Goal: Task Accomplishment & Management: Manage account settings

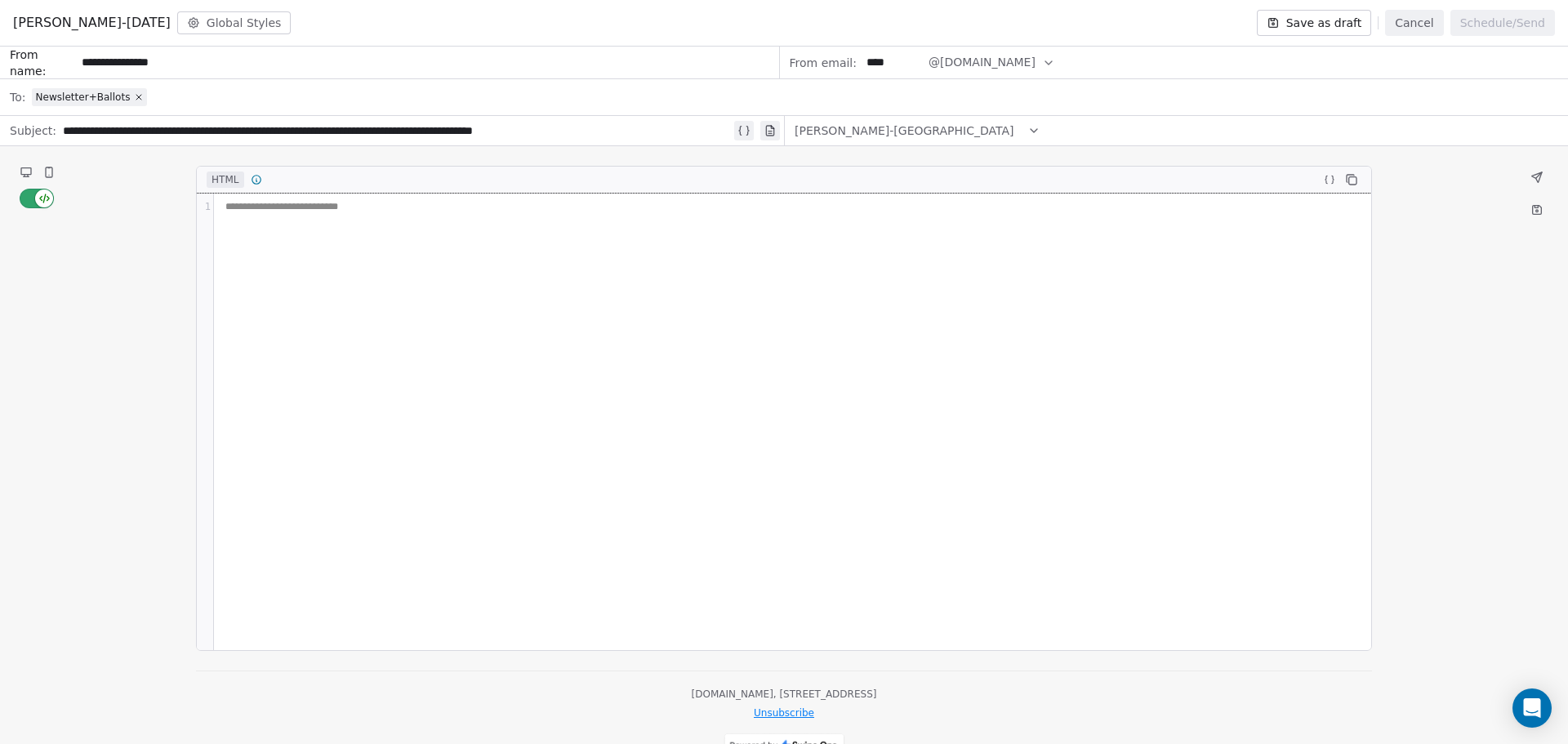
click at [588, 235] on div "**********" at bounding box center [792, 422] width 1157 height 457
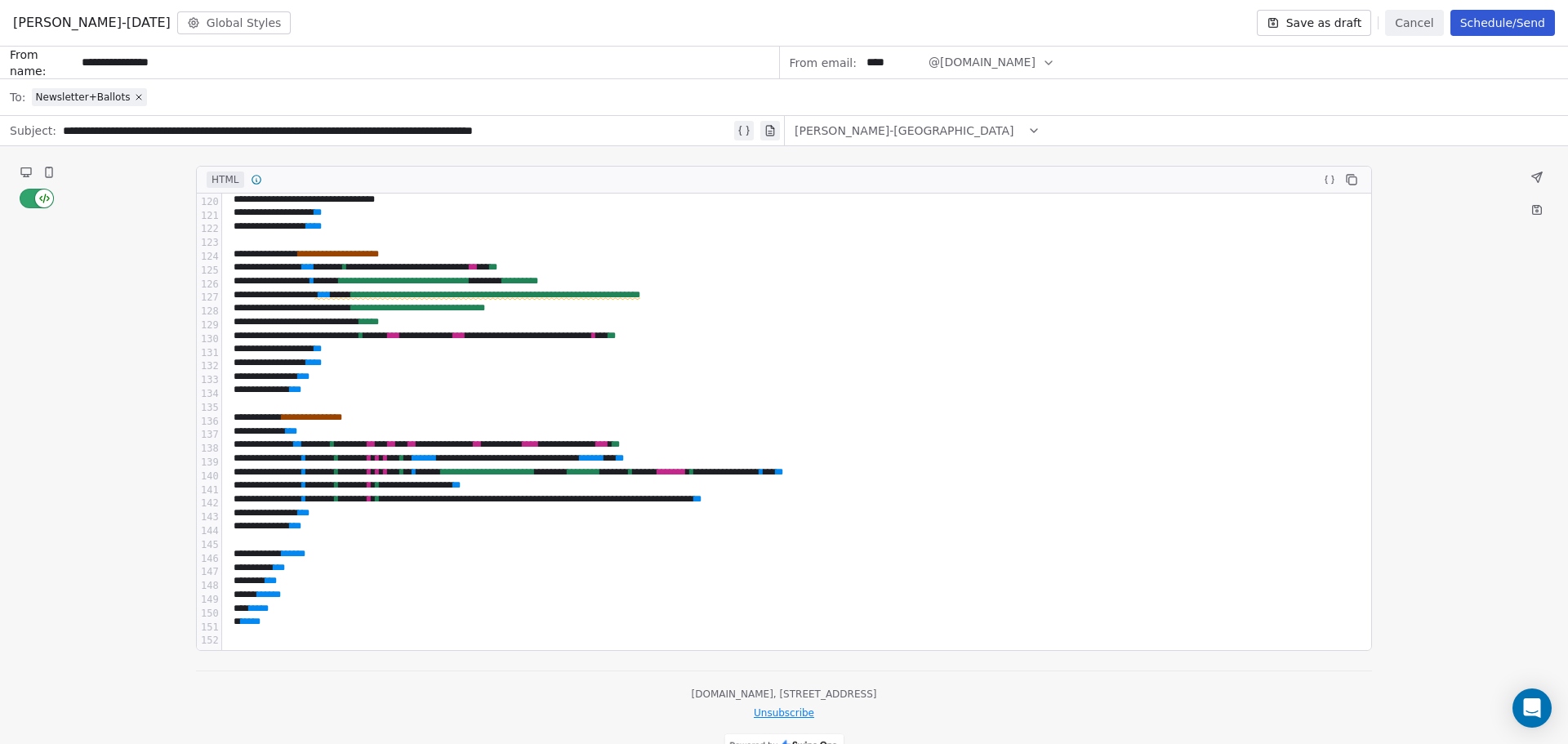
click at [33, 177] on button at bounding box center [25, 172] width 19 height 19
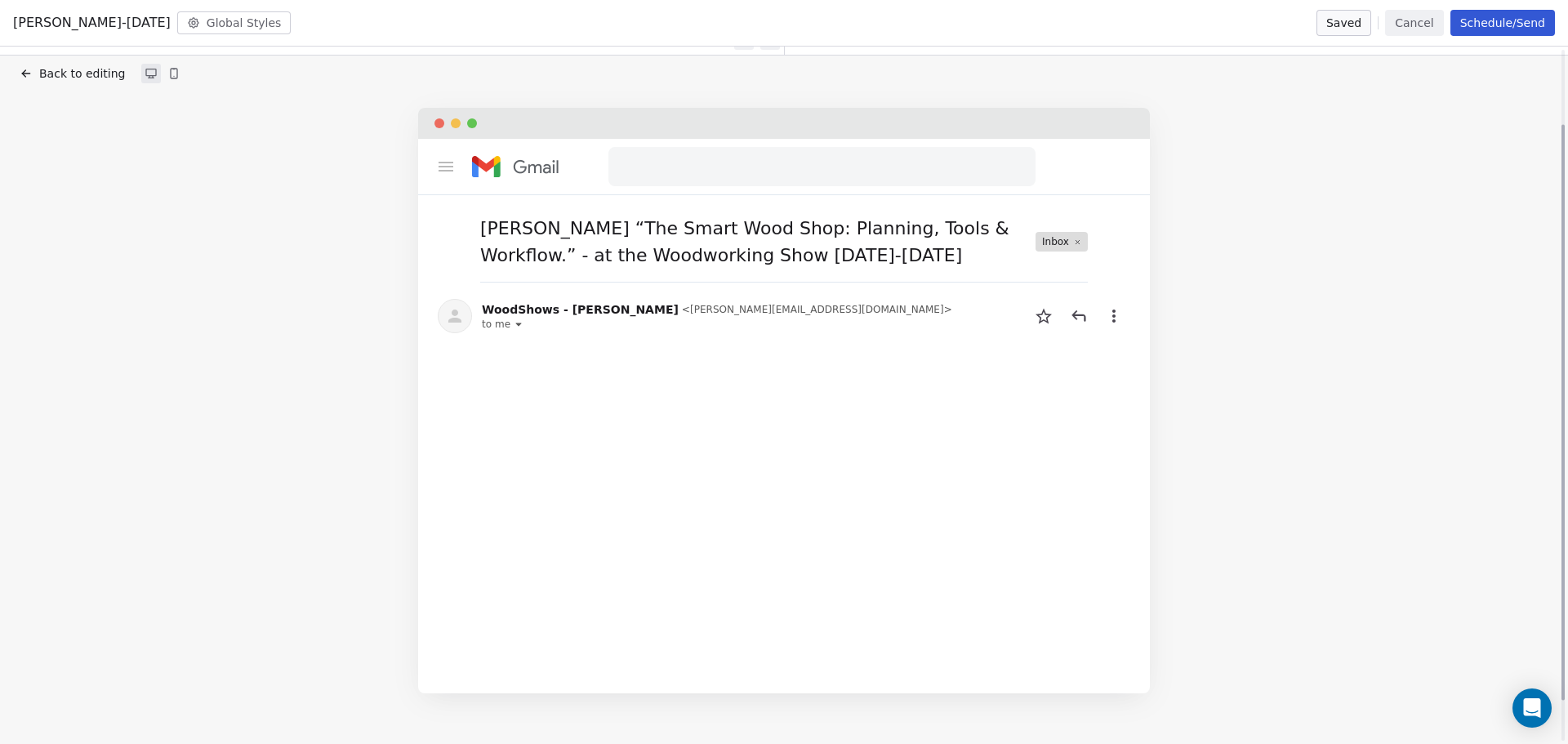
scroll to position [0, 0]
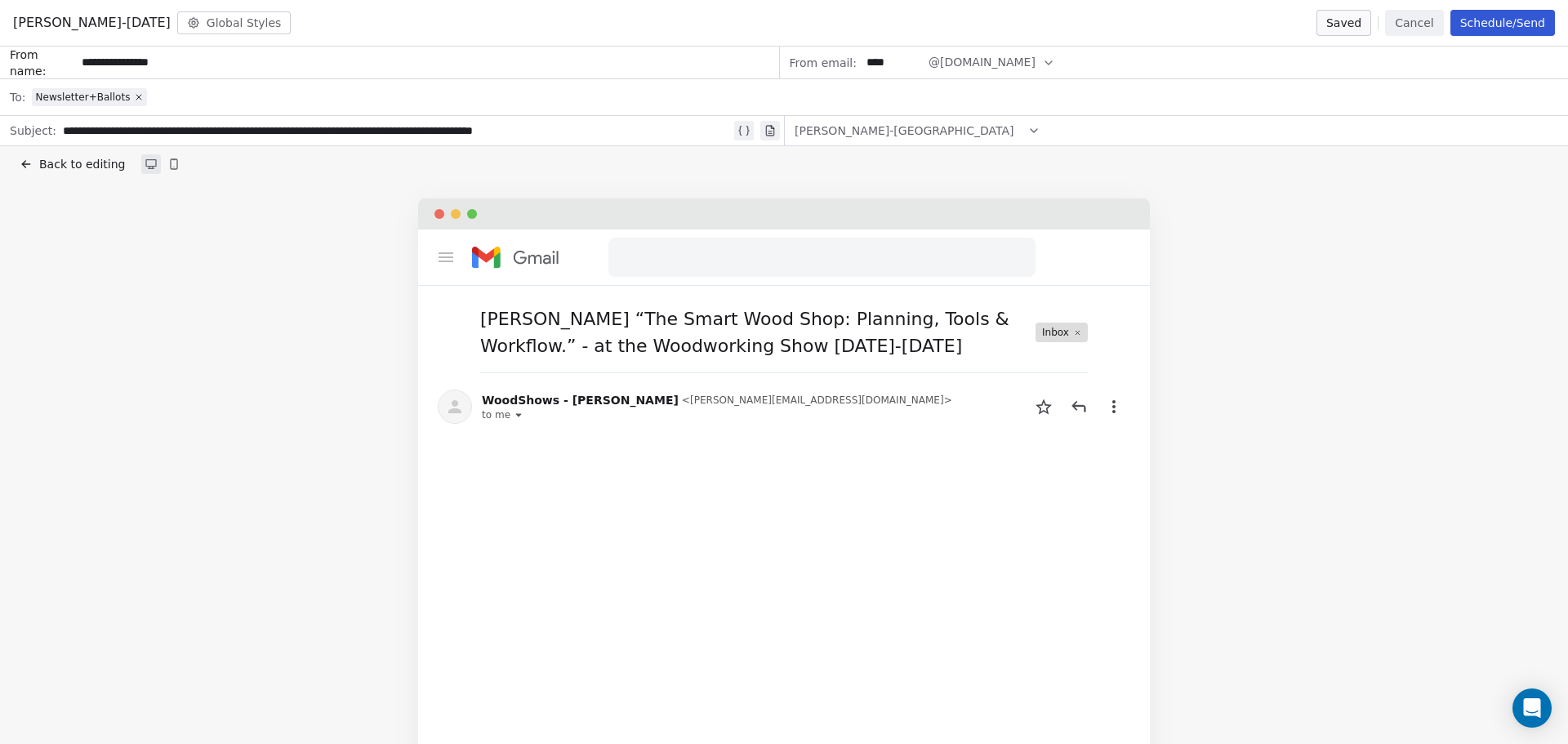
click at [69, 164] on span "Back to editing" at bounding box center [81, 163] width 85 height 16
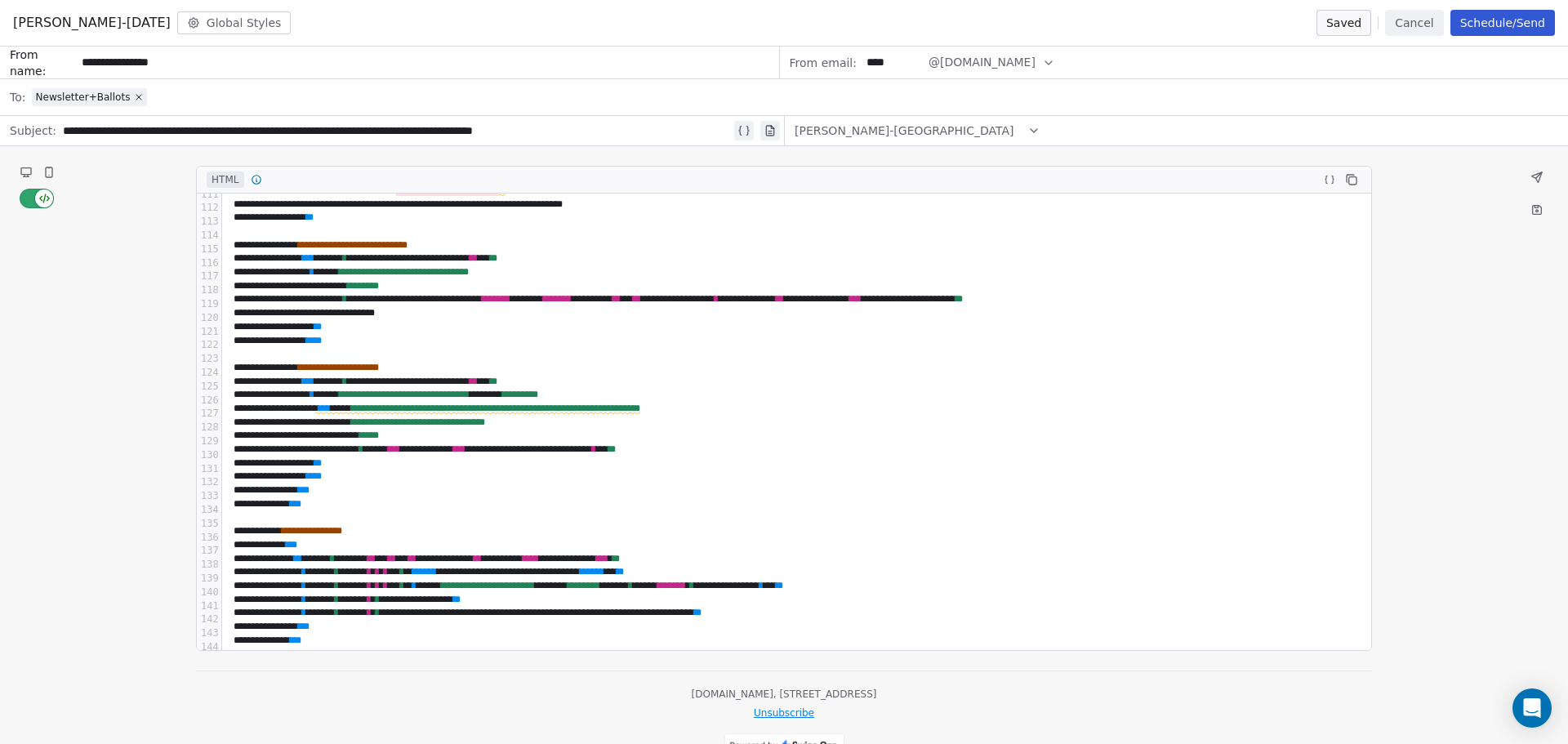
scroll to position [1490, 0]
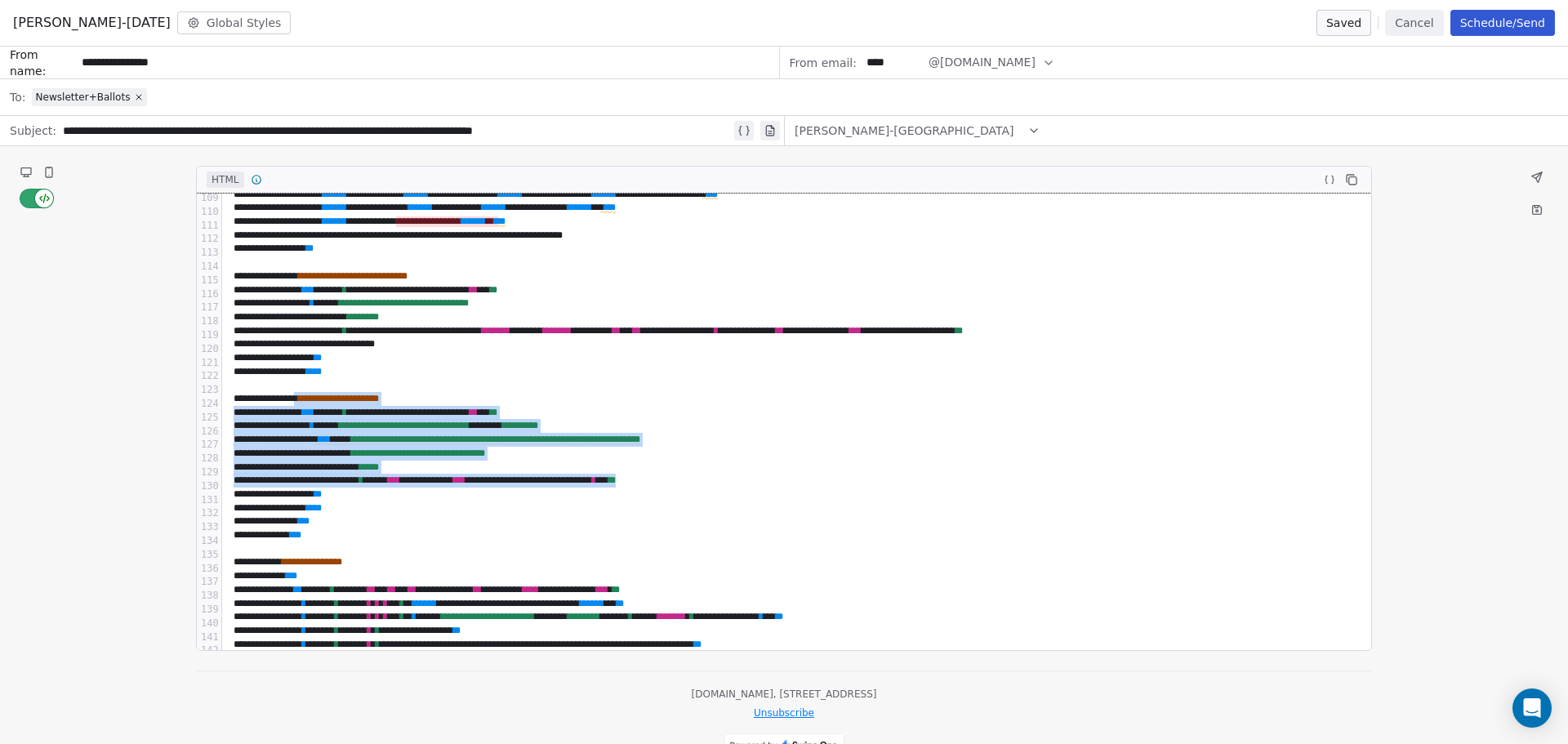
drag, startPoint x: 311, startPoint y: 402, endPoint x: 814, endPoint y: 490, distance: 510.6
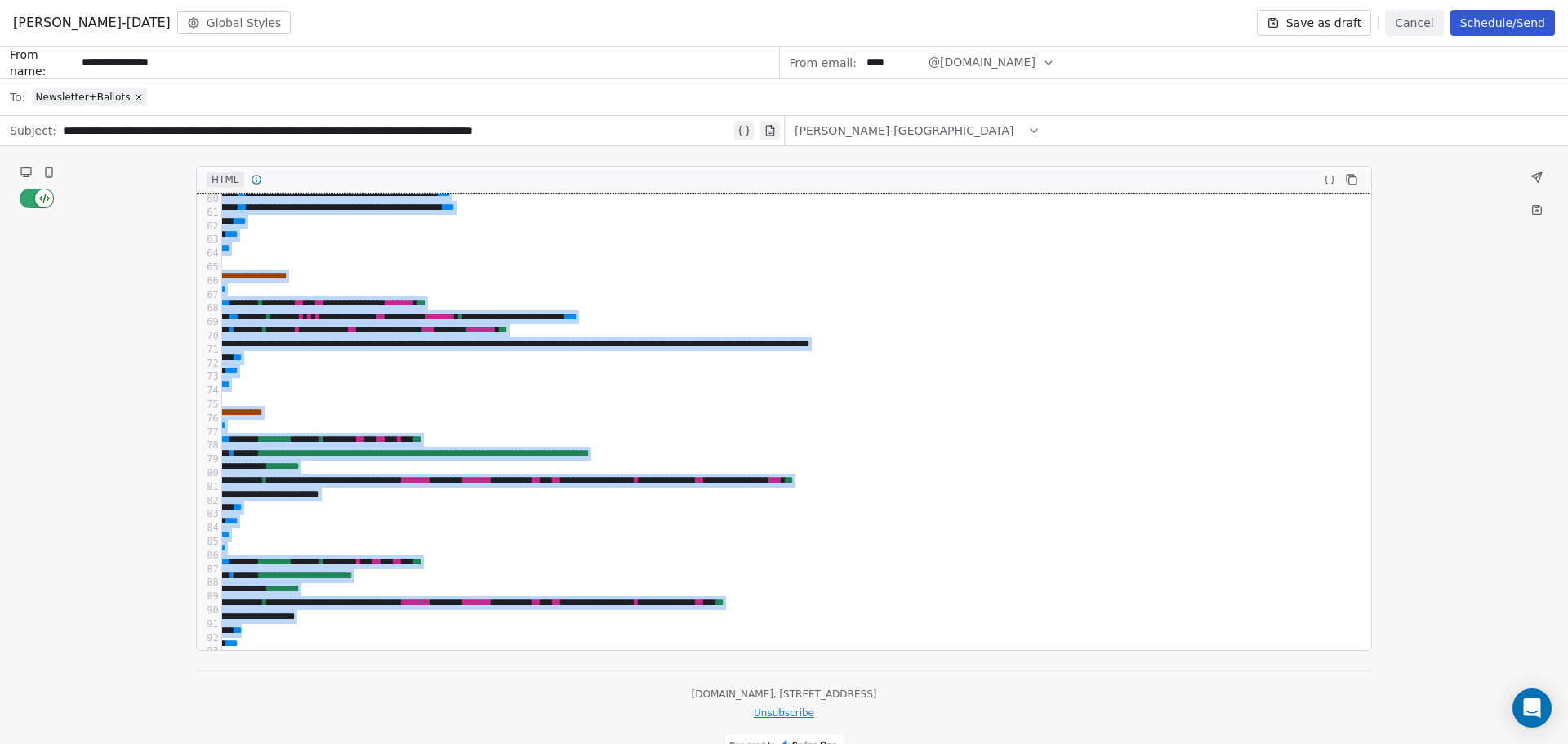
scroll to position [1571, 83]
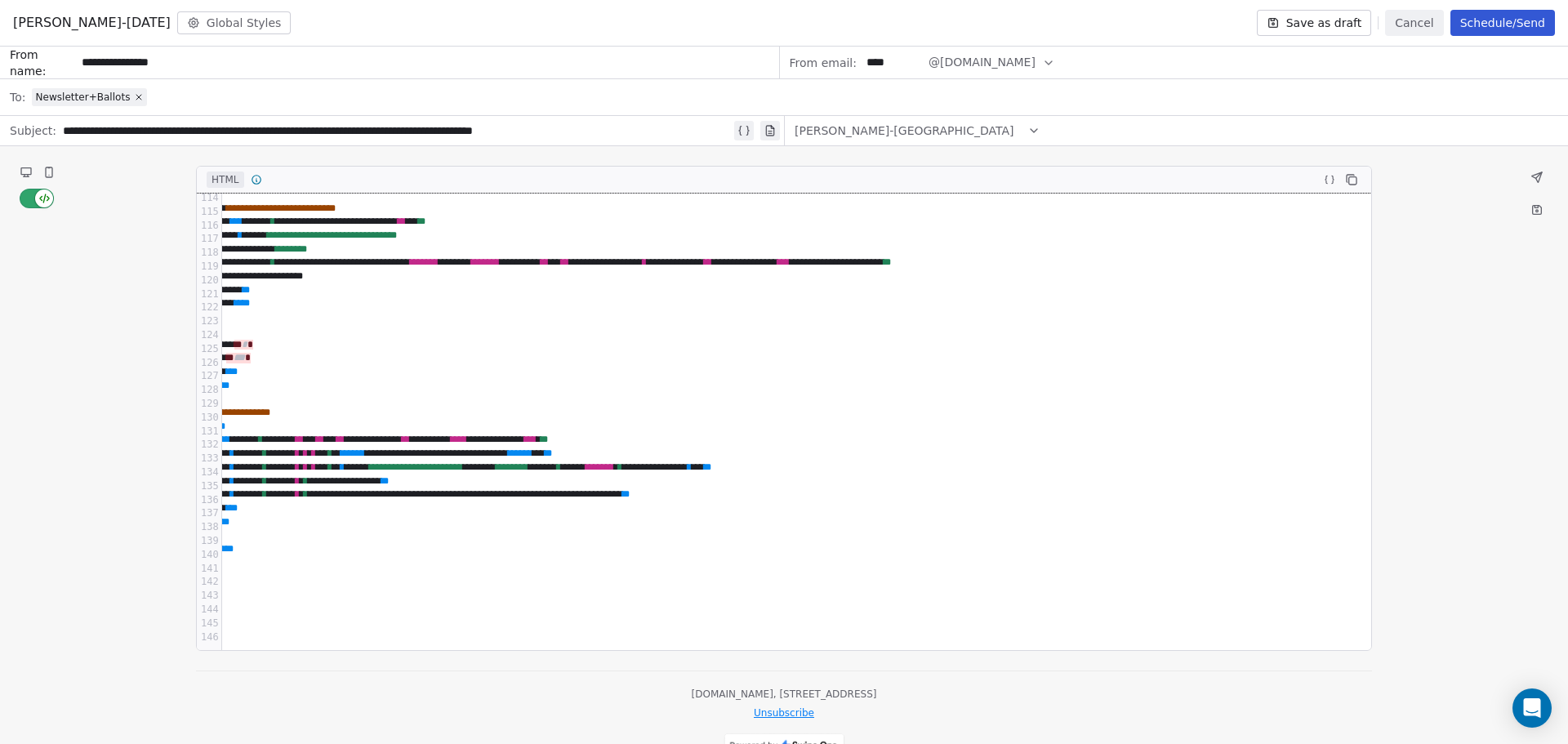
drag, startPoint x: 407, startPoint y: 298, endPoint x: 2587, endPoint y: 1145, distance: 2338.8
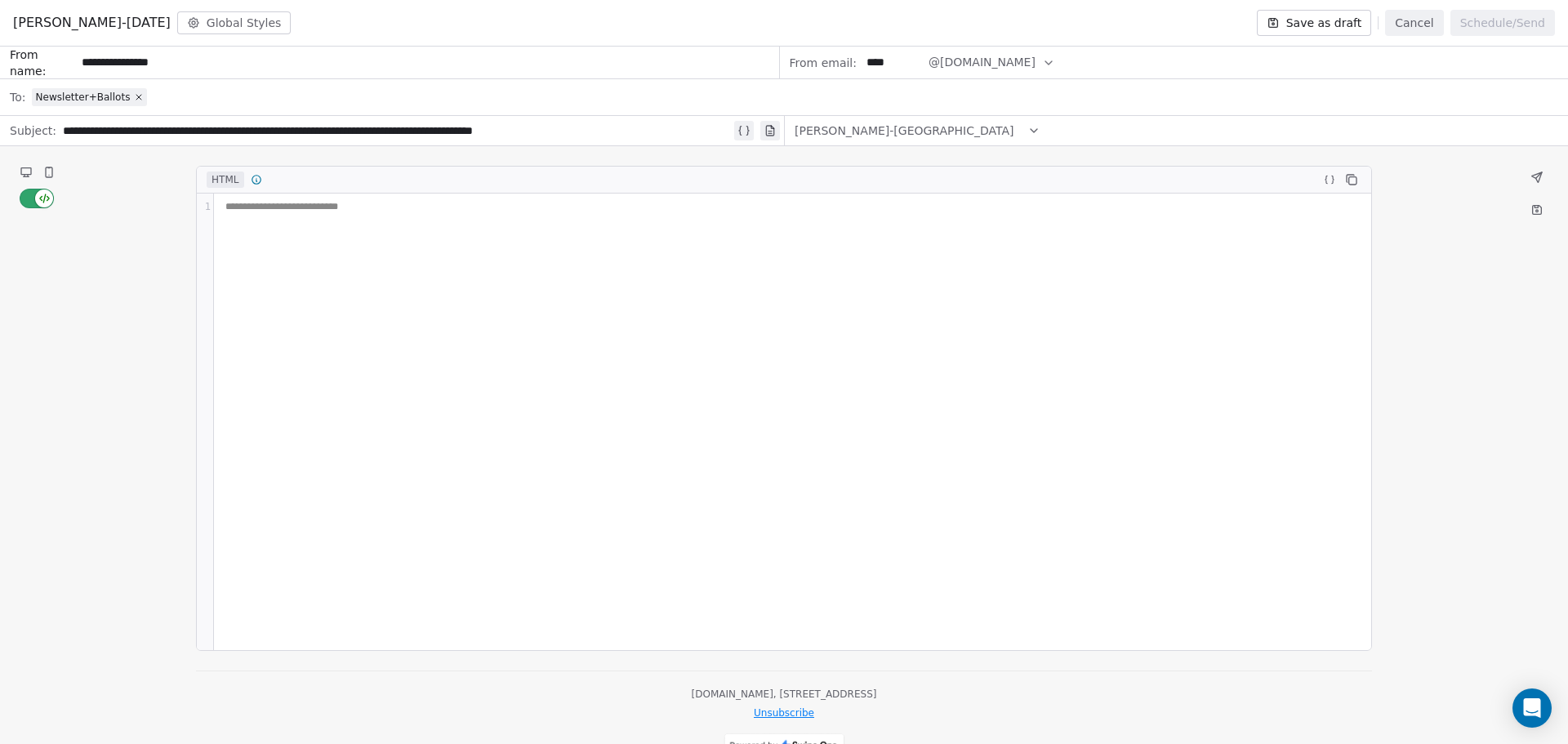
click at [298, 216] on div "**********" at bounding box center [792, 422] width 1157 height 457
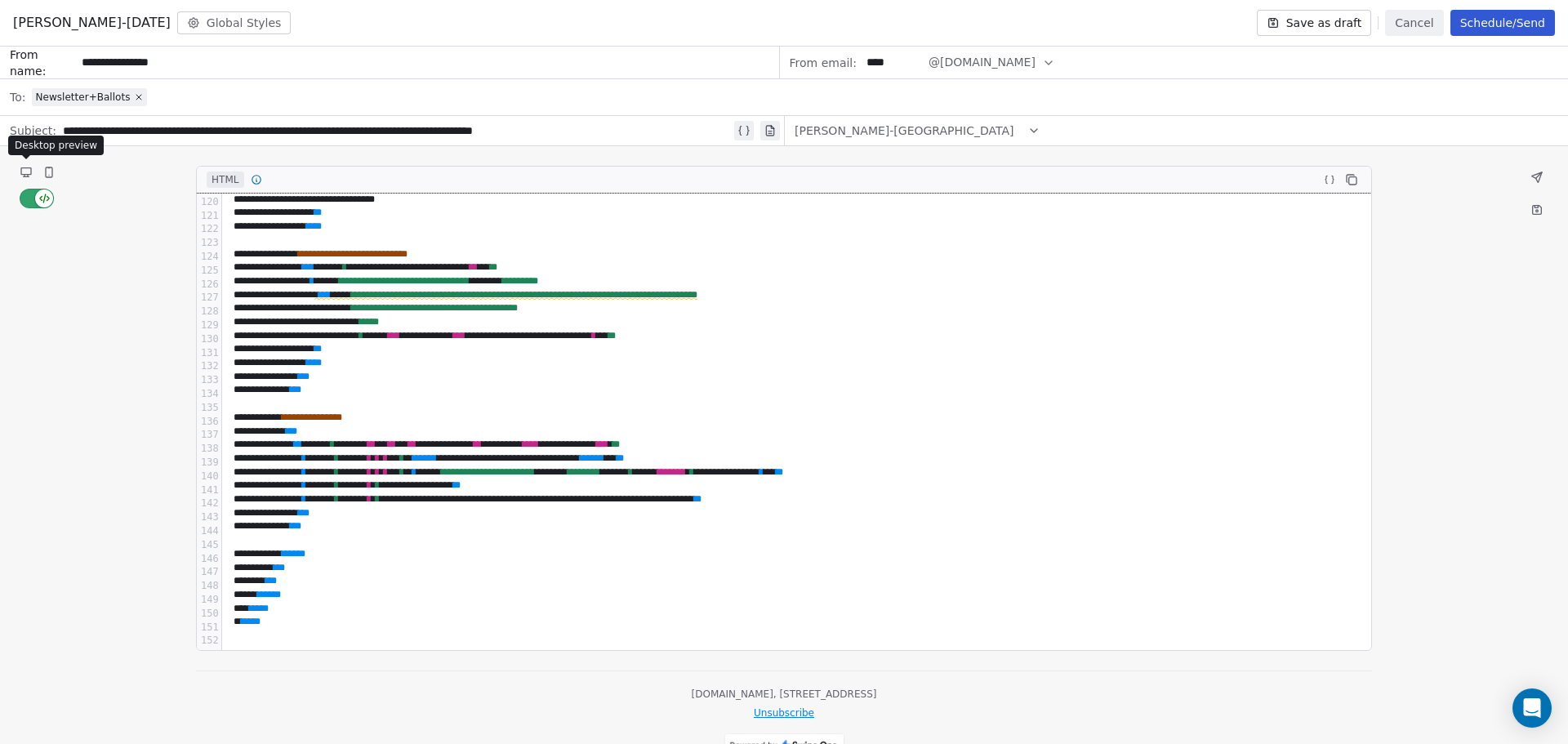
click at [31, 173] on icon at bounding box center [26, 172] width 10 height 7
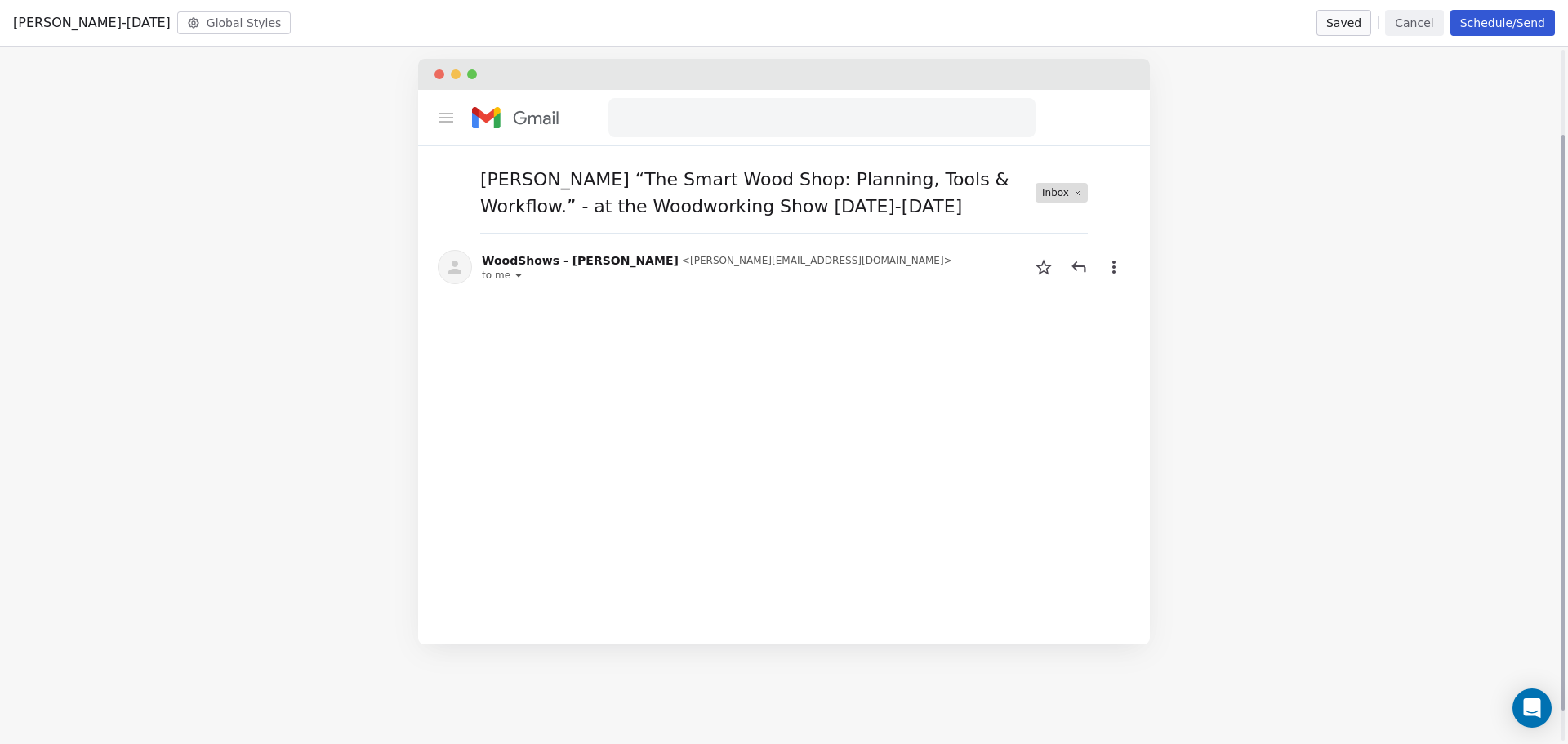
scroll to position [0, 0]
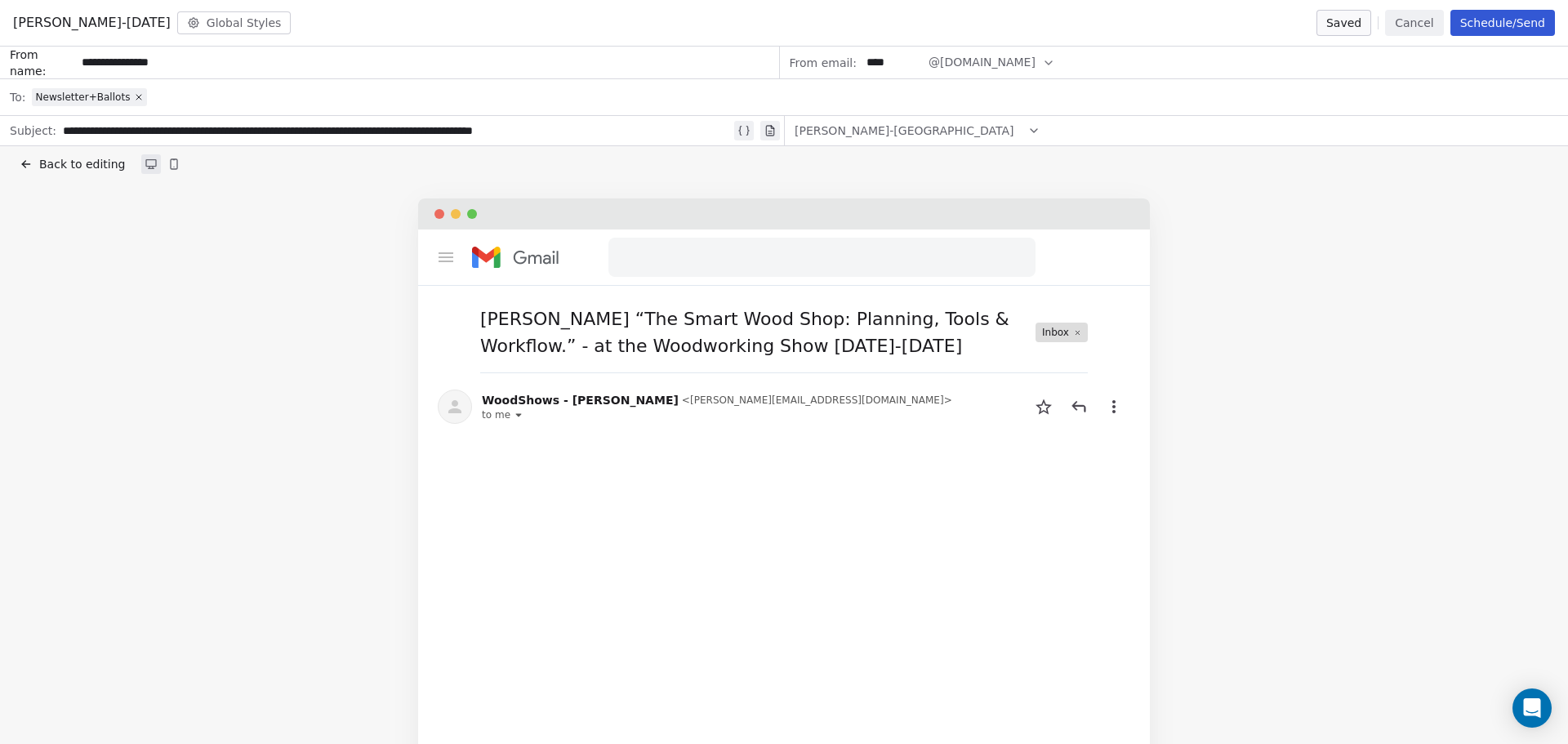
click at [32, 158] on icon at bounding box center [25, 163] width 13 height 13
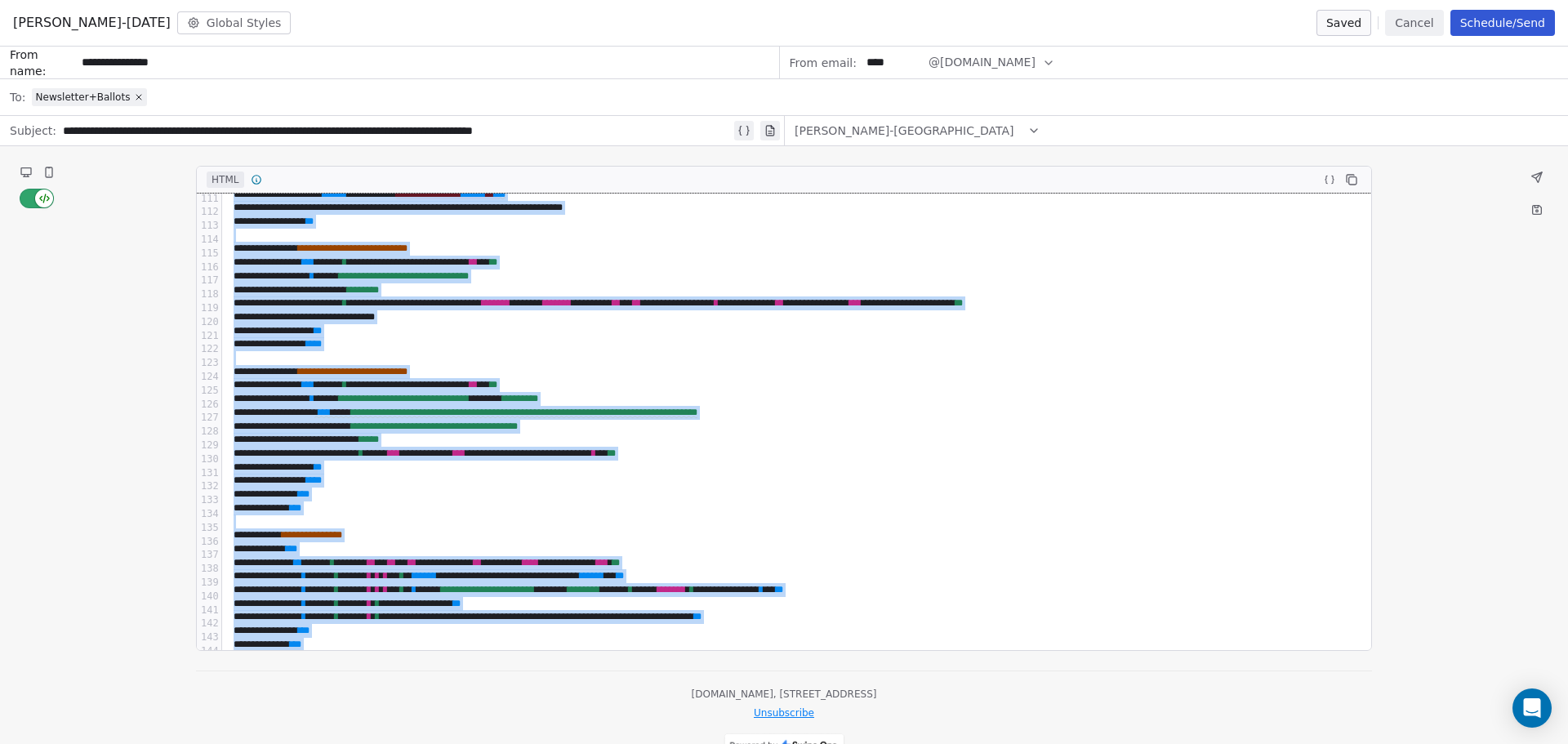
scroll to position [1654, 0]
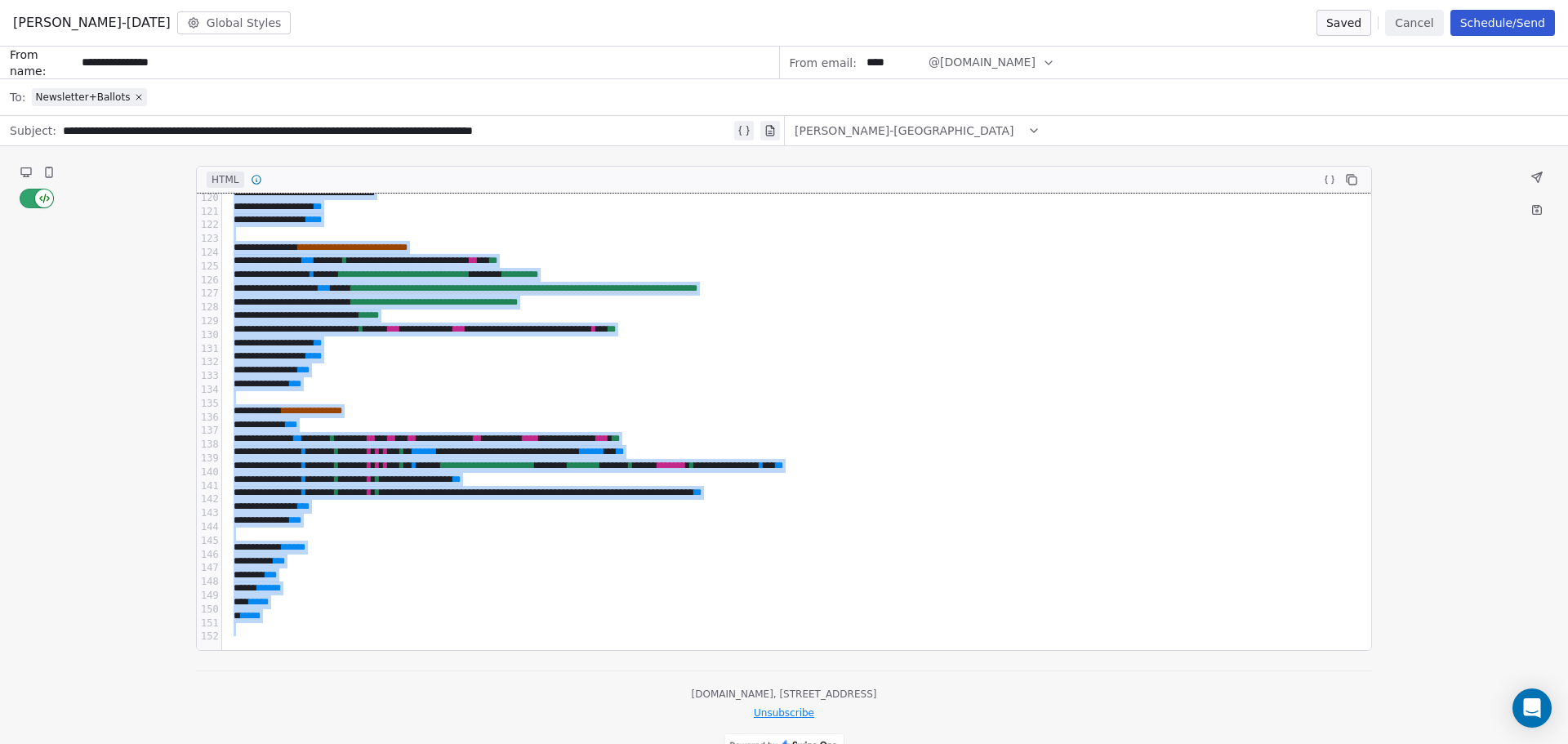
drag, startPoint x: 227, startPoint y: 207, endPoint x: 1326, endPoint y: 782, distance: 1240.3
click at [1326, 743] on html "[DOMAIN_NAME] Contacts People Marketing Workflows Campaigns Metrics & Events Sa…" at bounding box center [784, 372] width 1568 height 744
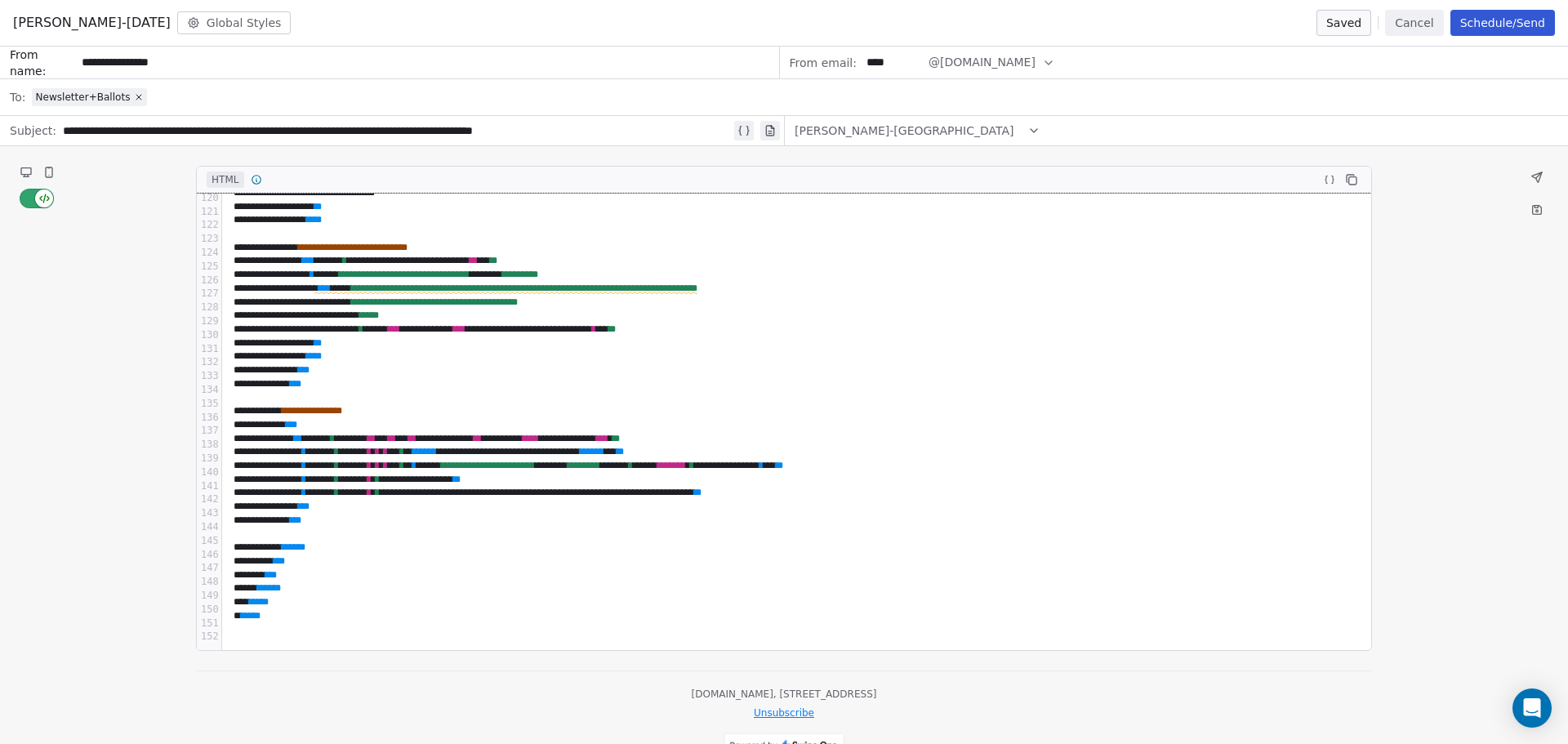
scroll to position [0, 0]
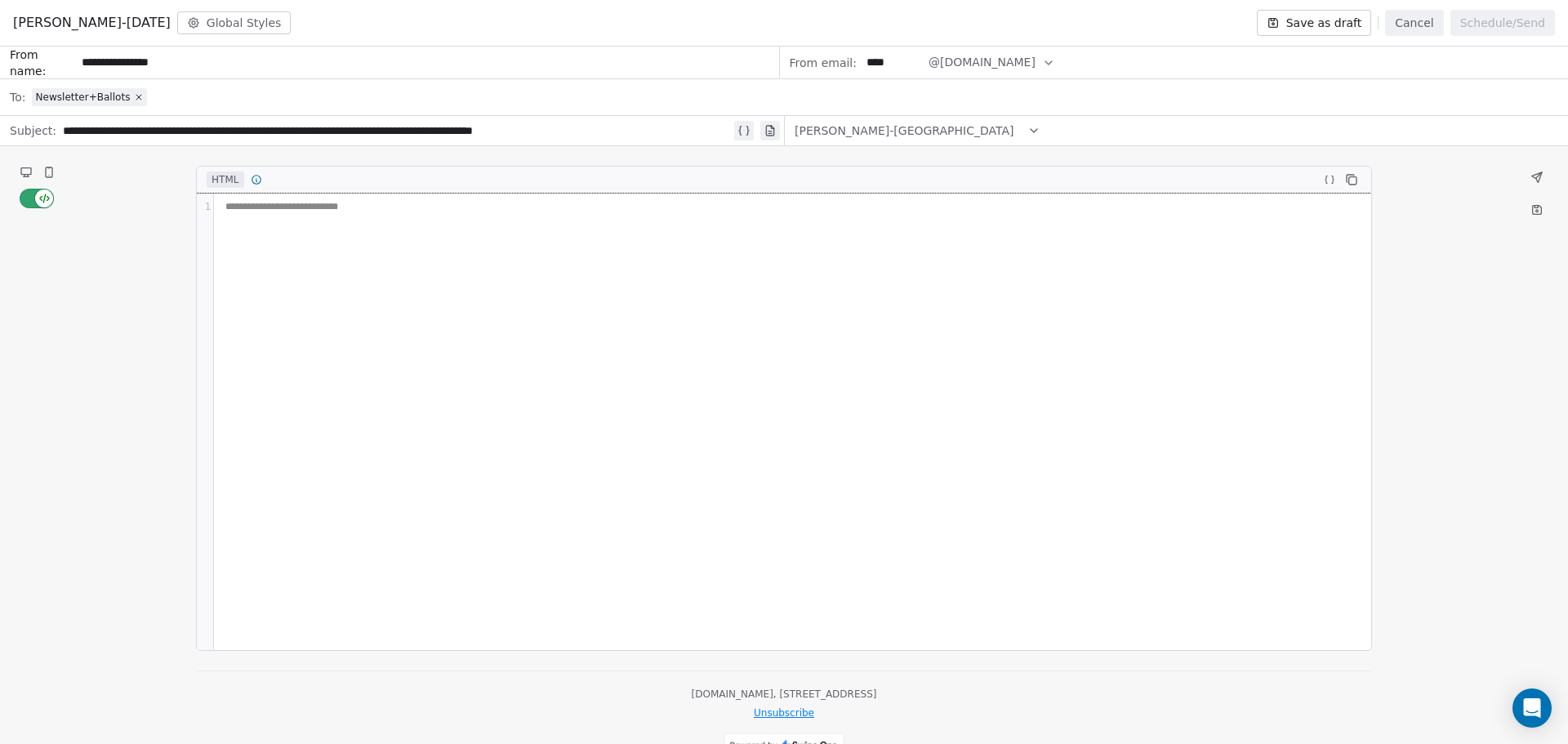
click at [442, 303] on div "**********" at bounding box center [792, 422] width 1157 height 457
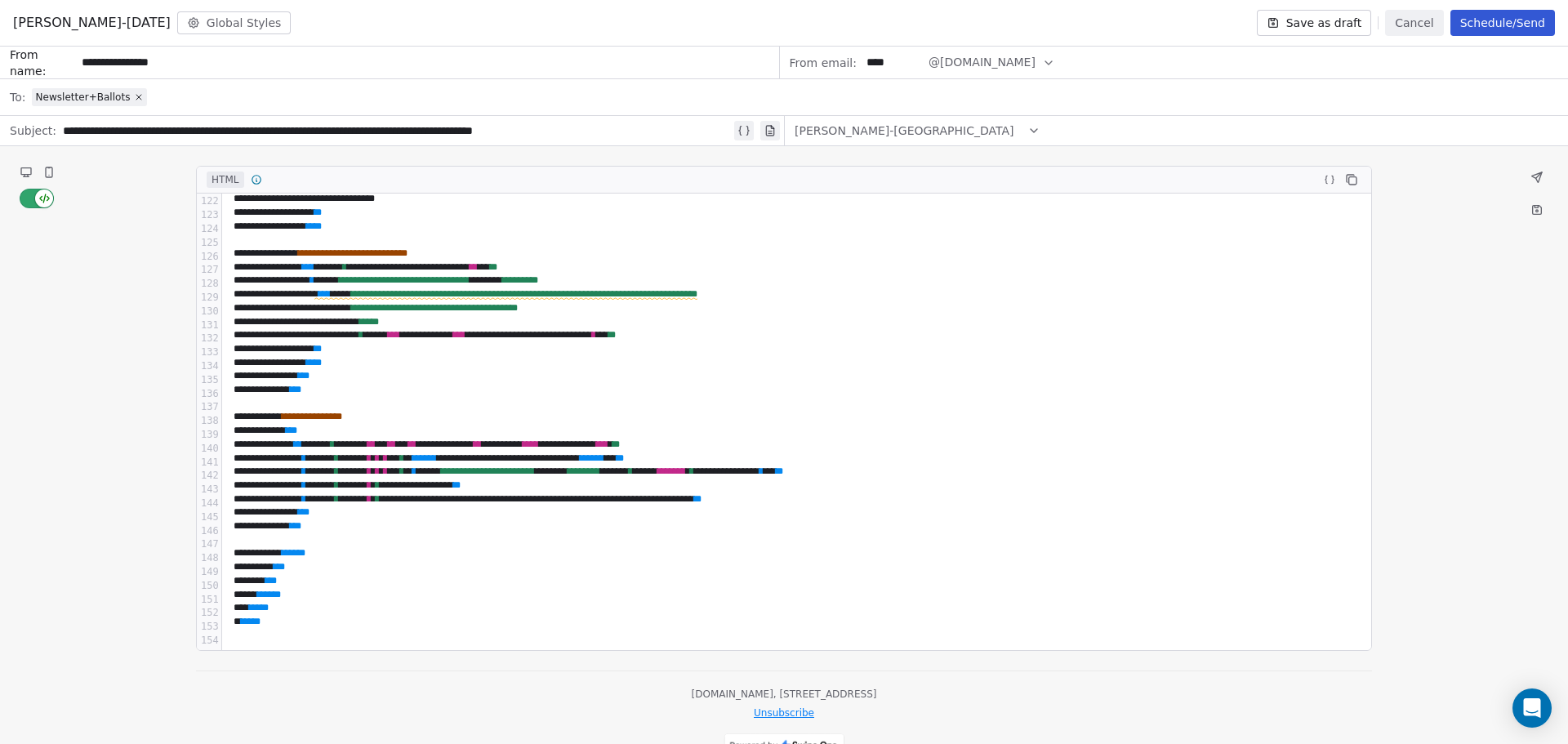
click at [25, 171] on icon at bounding box center [26, 172] width 10 height 7
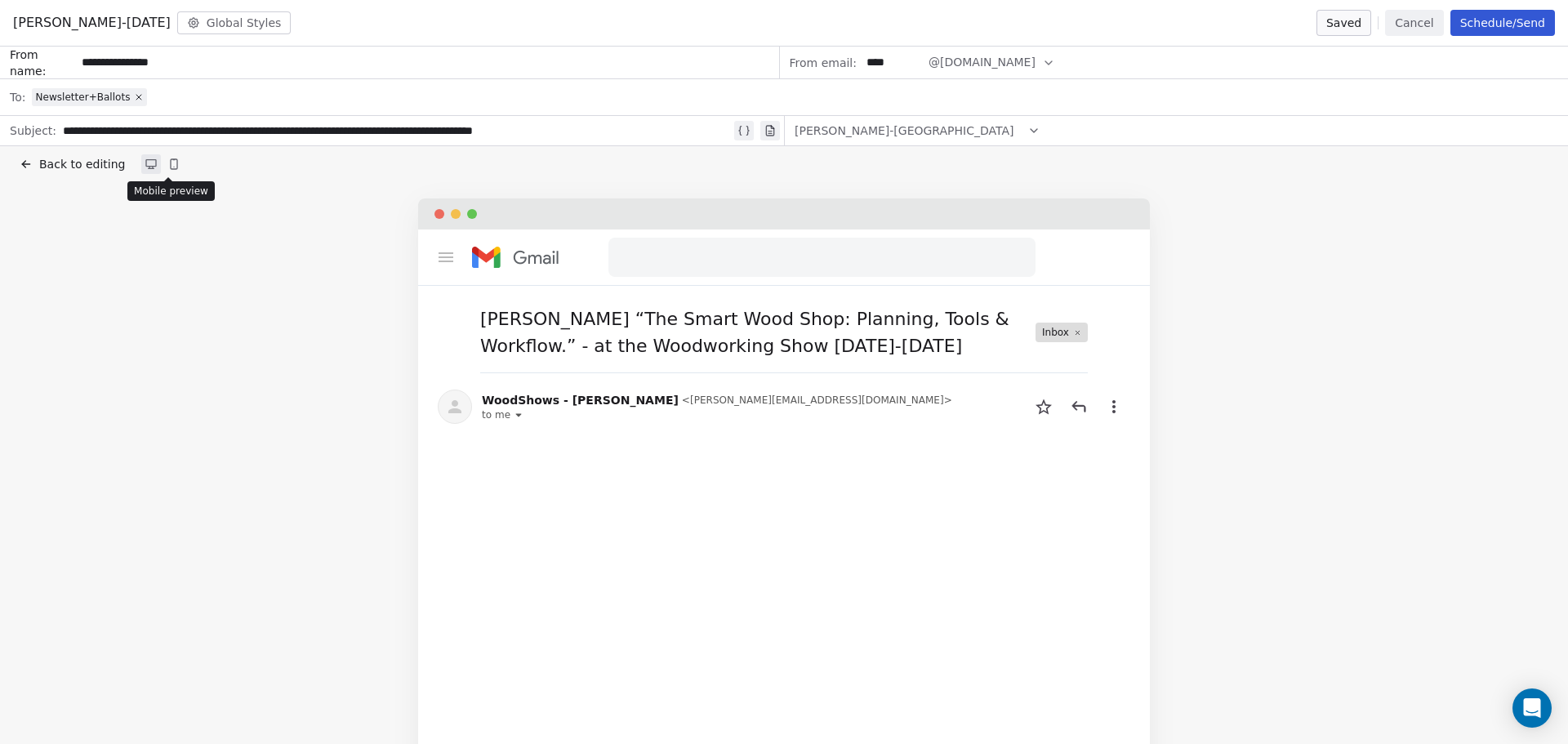
click at [171, 168] on icon at bounding box center [174, 164] width 7 height 10
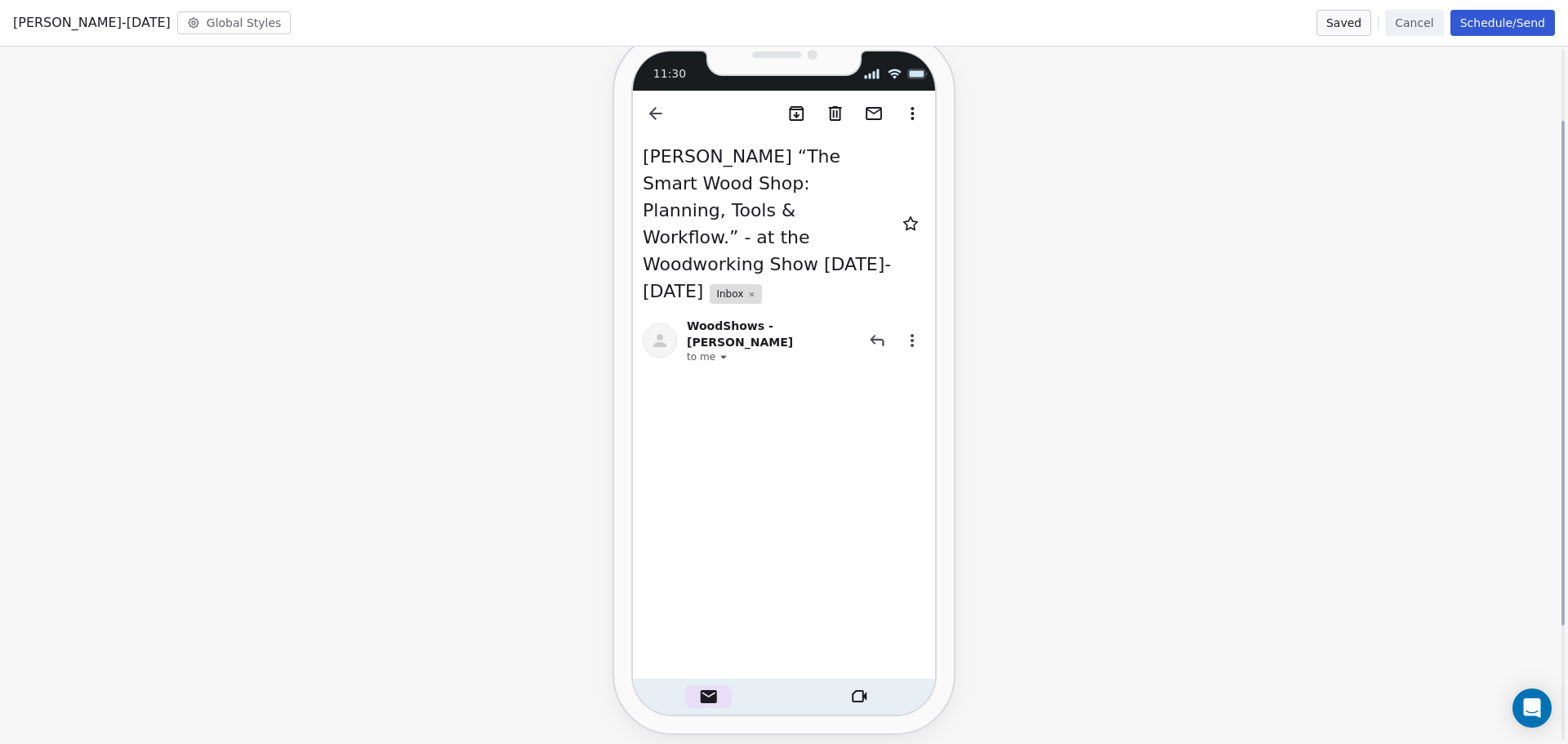
scroll to position [0, 0]
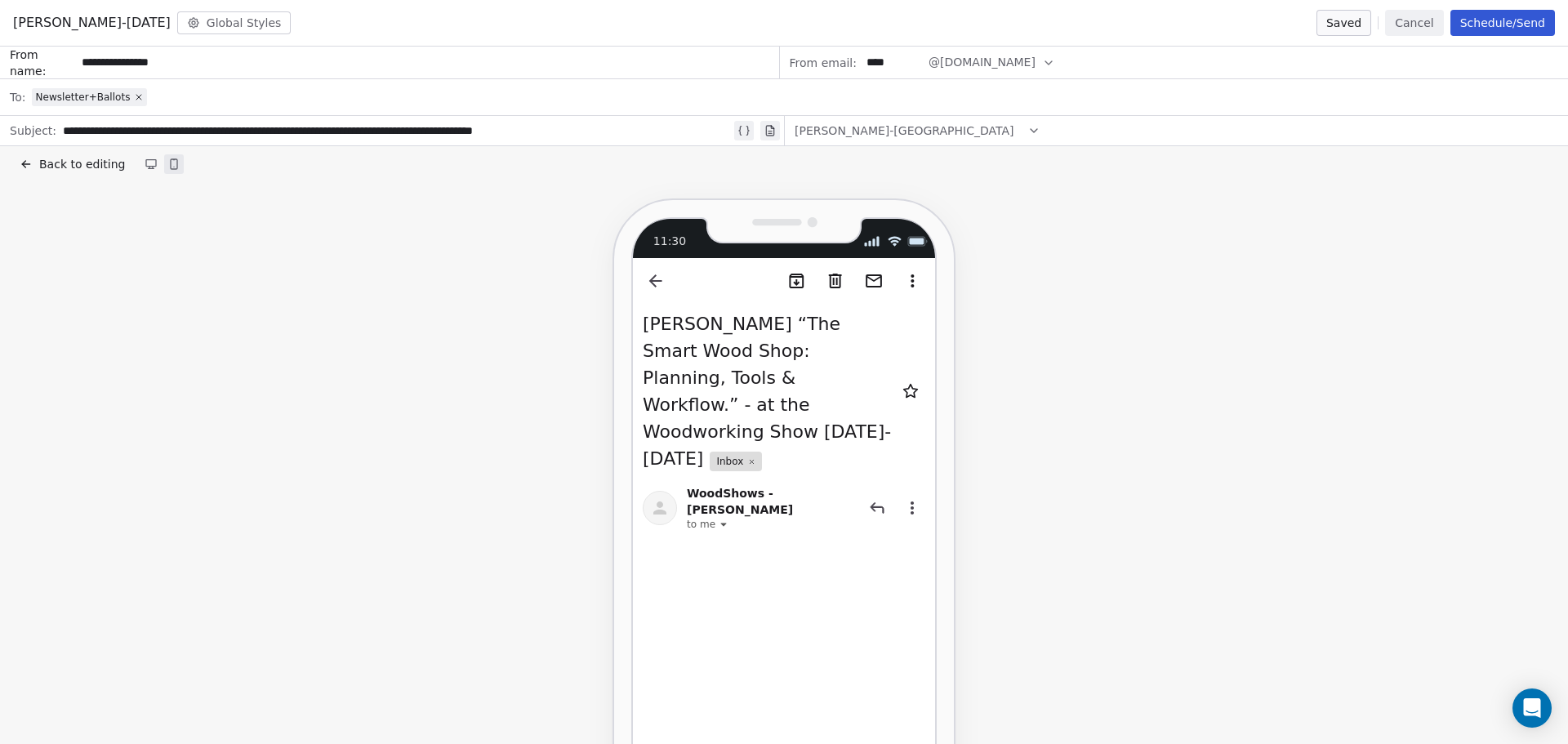
click at [975, 400] on div "11:30 [PERSON_NAME] “The Smart Wood Shop: Planning, Tools & Workflow.” - at the…" at bounding box center [784, 600] width 1529 height 803
click at [799, 391] on span "[PERSON_NAME] “The Smart Wood Shop: Planning, Tools & Workflow.” - at the Woodw…" at bounding box center [767, 391] width 249 height 155
click at [95, 178] on div "Back to editing" at bounding box center [784, 164] width 1568 height 36
click at [96, 161] on span "Back to editing" at bounding box center [81, 163] width 85 height 16
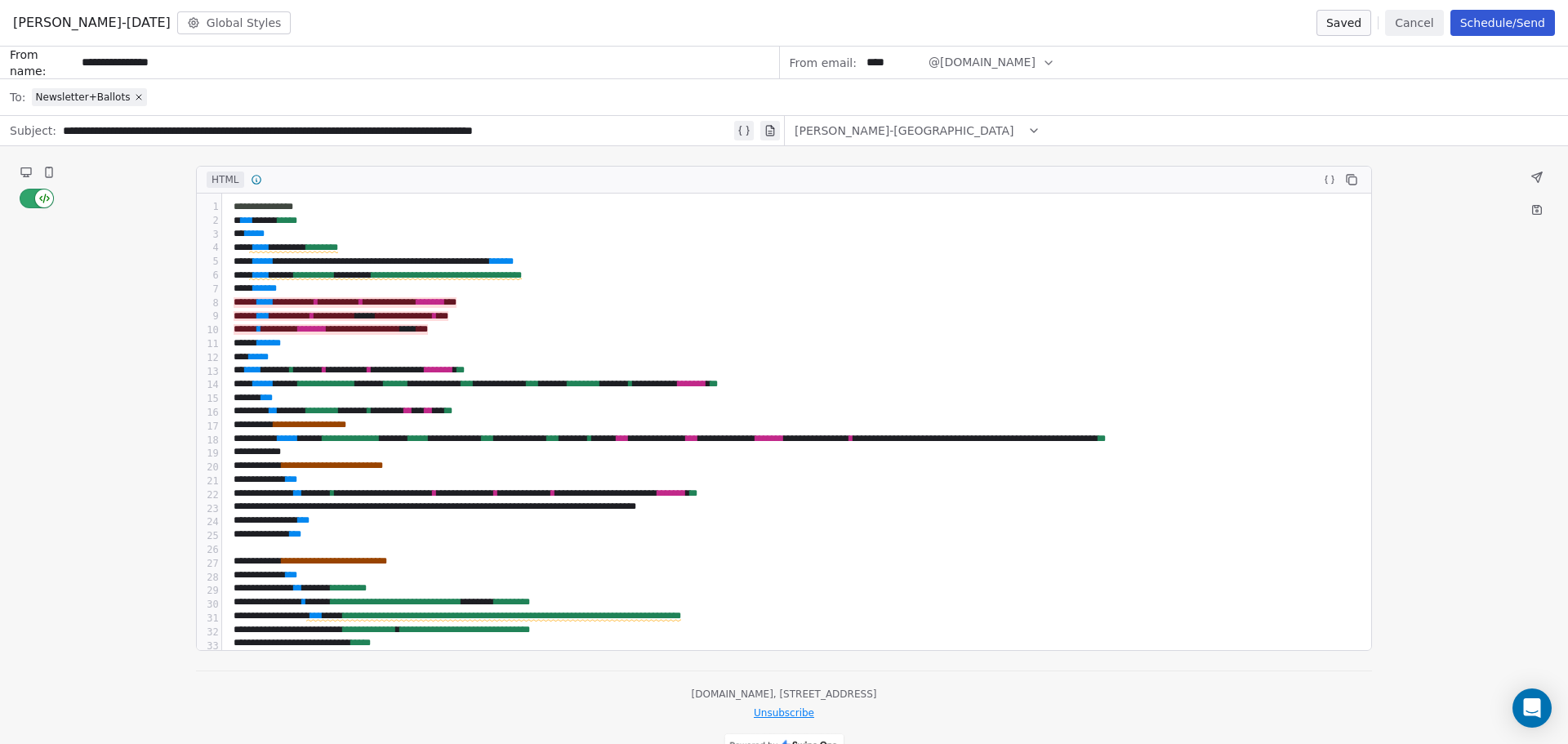
click at [47, 177] on icon at bounding box center [49, 172] width 7 height 10
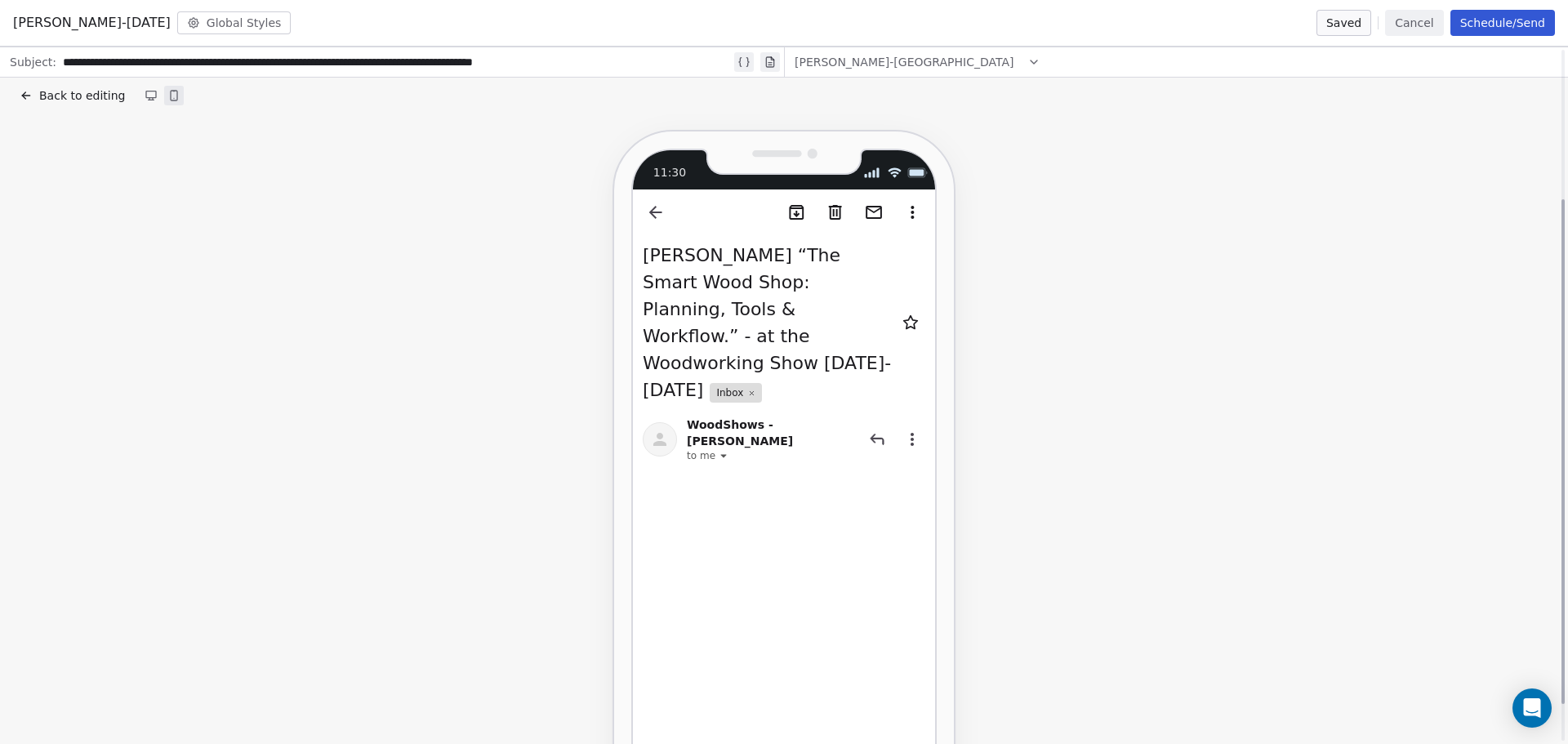
scroll to position [258, 0]
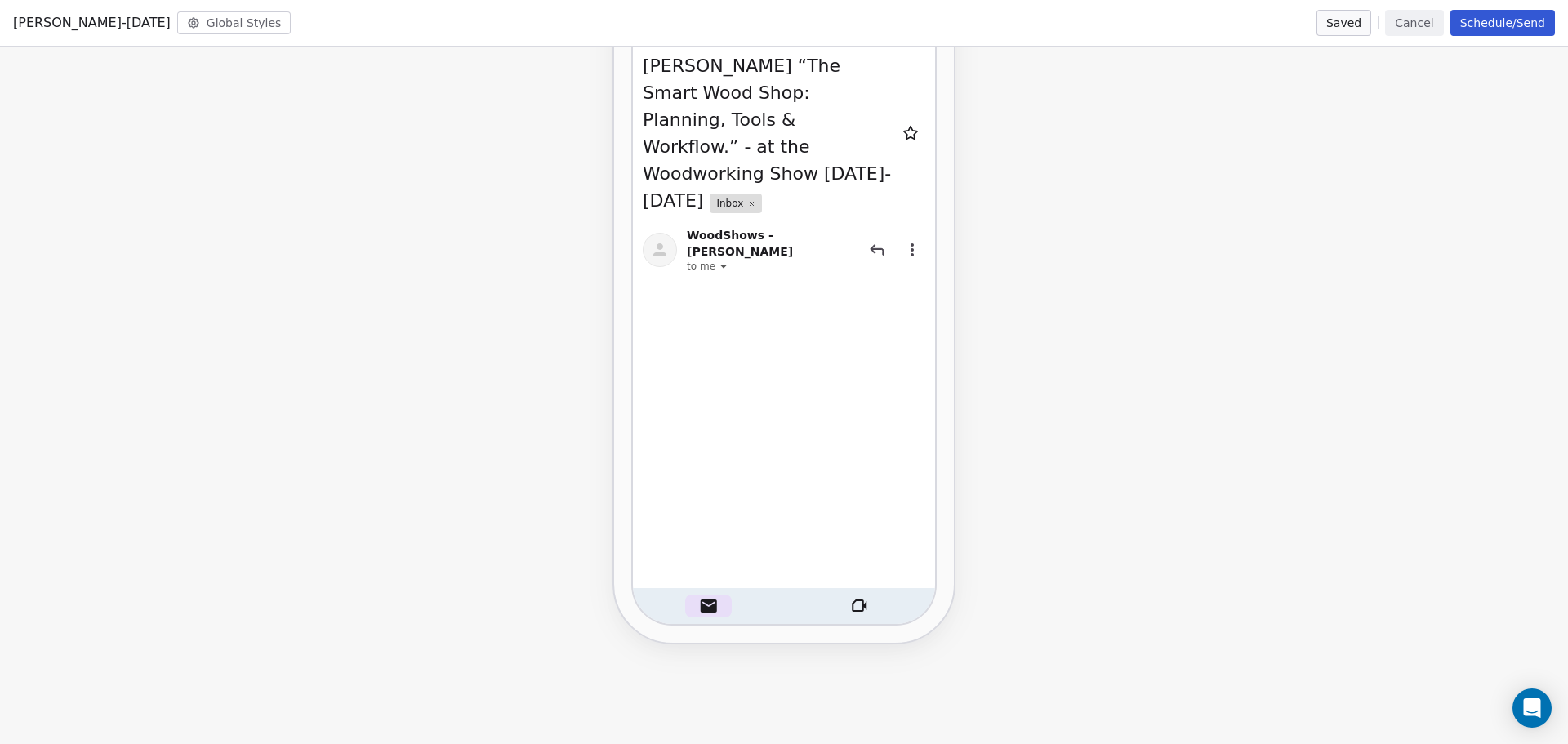
click at [184, 20] on button "Global Styles" at bounding box center [234, 23] width 114 height 23
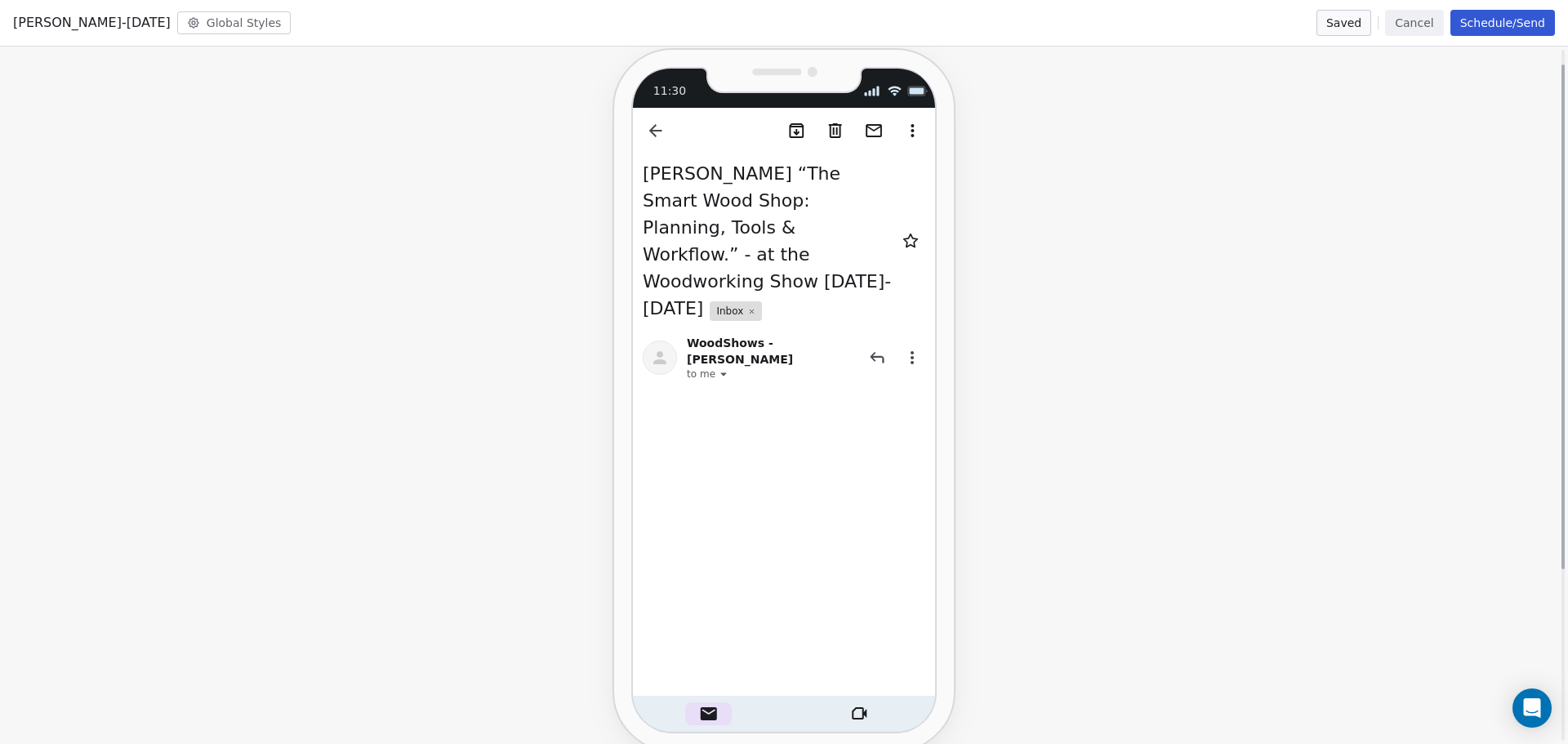
scroll to position [0, 0]
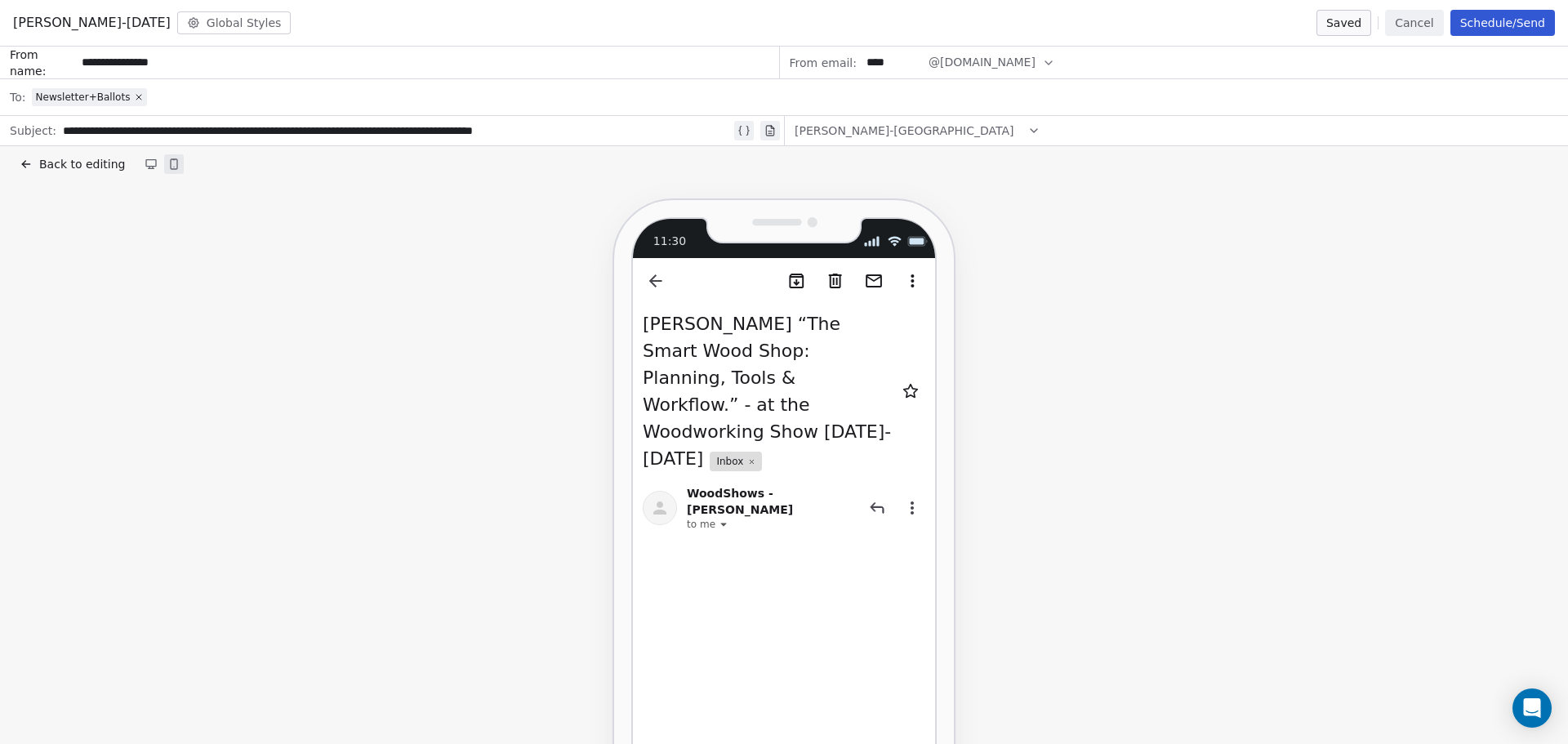
click at [59, 163] on span "Back to editing" at bounding box center [81, 163] width 85 height 16
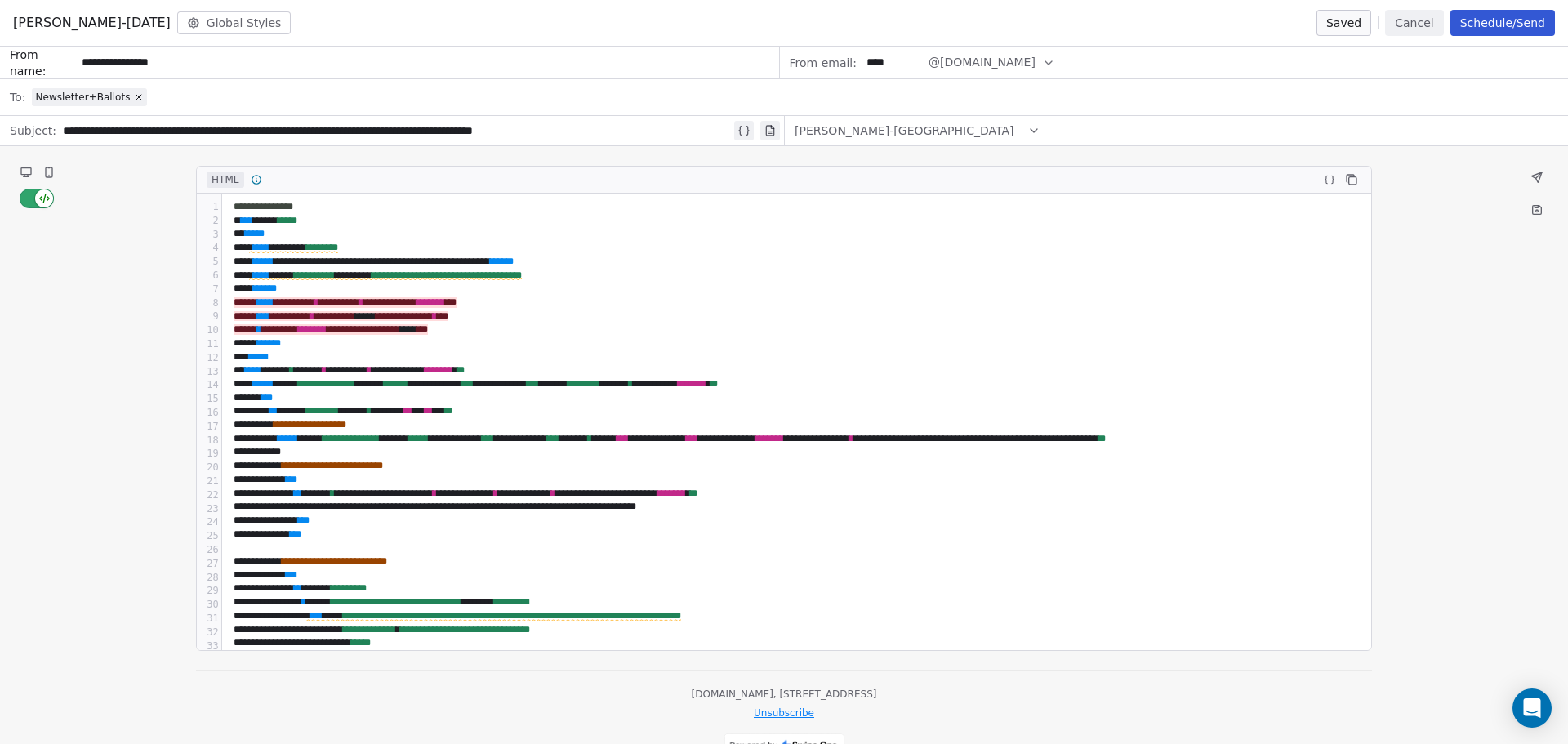
click at [1535, 179] on icon at bounding box center [1537, 177] width 13 height 13
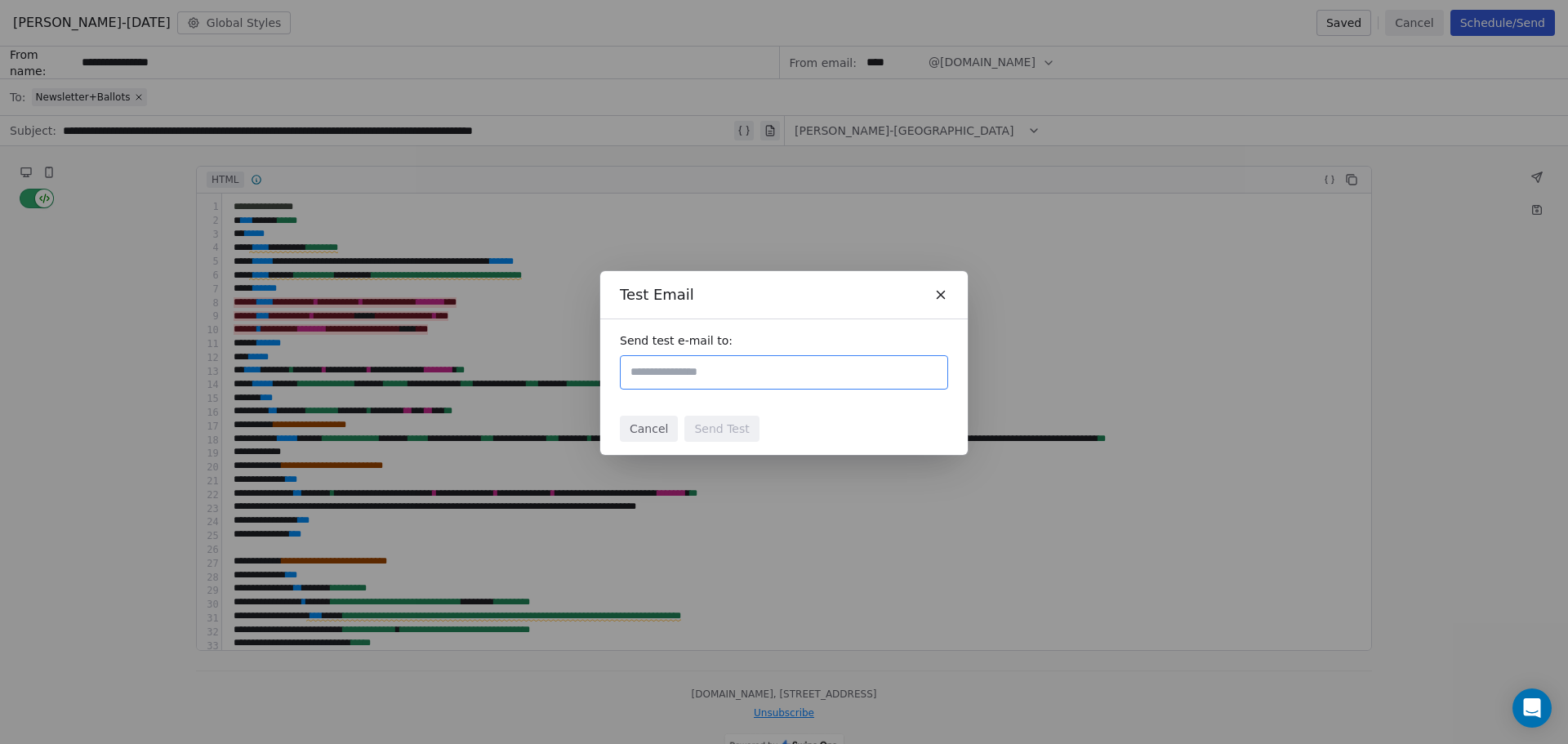
click at [694, 369] on input "text" at bounding box center [784, 372] width 314 height 19
type input "**********"
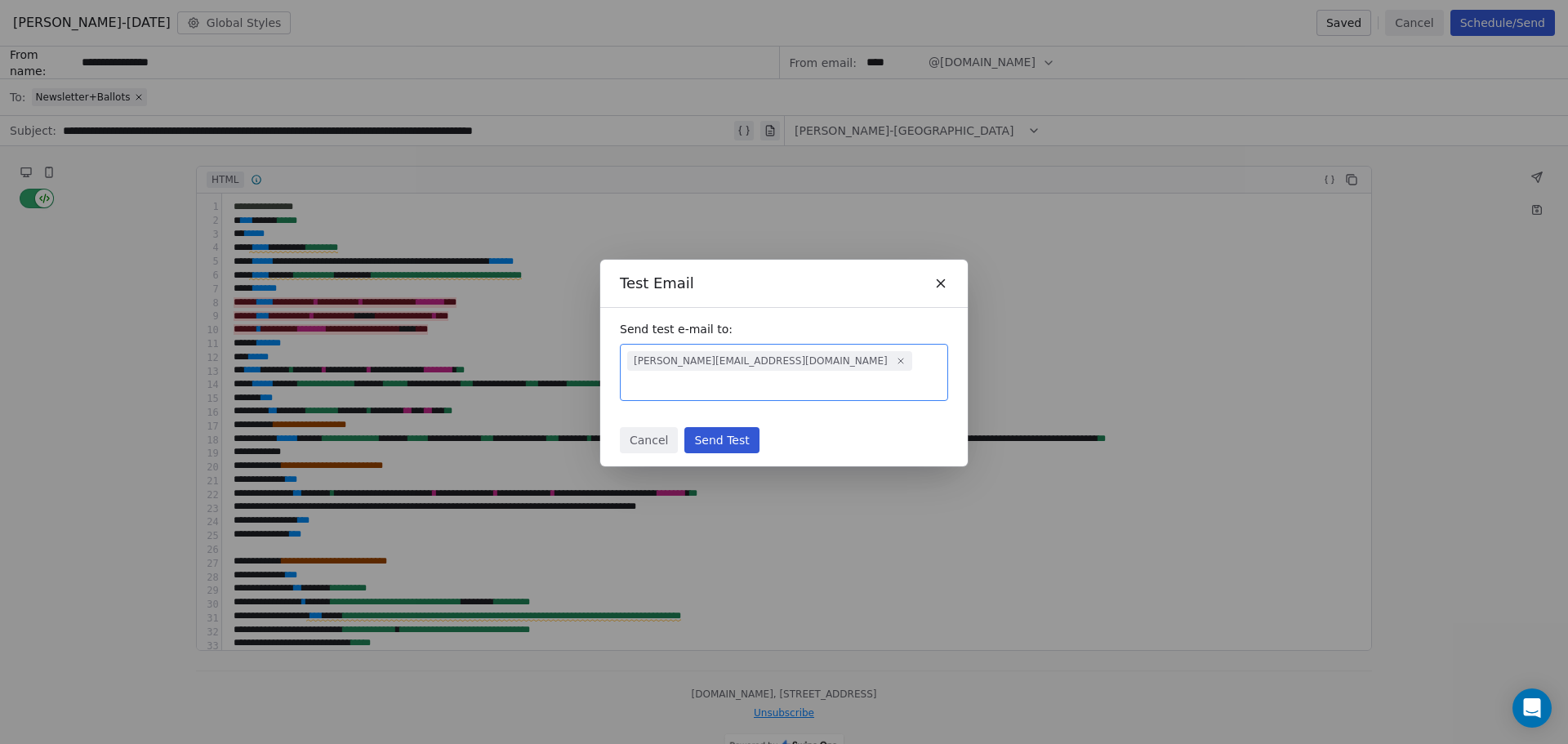
click at [719, 427] on button "Send Test" at bounding box center [721, 440] width 74 height 26
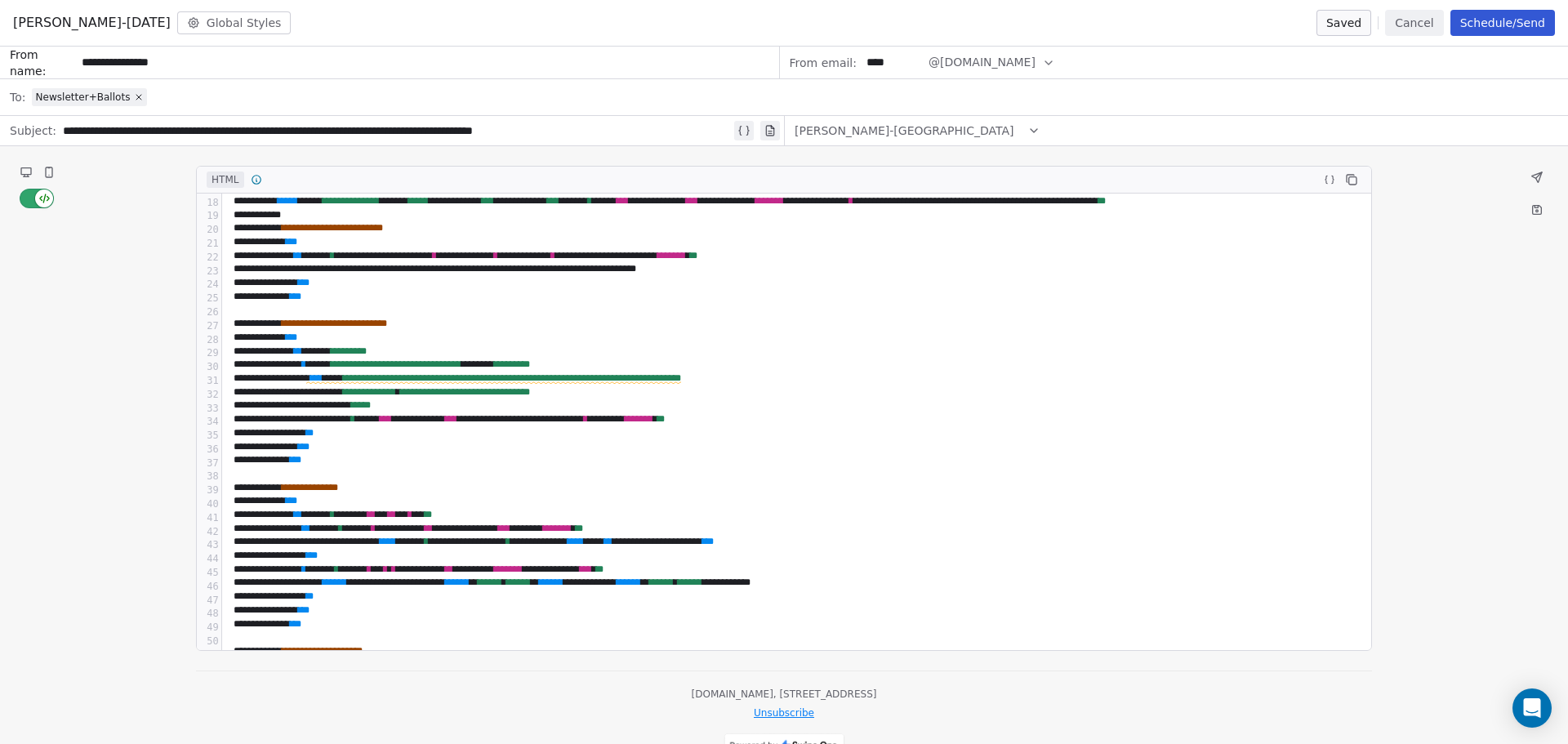
scroll to position [245, 0]
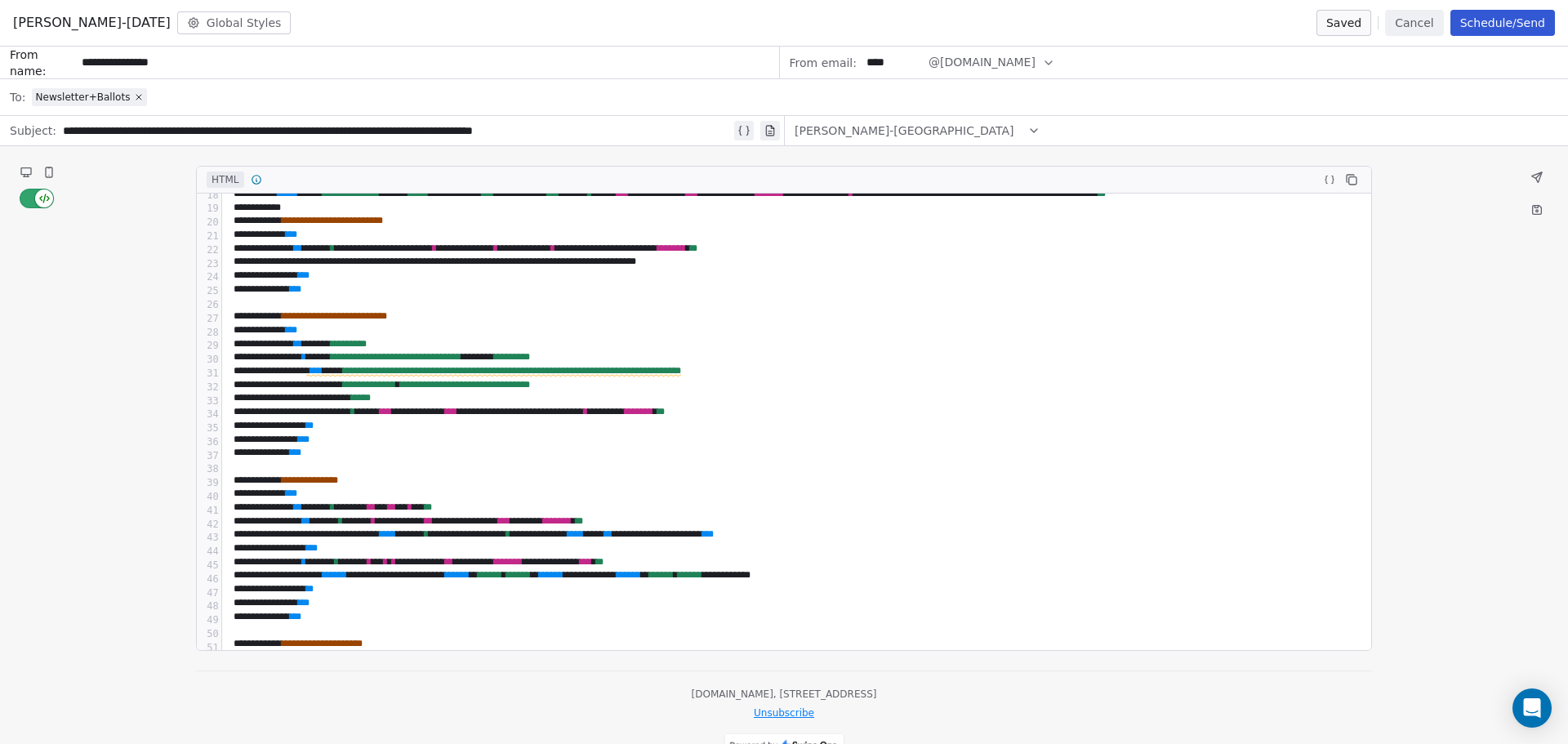
drag, startPoint x: 447, startPoint y: 388, endPoint x: 465, endPoint y: 391, distance: 18.2
click at [447, 388] on div "**********" at bounding box center [832, 385] width 1208 height 14
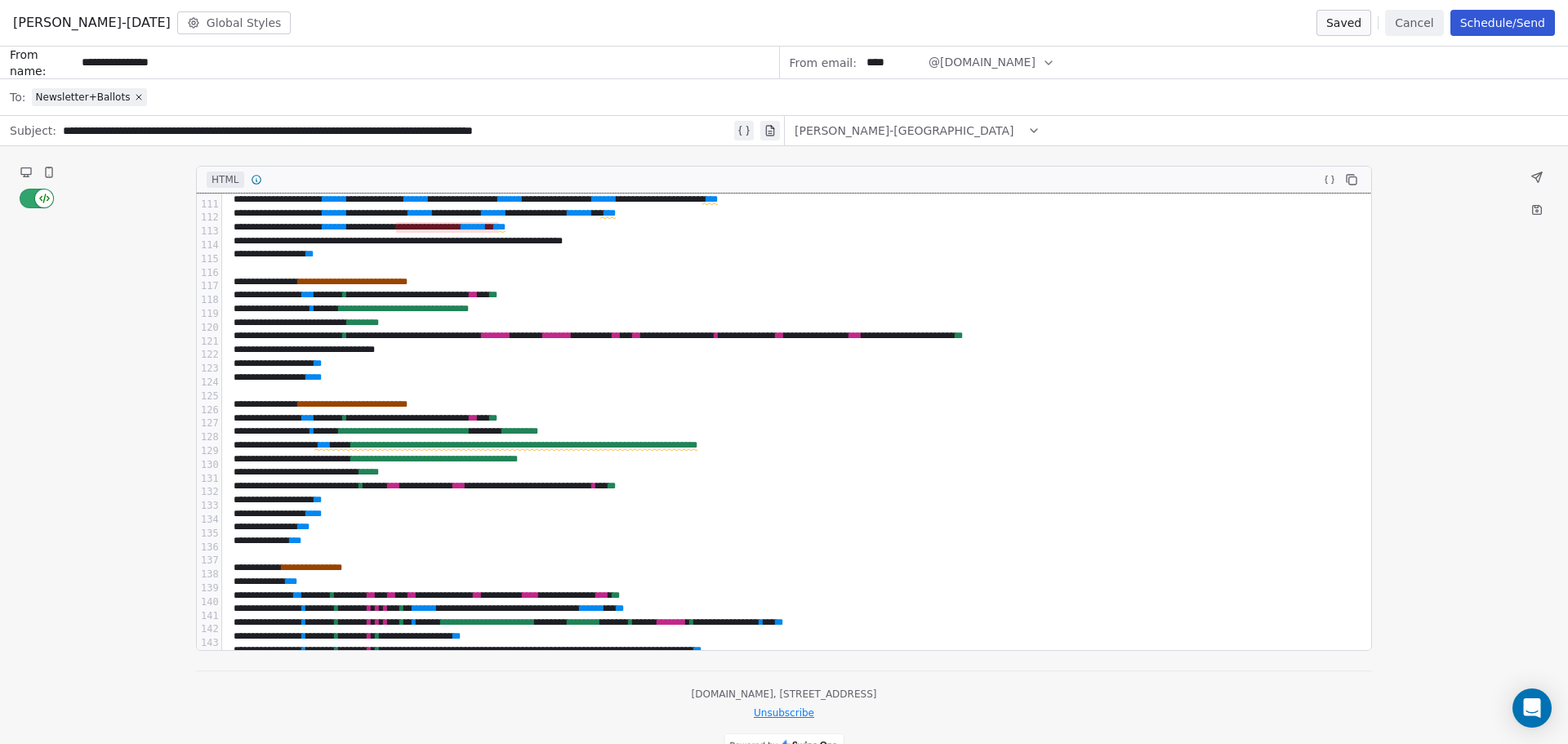
scroll to position [1551, 0]
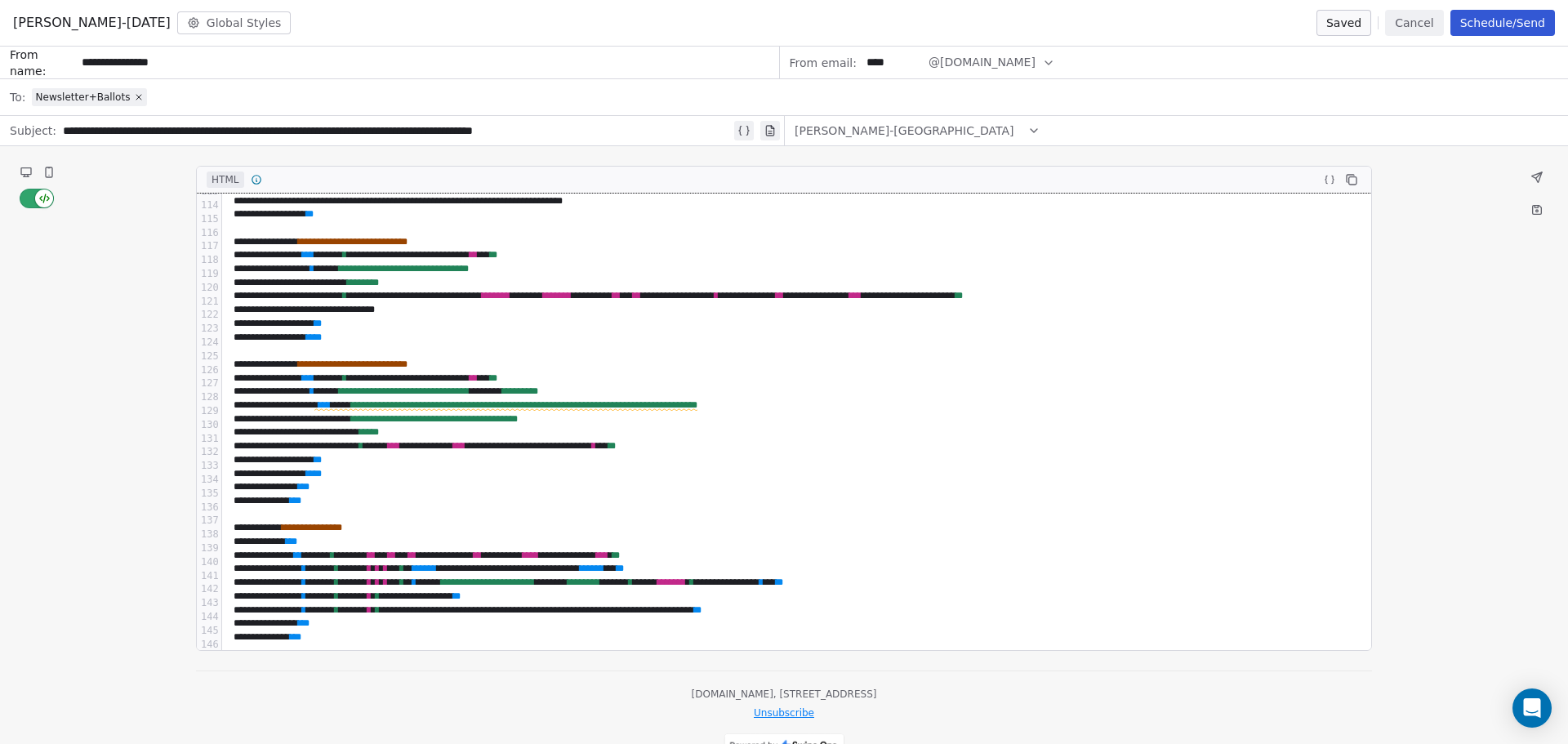
click at [469, 393] on span "**********" at bounding box center [404, 391] width 131 height 10
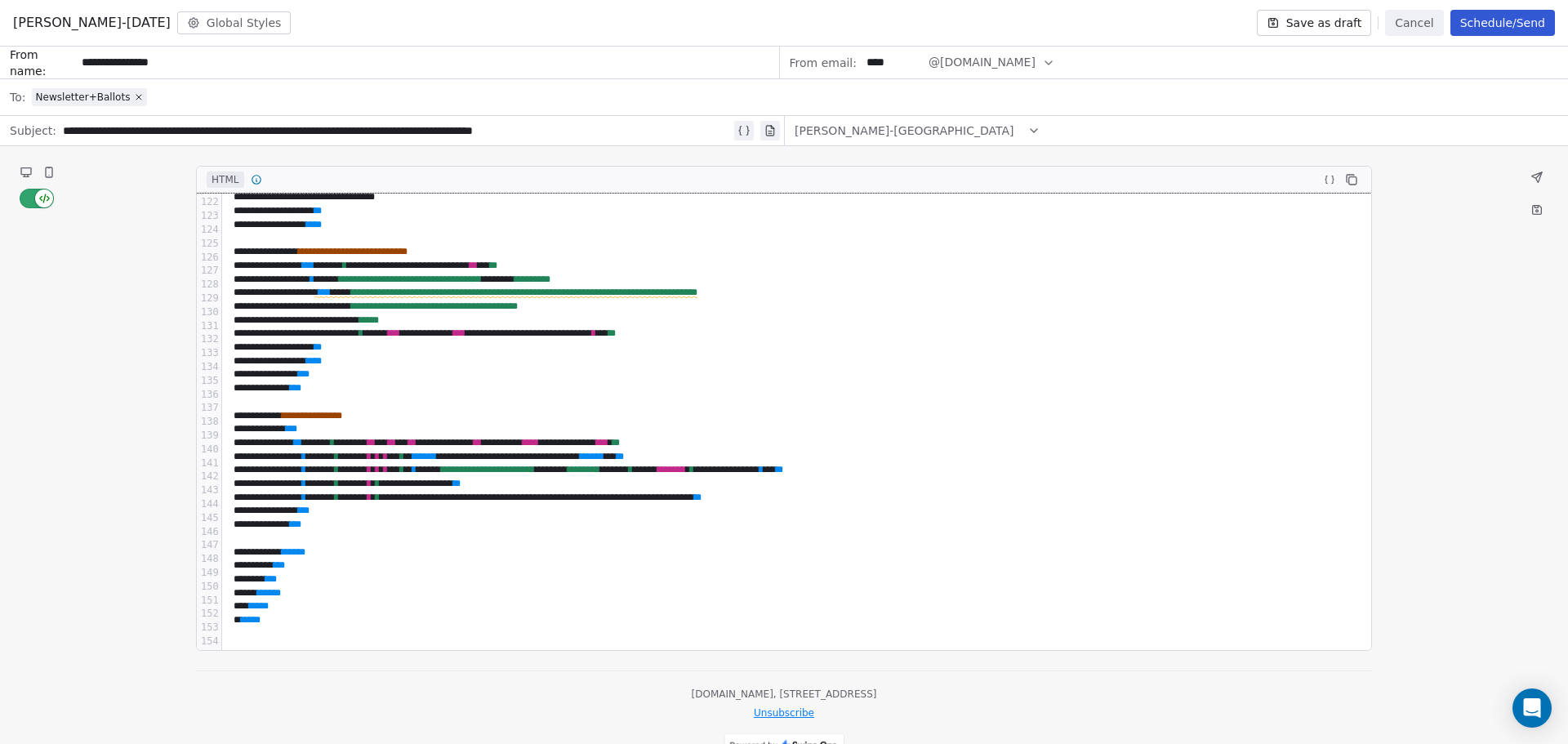
scroll to position [1681, 0]
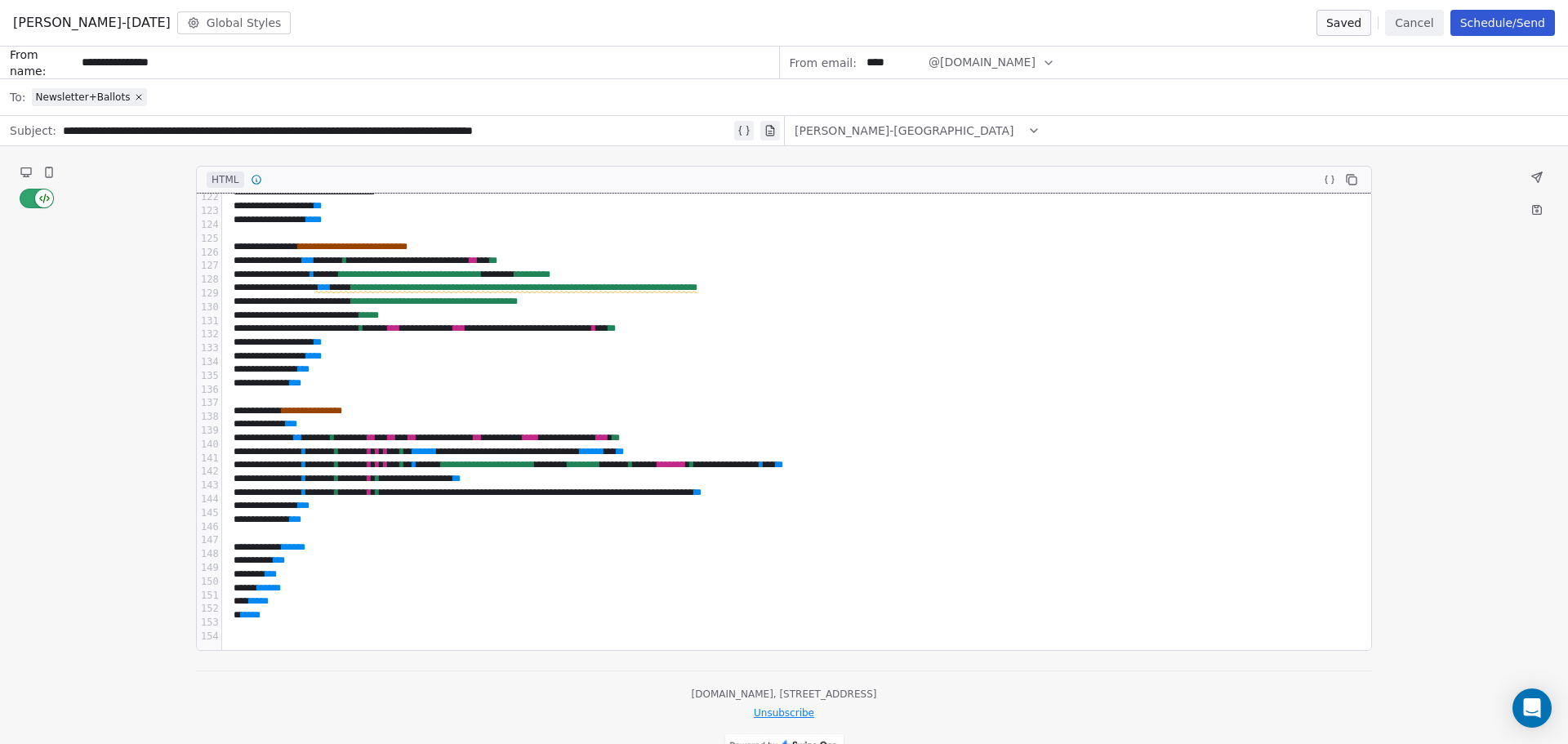
click at [573, 447] on div "**********" at bounding box center [832, 451] width 1208 height 14
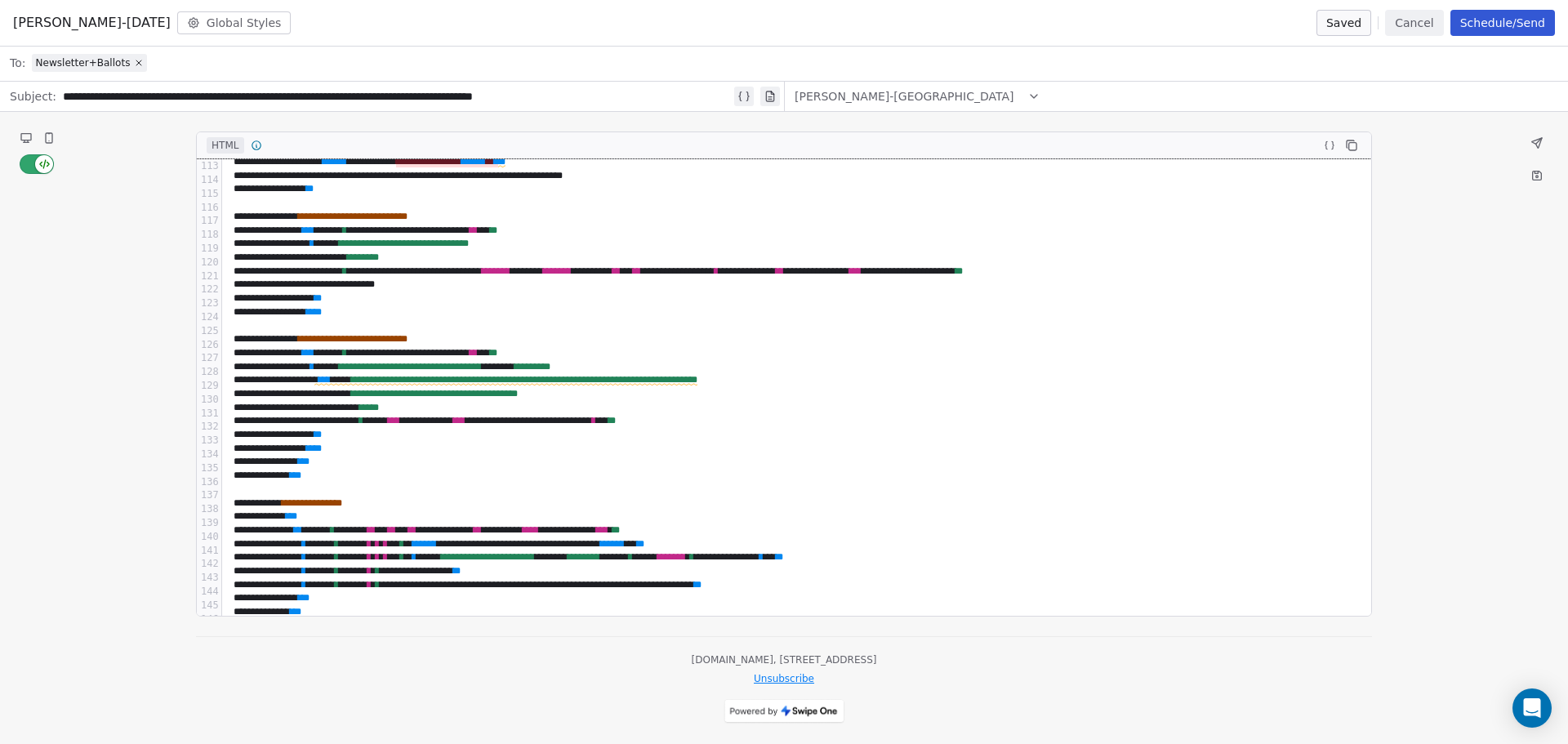
scroll to position [1518, 0]
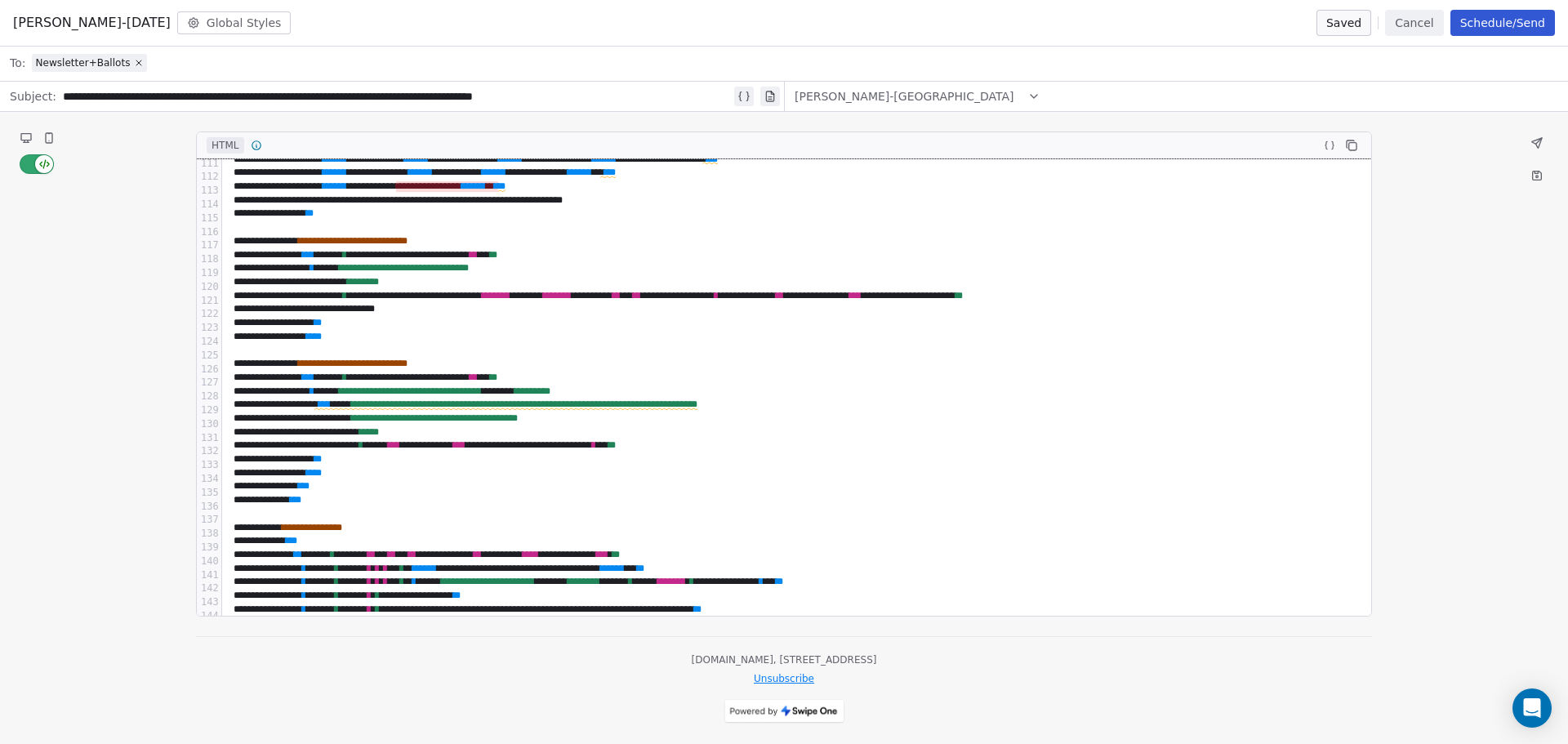
click at [1537, 139] on icon at bounding box center [1537, 142] width 13 height 13
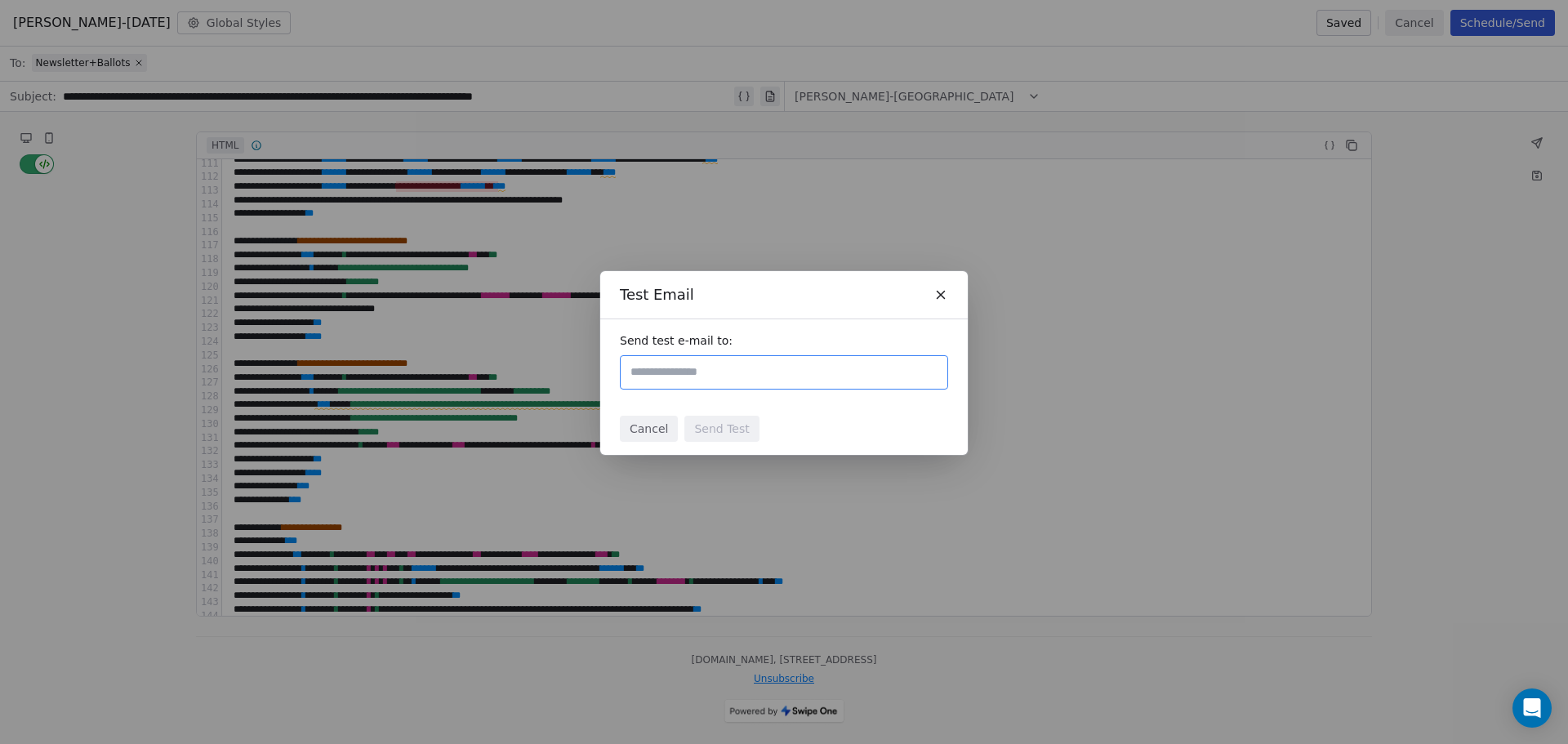
click at [724, 370] on input "text" at bounding box center [784, 372] width 314 height 19
drag, startPoint x: 724, startPoint y: 370, endPoint x: 735, endPoint y: 371, distance: 11.0
click at [735, 371] on input "**********" at bounding box center [784, 372] width 314 height 19
type input "**********"
click at [847, 392] on div "Send test e-mail to:" at bounding box center [784, 361] width 368 height 84
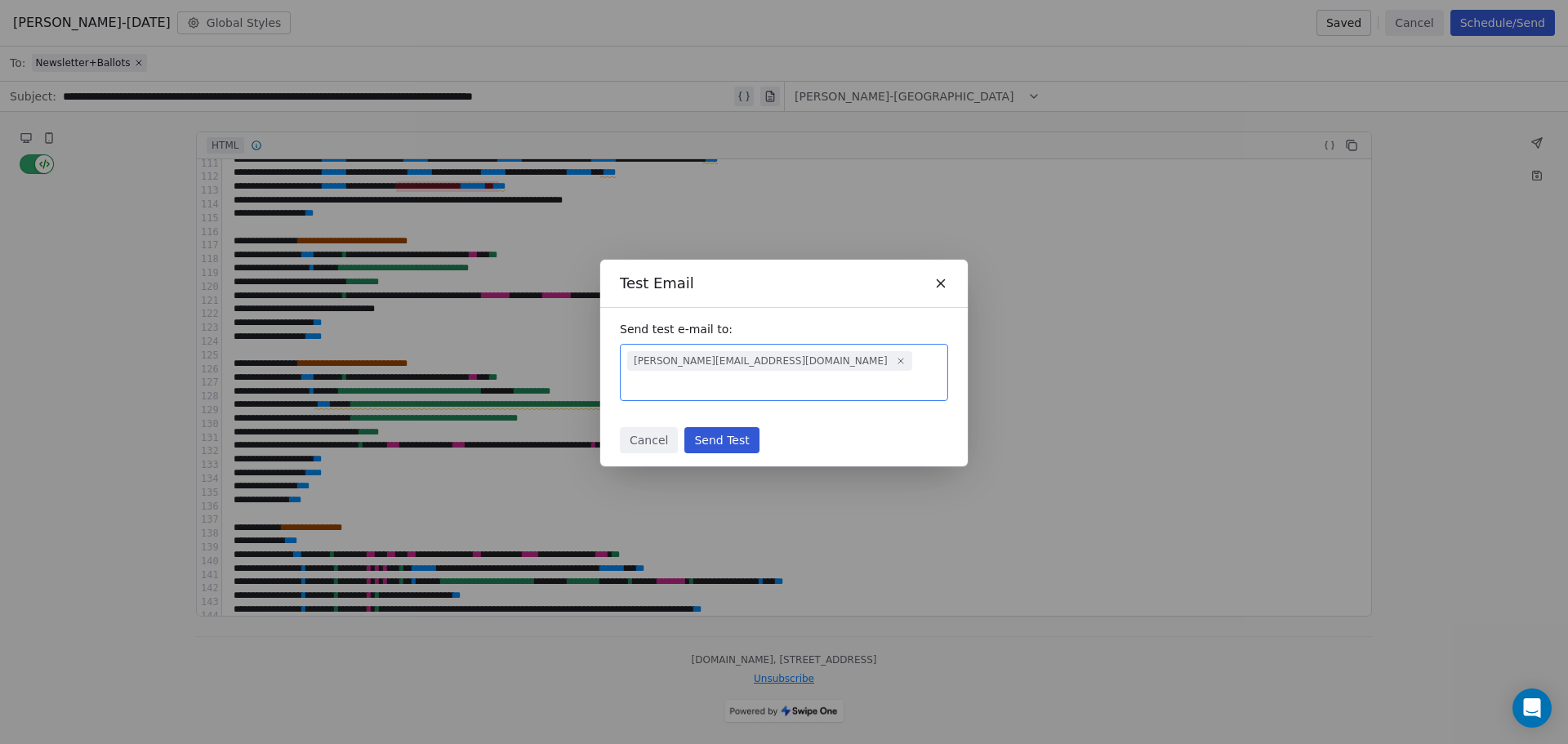
click at [714, 429] on button "Send Test" at bounding box center [721, 440] width 74 height 26
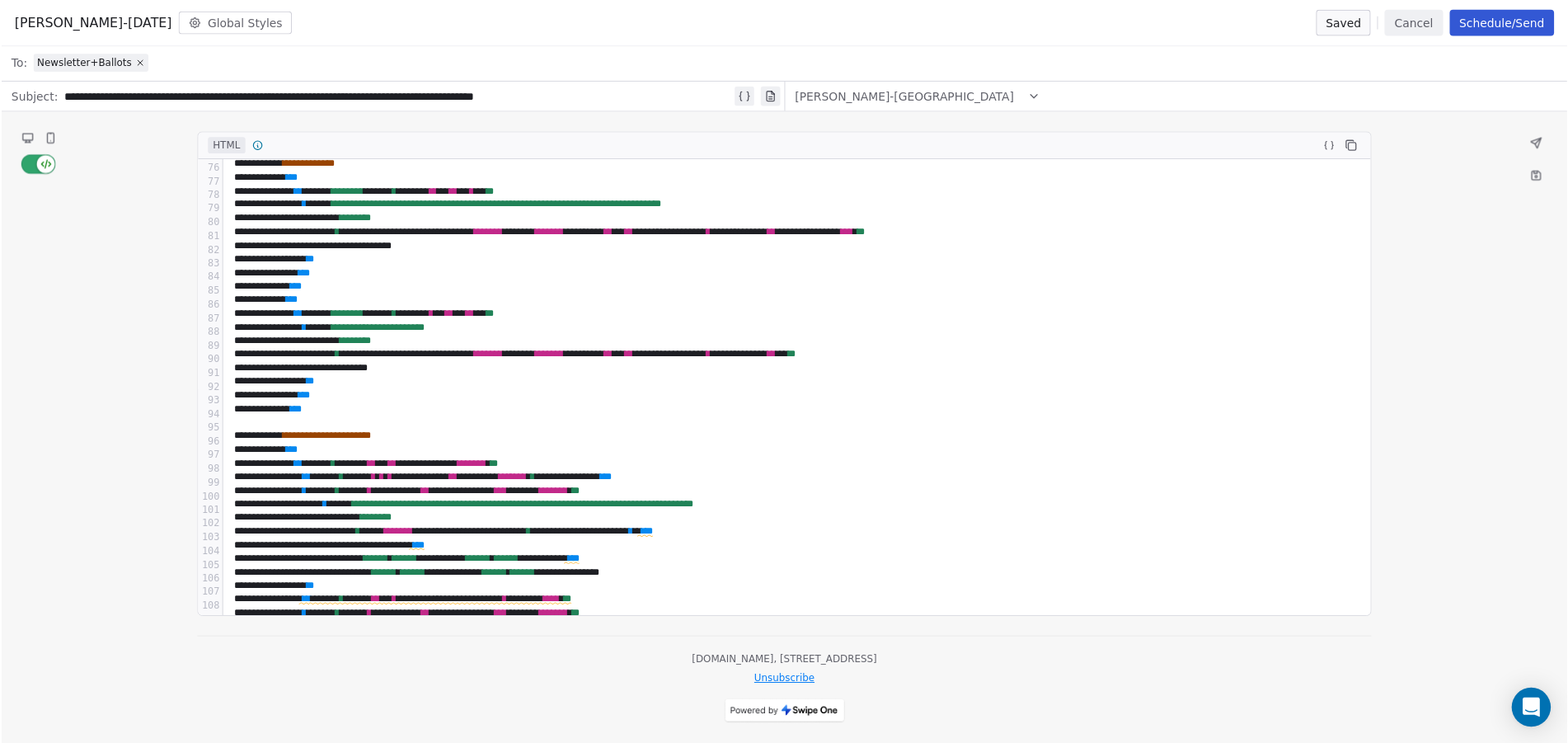
scroll to position [1038, 0]
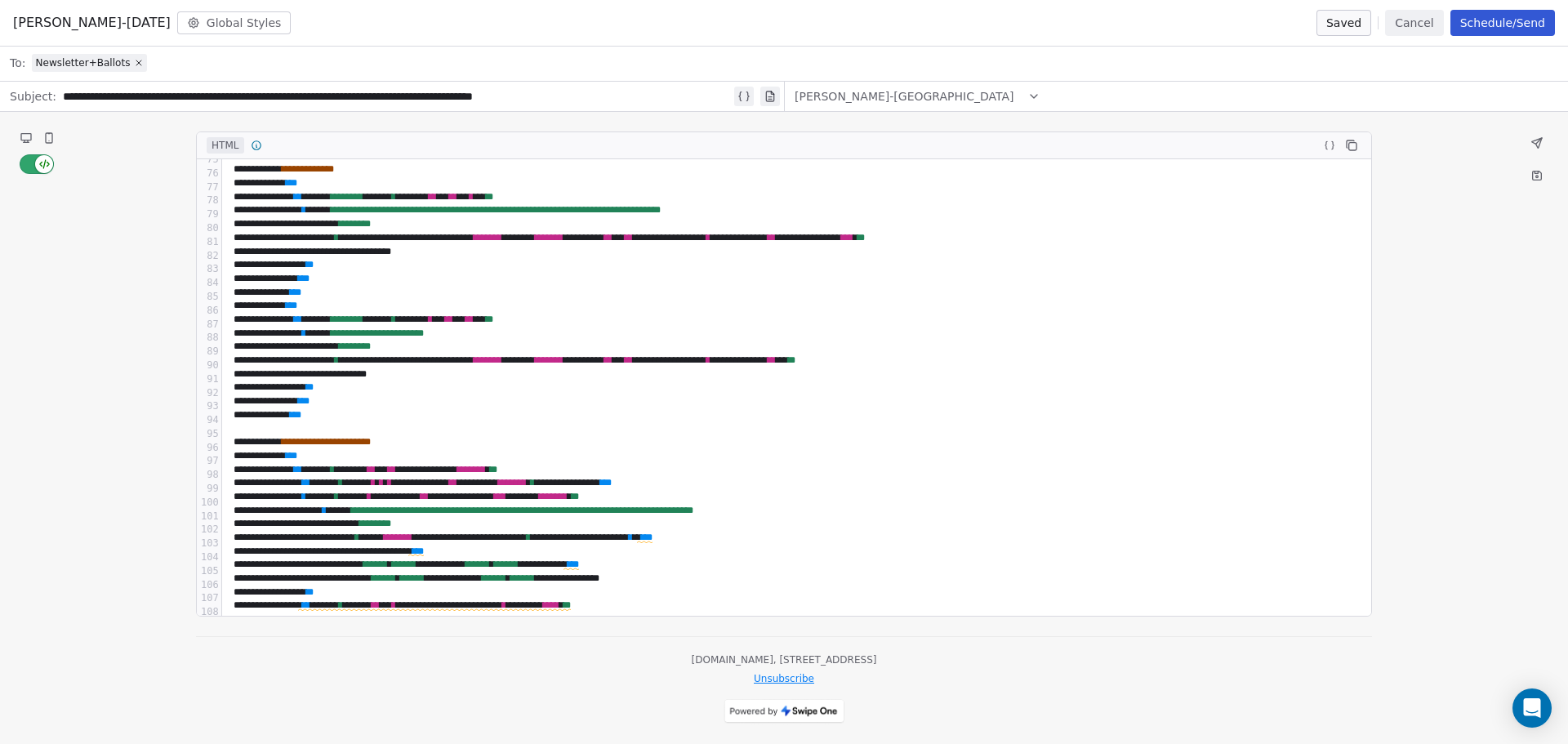
click at [424, 333] on span "**********" at bounding box center [377, 333] width 93 height 10
drag, startPoint x: 367, startPoint y: 209, endPoint x: 792, endPoint y: 213, distance: 425.0
click at [661, 213] on span "**********" at bounding box center [496, 210] width 330 height 10
click at [1541, 136] on icon at bounding box center [1537, 142] width 13 height 13
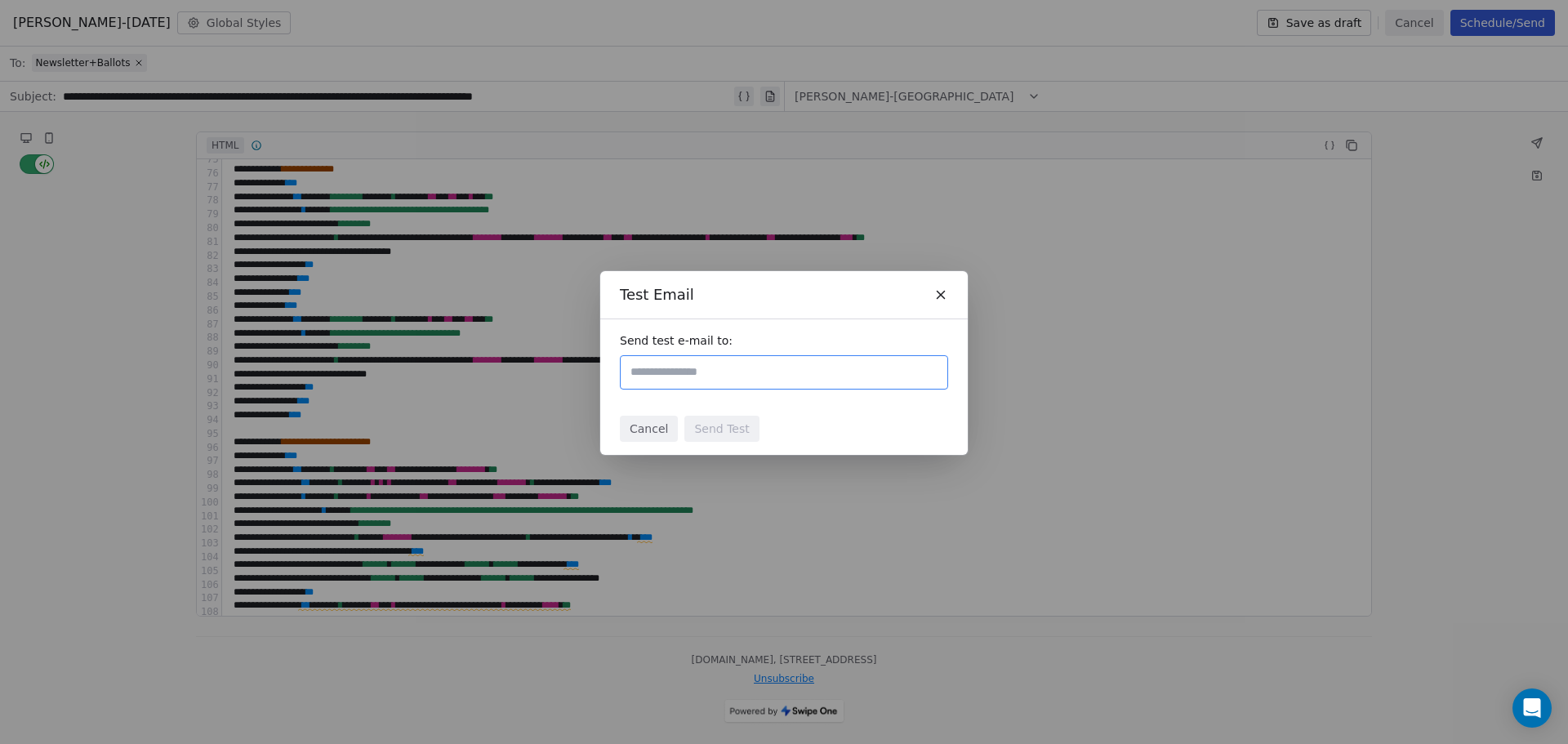
click at [794, 369] on input "text" at bounding box center [784, 372] width 314 height 19
type input "**********"
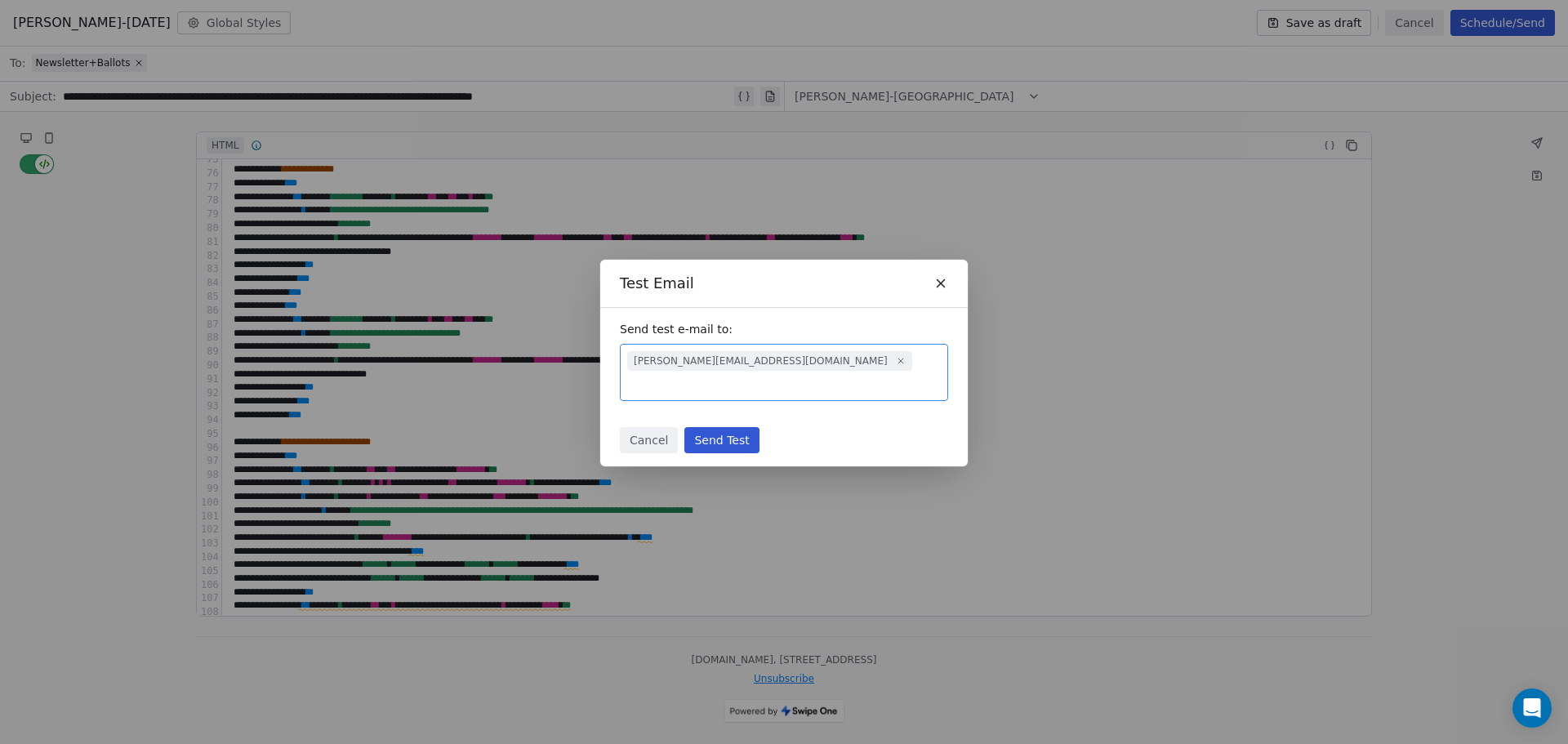
click at [734, 427] on button "Send Test" at bounding box center [721, 440] width 74 height 26
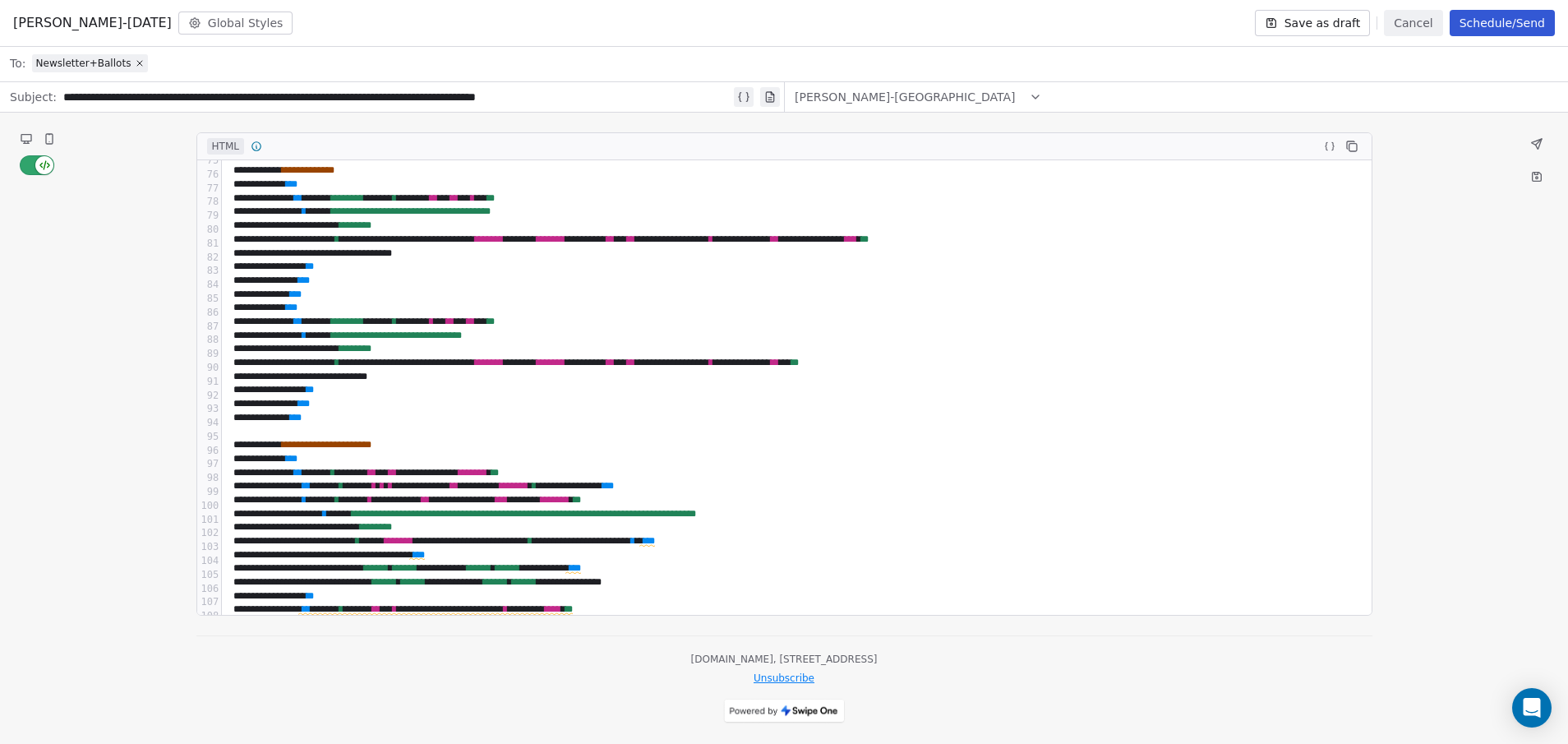
click at [1501, 22] on button "Schedule/Send" at bounding box center [1502, 23] width 105 height 26
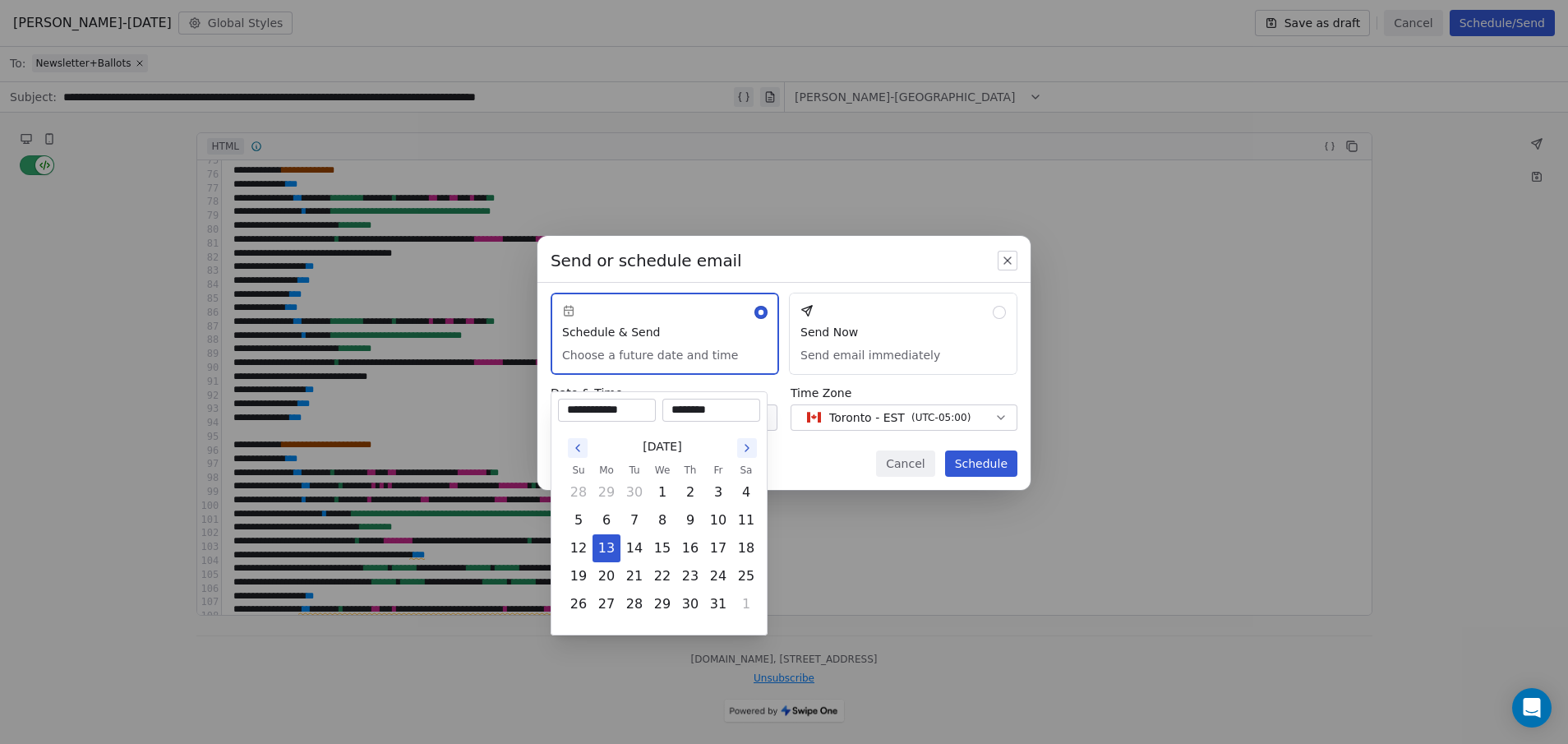
click at [740, 422] on body "[DOMAIN_NAME] Contacts People Marketing Workflows Campaigns Metrics & Events Sa…" at bounding box center [784, 372] width 1568 height 744
click at [672, 549] on button "15" at bounding box center [662, 548] width 26 height 26
type input "**********"
click at [683, 413] on input "********" at bounding box center [710, 409] width 91 height 16
click at [693, 409] on input "********" at bounding box center [710, 409] width 91 height 16
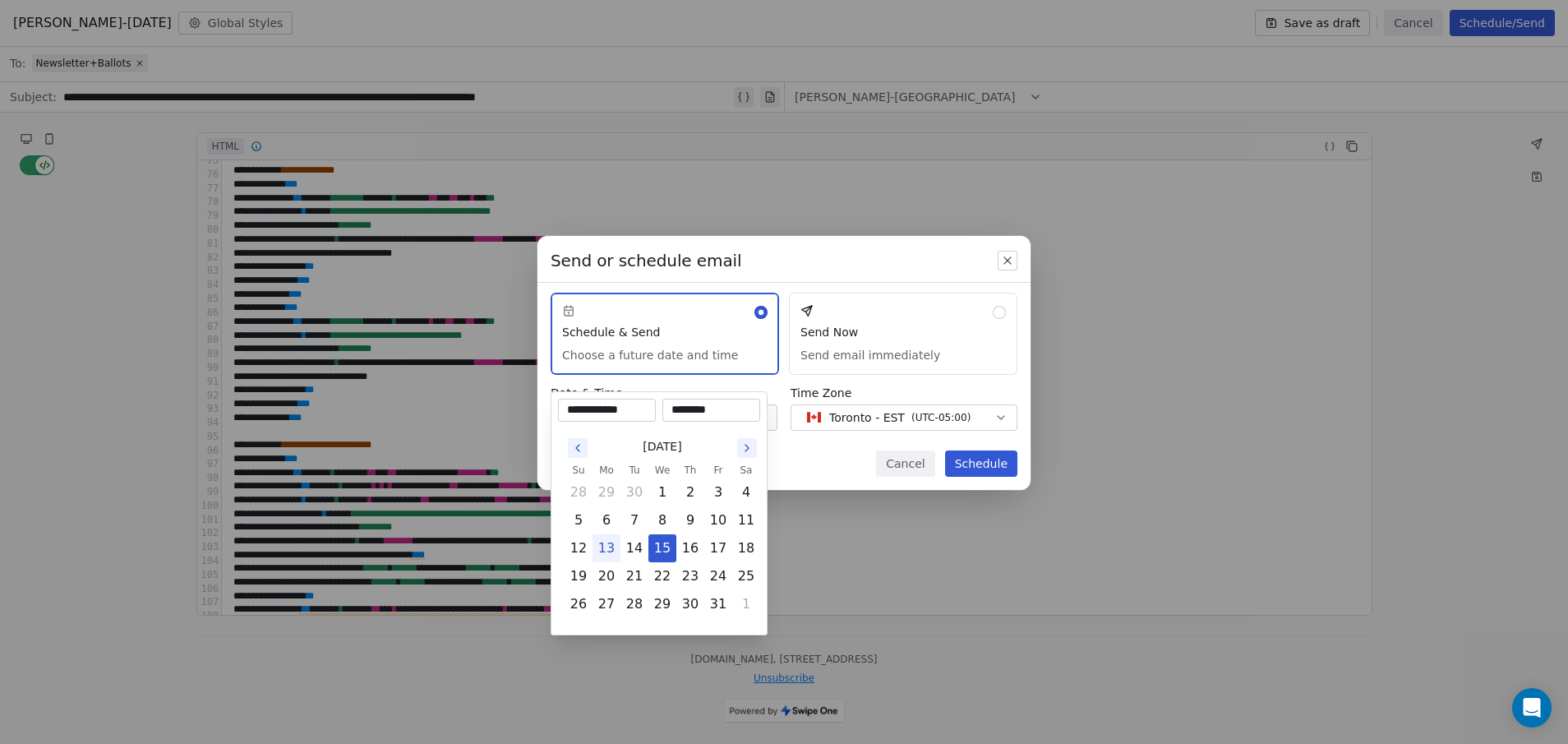
type input "********"
click at [811, 449] on div "Send or schedule email Schedule & Send Choose a future date and time Send Now S…" at bounding box center [784, 371] width 1568 height 324
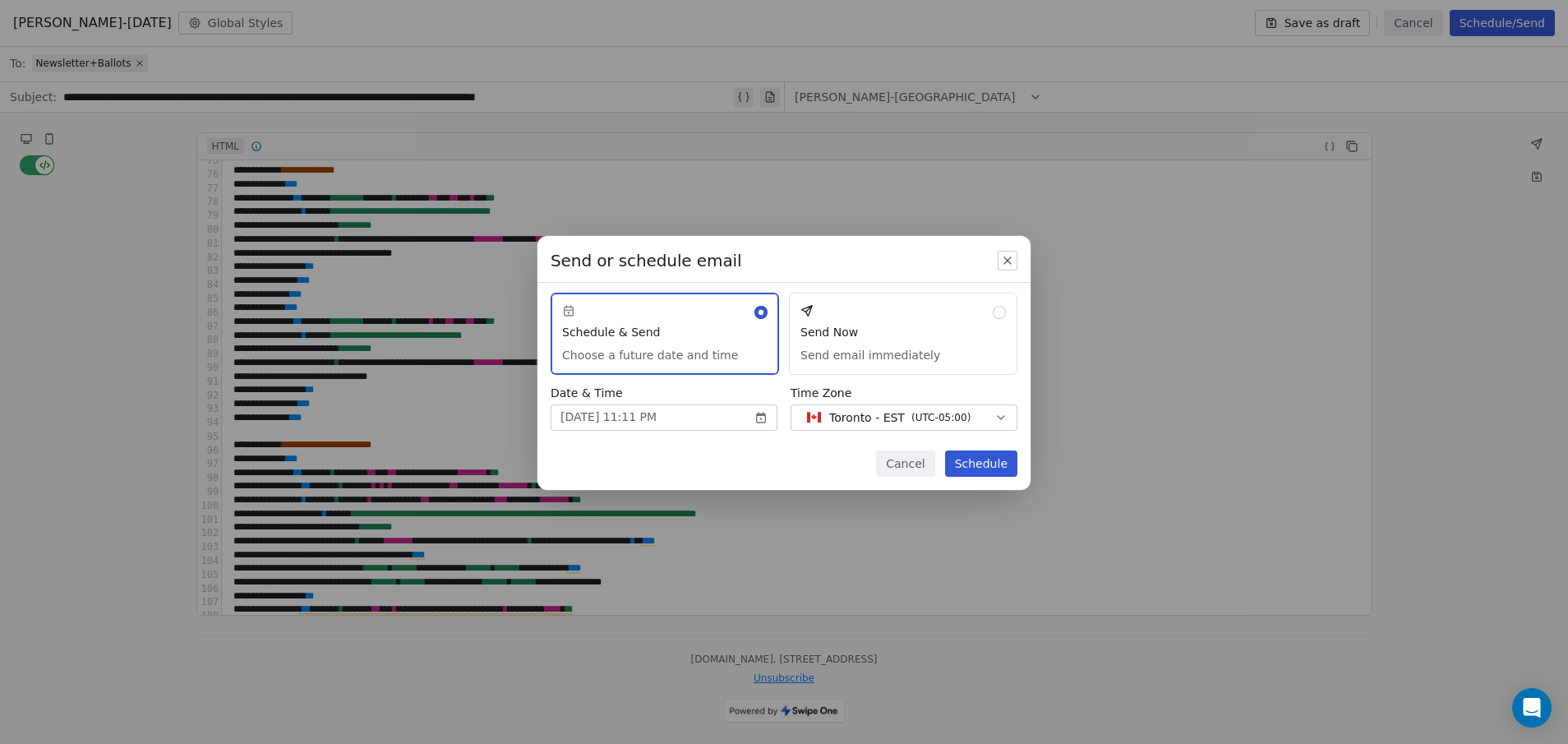
click at [974, 464] on button "Schedule" at bounding box center [981, 463] width 72 height 26
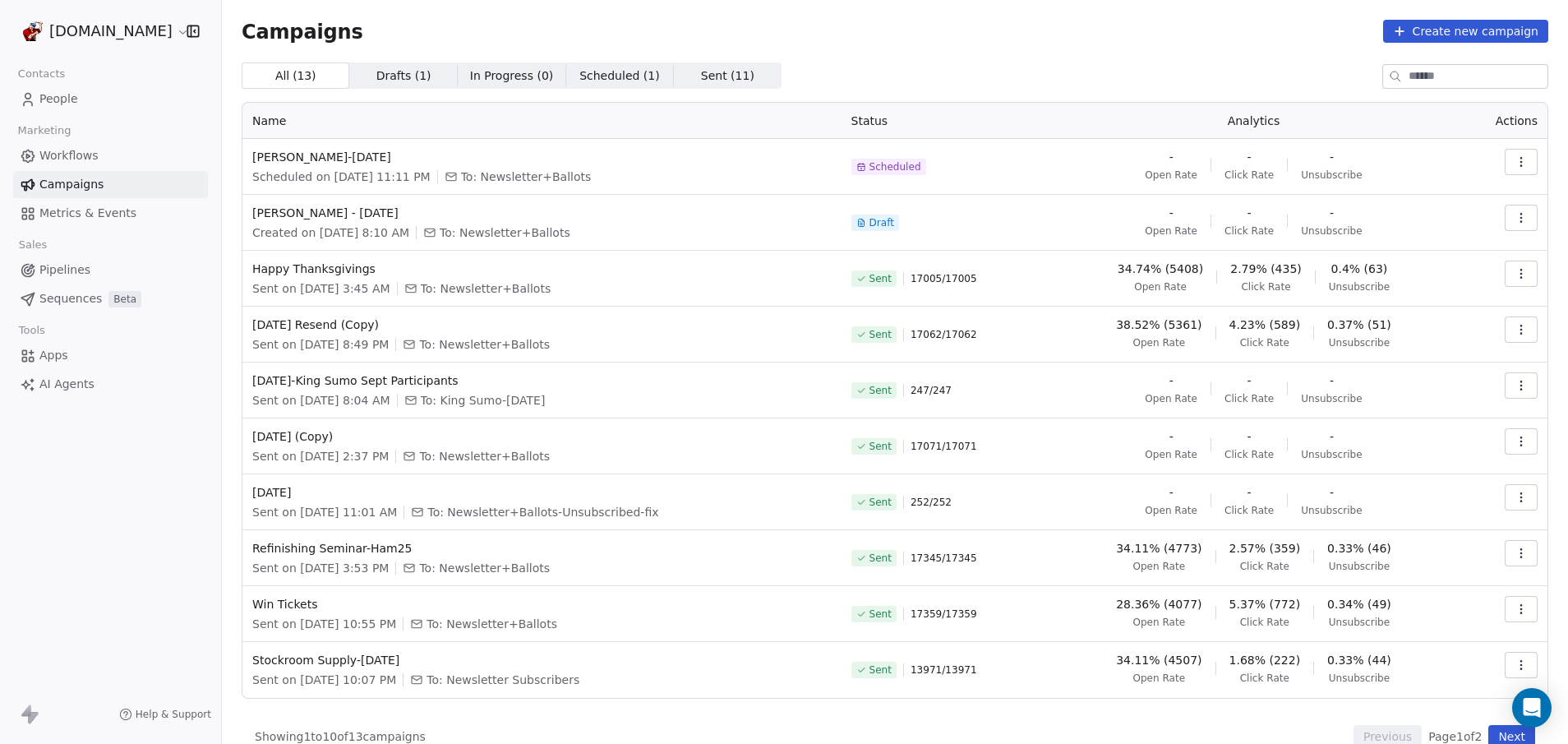
click at [1516, 214] on button "button" at bounding box center [1520, 217] width 33 height 26
click at [1402, 328] on span "Delete" at bounding box center [1400, 334] width 43 height 20
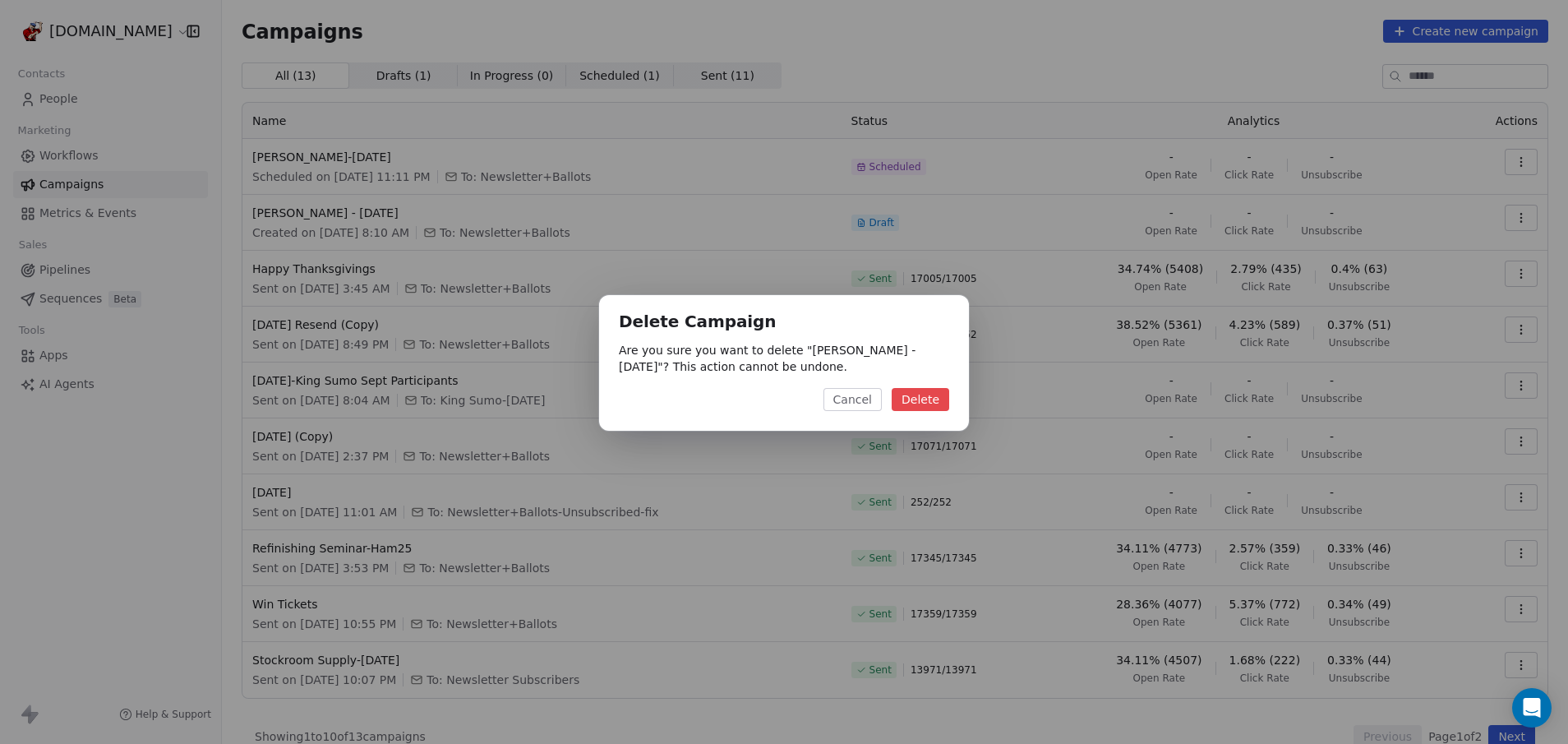
click at [921, 397] on button "Delete" at bounding box center [921, 399] width 58 height 23
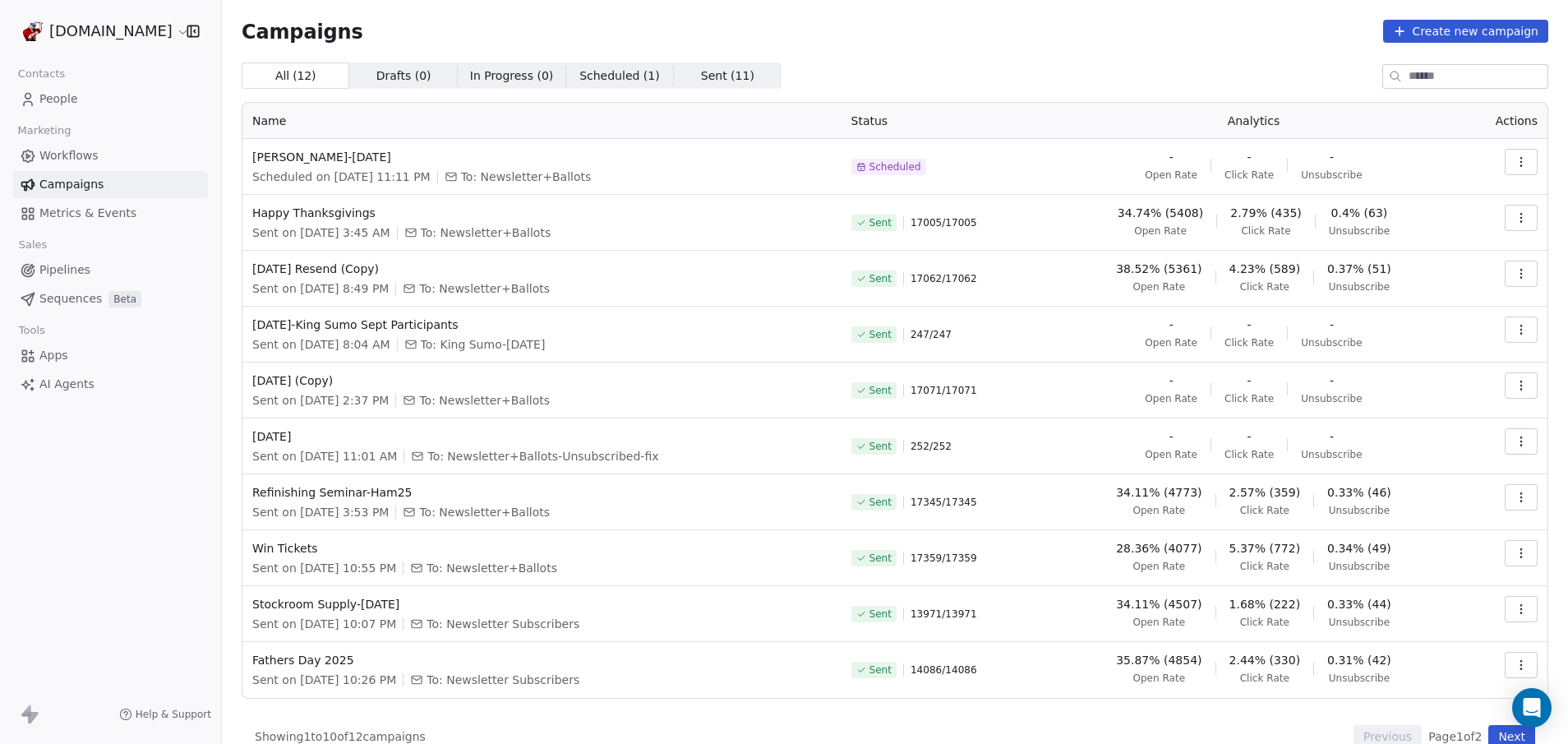
click at [63, 94] on span "People" at bounding box center [58, 99] width 38 height 17
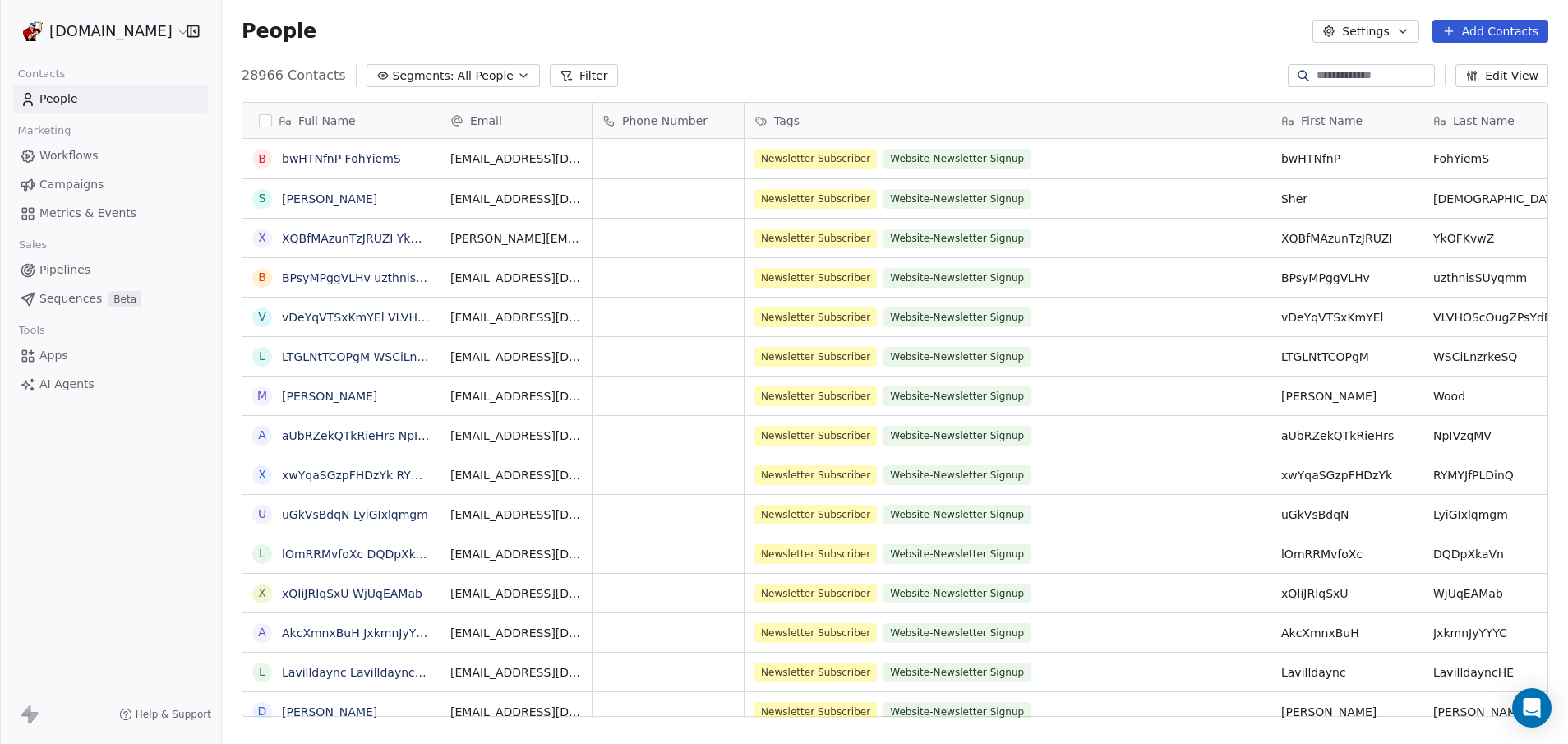
scroll to position [642, 1333]
click at [473, 67] on span "All People" at bounding box center [486, 76] width 56 height 17
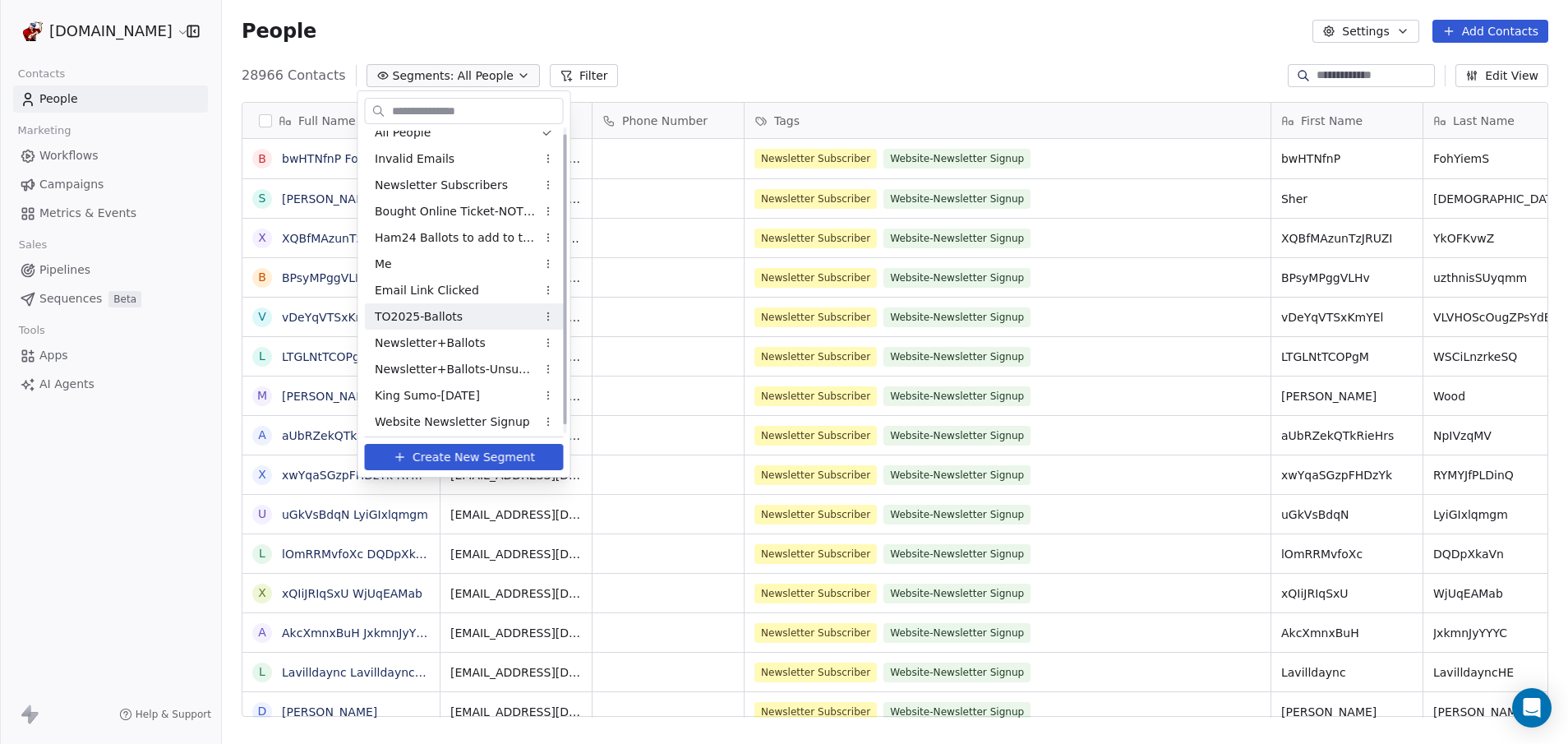
scroll to position [16, 0]
click at [445, 426] on div "Website Newsletter Signup" at bounding box center [465, 416] width 199 height 26
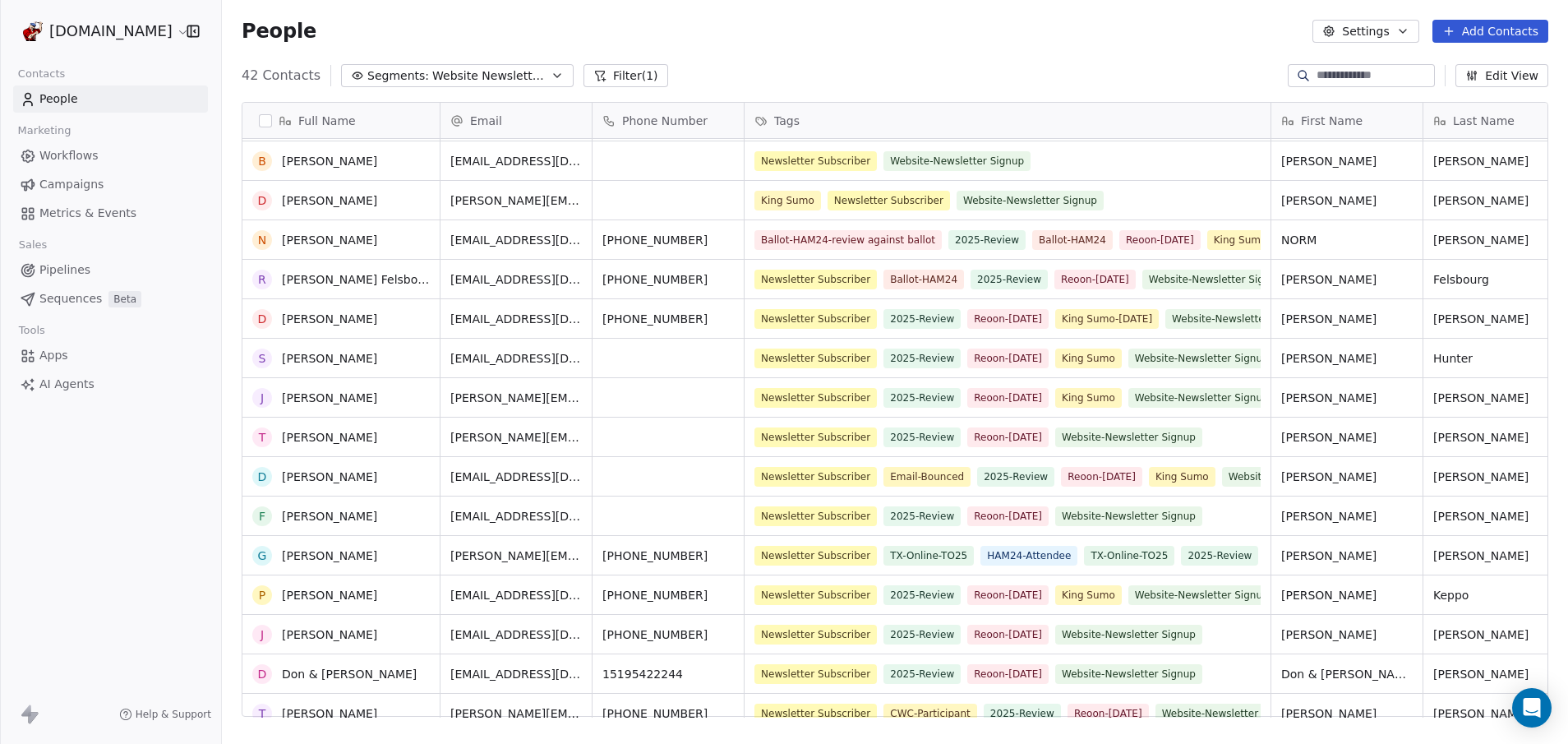
scroll to position [0, 0]
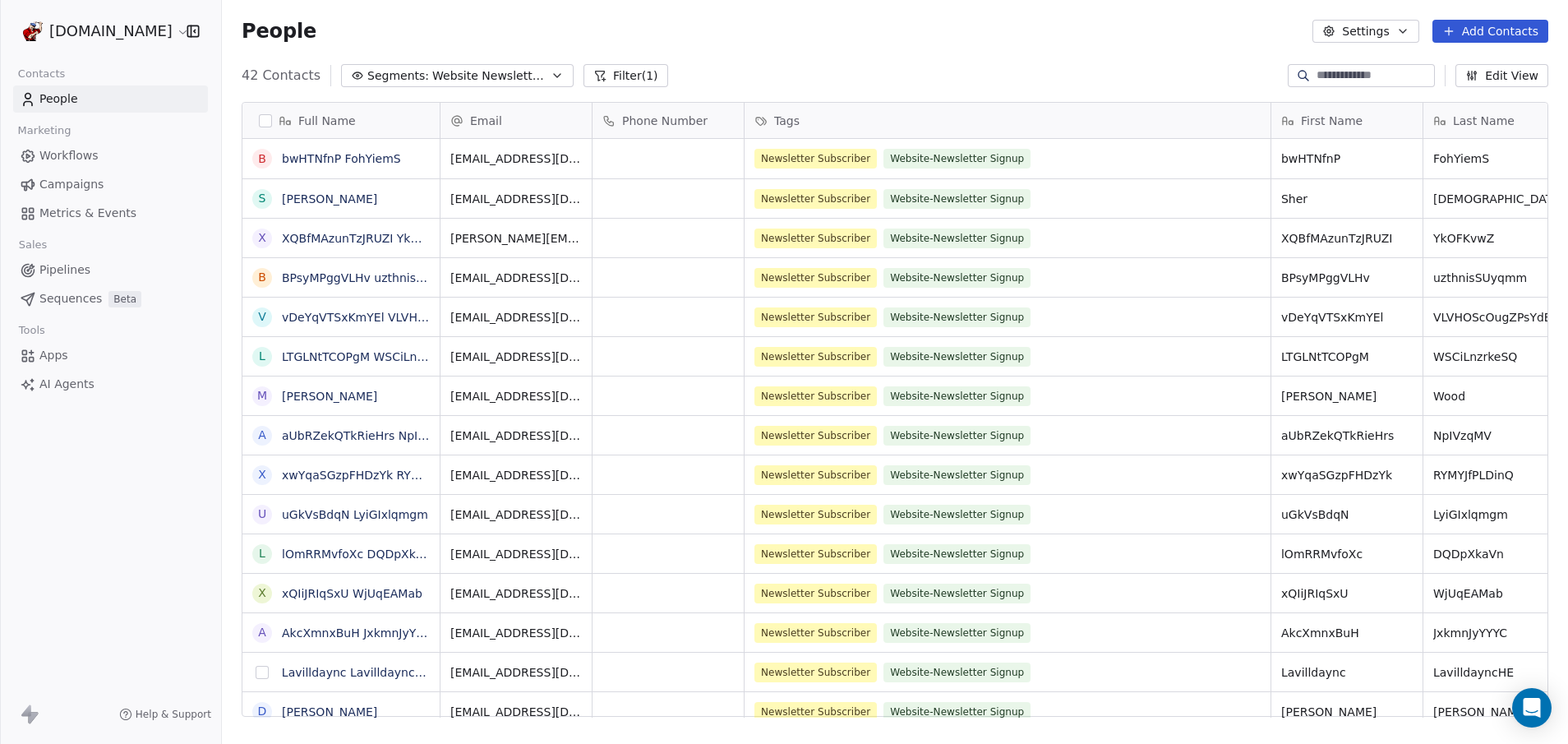
click at [261, 673] on button "grid" at bounding box center [261, 672] width 13 height 13
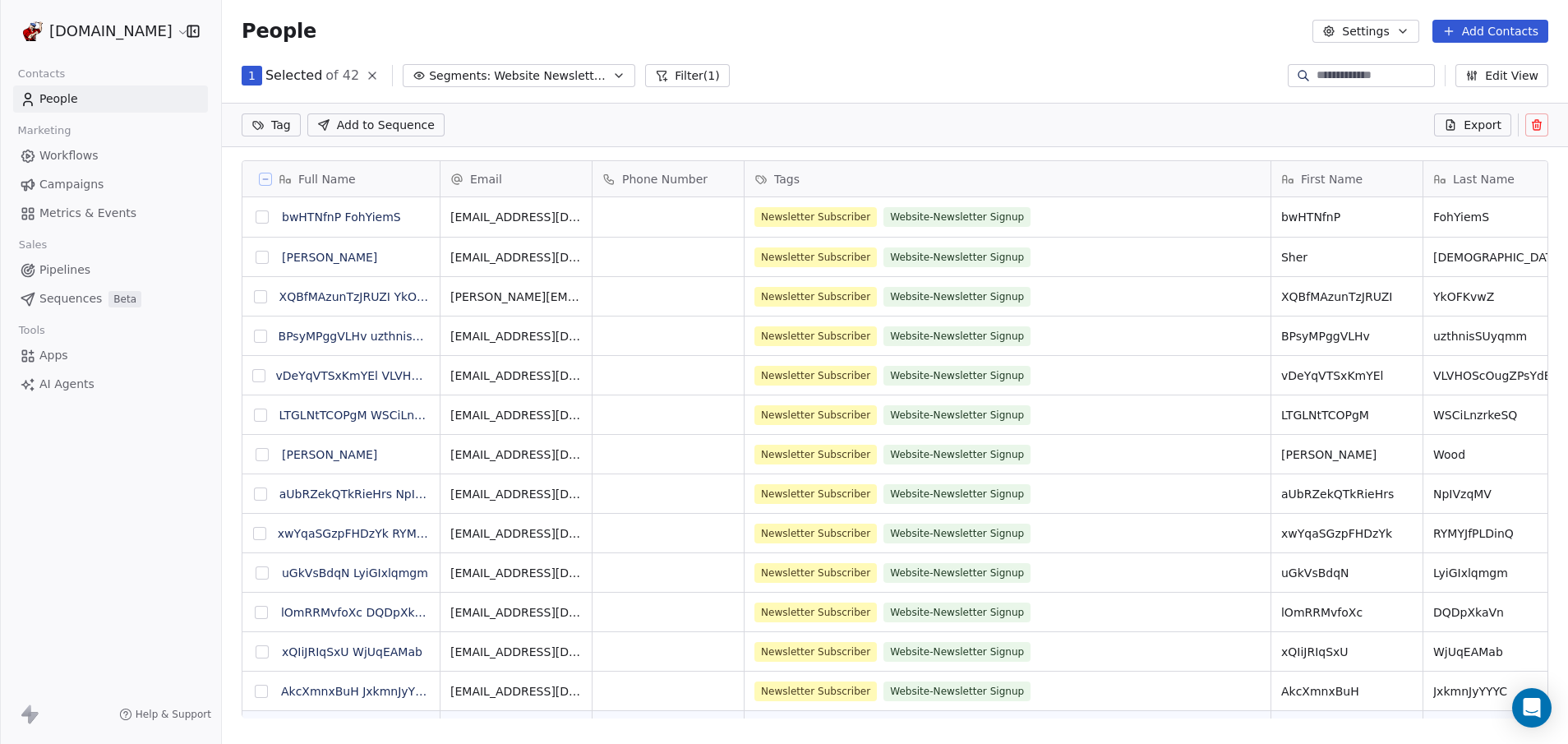
click at [1538, 128] on icon at bounding box center [1536, 124] width 13 height 13
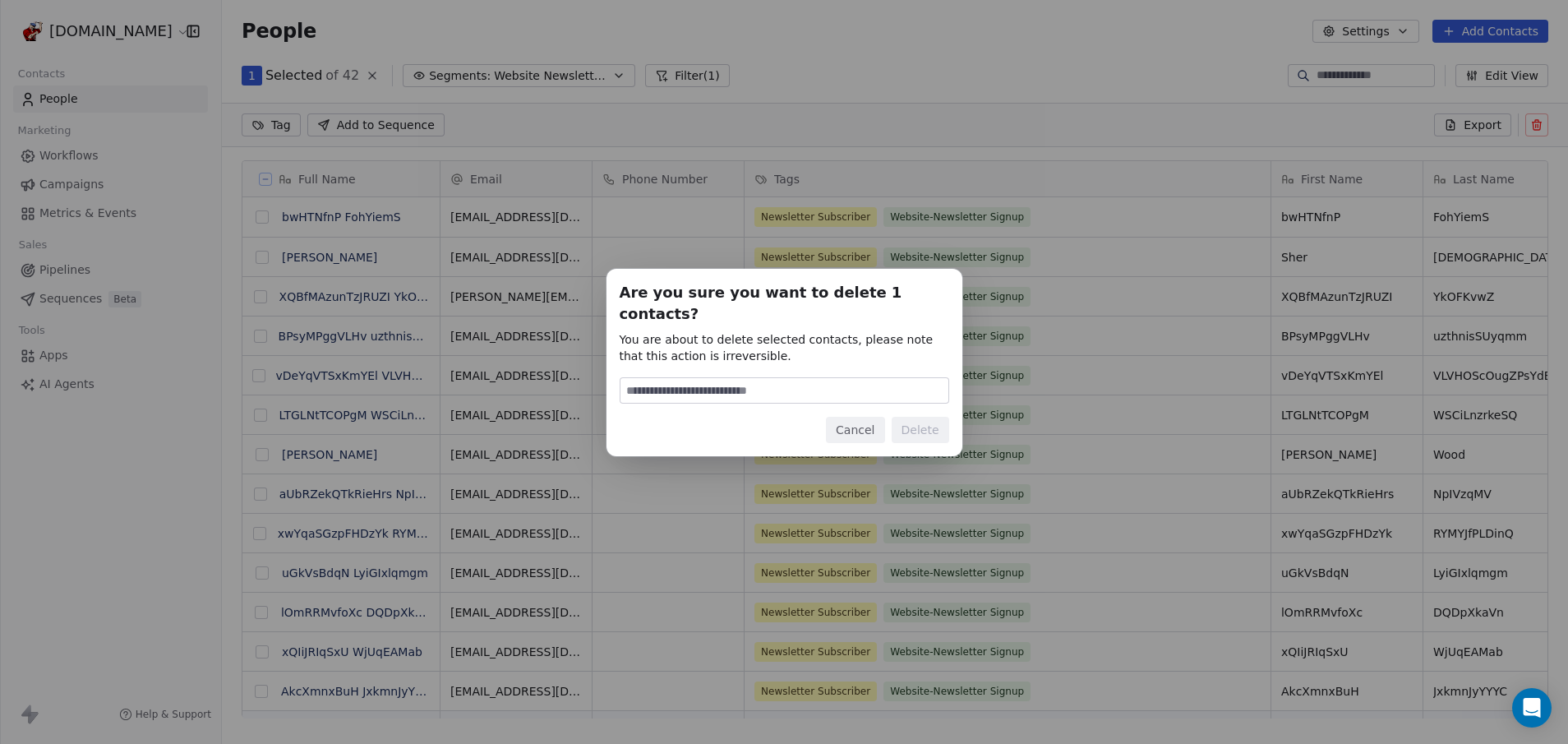
click at [636, 378] on input at bounding box center [784, 390] width 328 height 25
type input "******"
click at [923, 422] on button "Delete" at bounding box center [921, 430] width 58 height 26
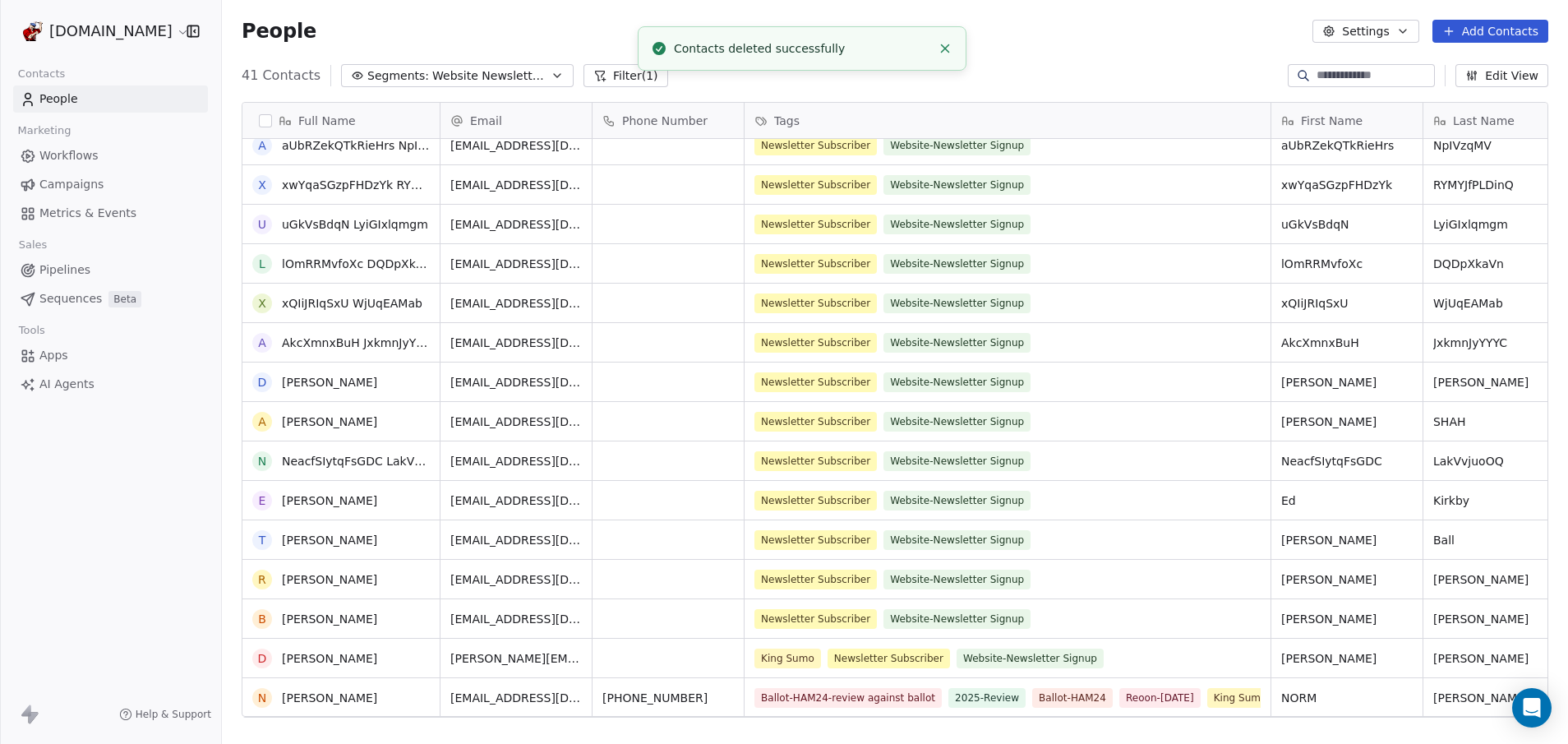
scroll to position [329, 0]
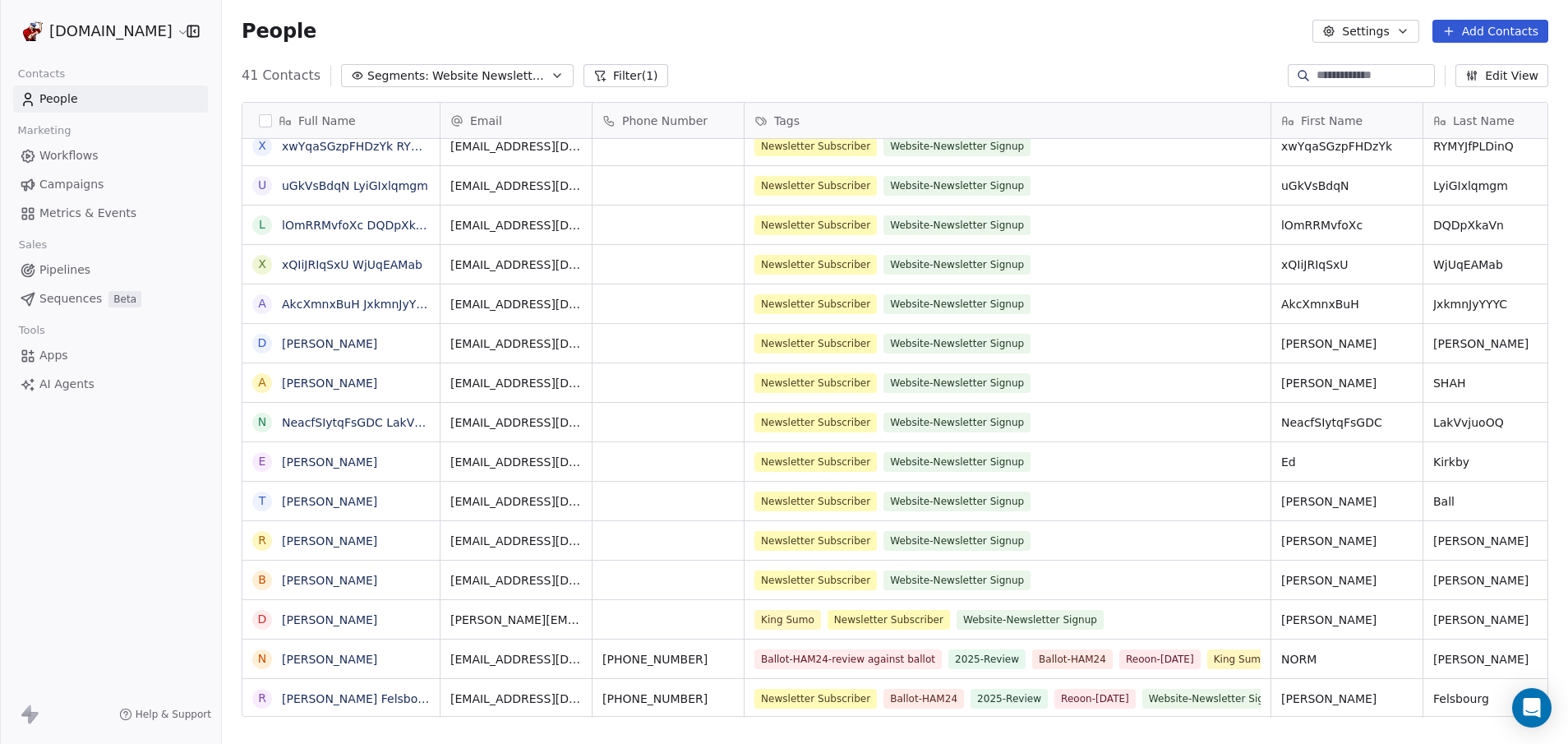
click at [56, 298] on span "Sequences" at bounding box center [70, 299] width 62 height 17
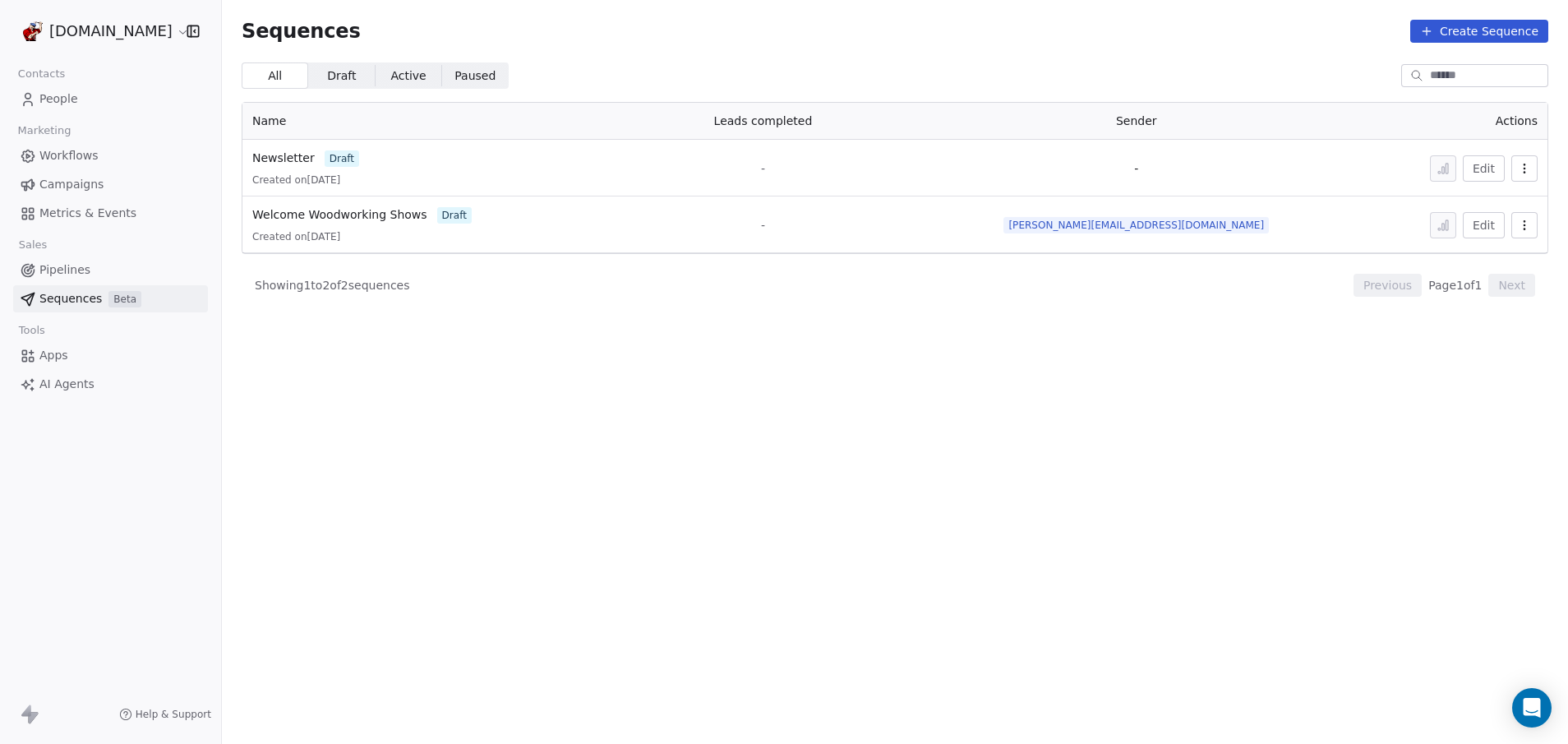
click at [54, 215] on span "Metrics & Events" at bounding box center [88, 213] width 97 height 17
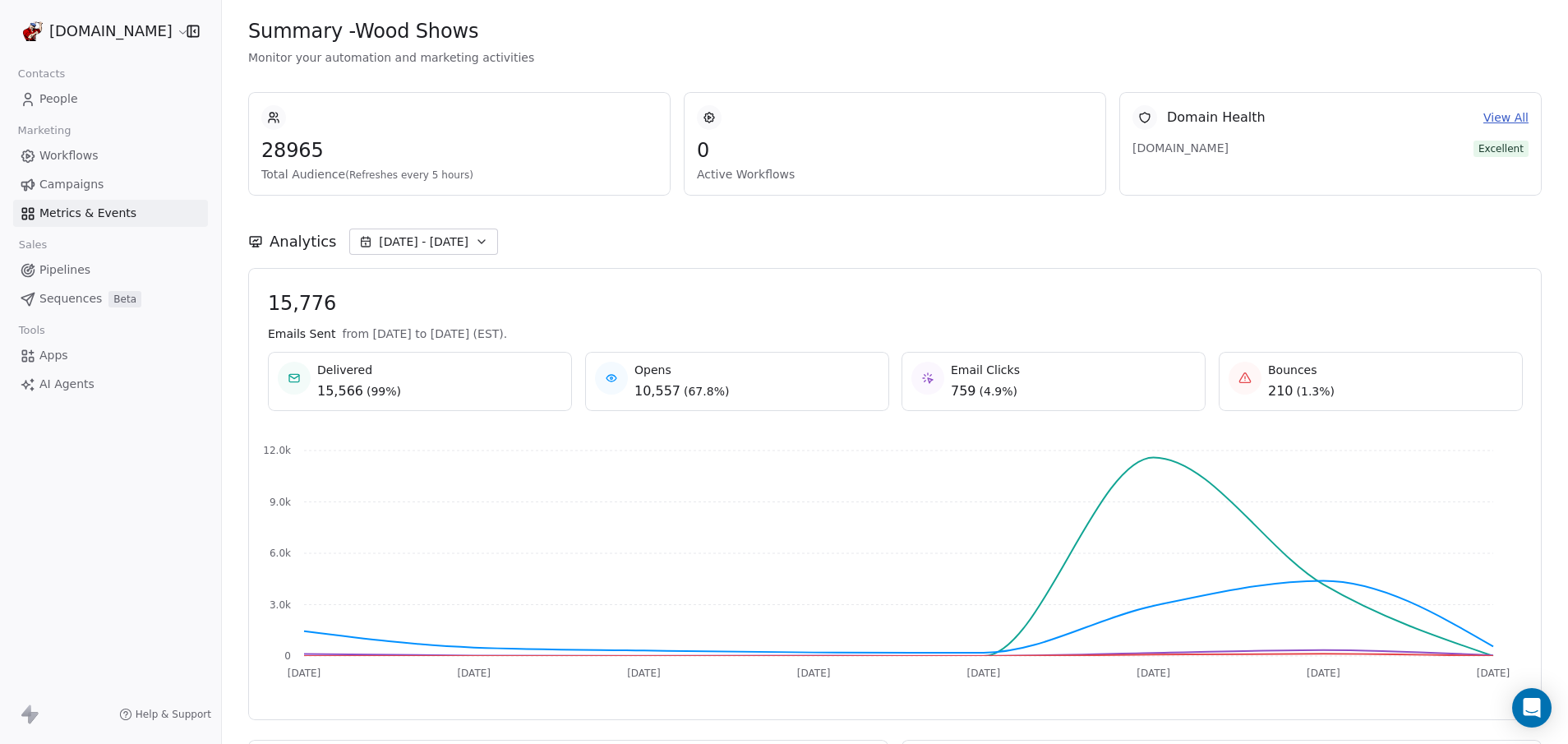
click at [1238, 395] on div "Bounces 210 ( 1.3% )" at bounding box center [1371, 381] width 284 height 39
click at [1274, 389] on span "210" at bounding box center [1280, 391] width 26 height 20
drag, startPoint x: 1274, startPoint y: 389, endPoint x: 1250, endPoint y: 374, distance: 28.3
click at [1274, 388] on span "210" at bounding box center [1280, 391] width 26 height 20
click at [1249, 374] on div at bounding box center [1245, 378] width 33 height 33
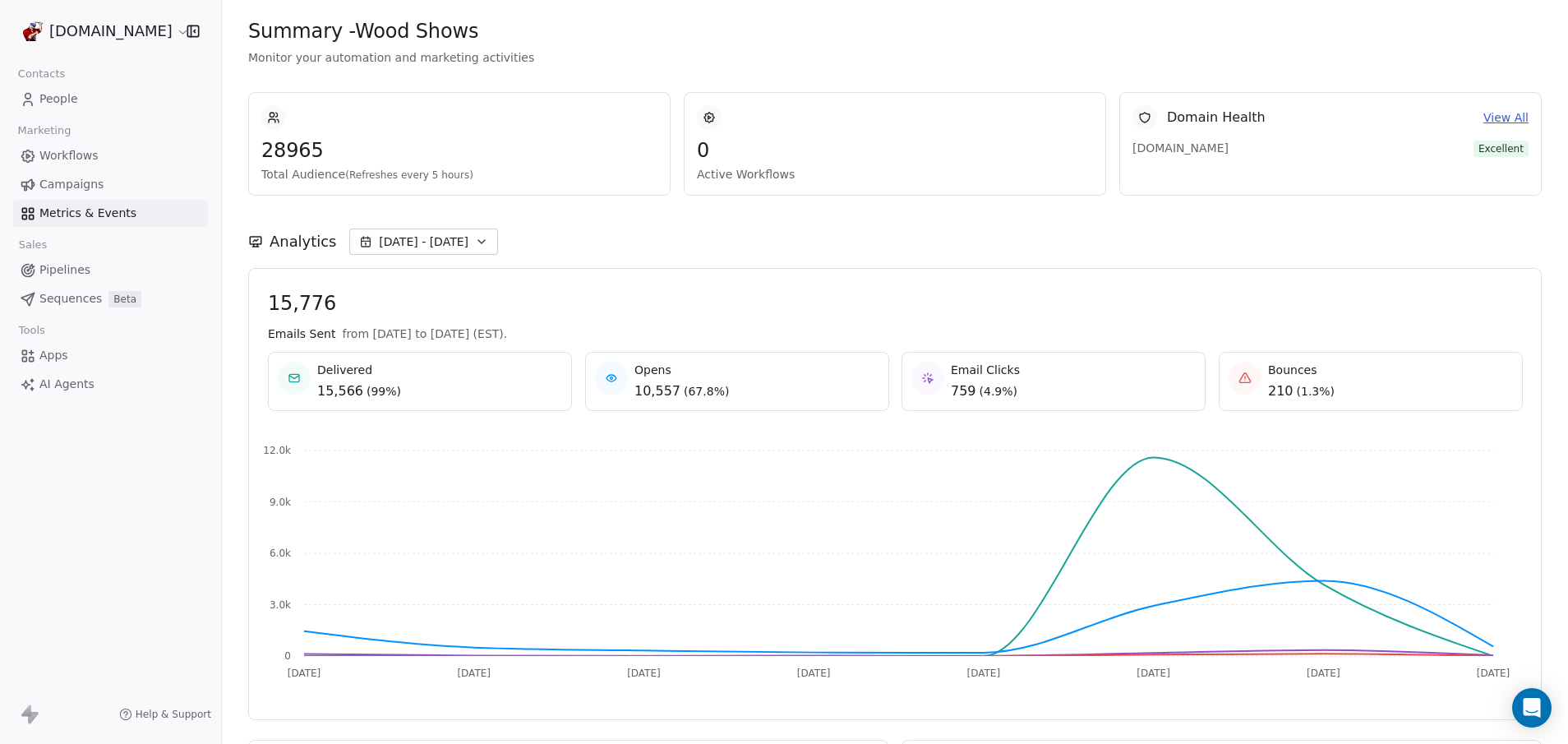
click at [1242, 375] on div at bounding box center [1245, 378] width 33 height 33
click at [1280, 372] on span "Bounces" at bounding box center [1301, 369] width 66 height 16
click at [1297, 398] on span "( 1.3% )" at bounding box center [1314, 391] width 38 height 16
click at [1269, 370] on span "Bounces" at bounding box center [1301, 369] width 66 height 16
click at [431, 249] on span "[DATE] - [DATE]" at bounding box center [423, 241] width 89 height 16
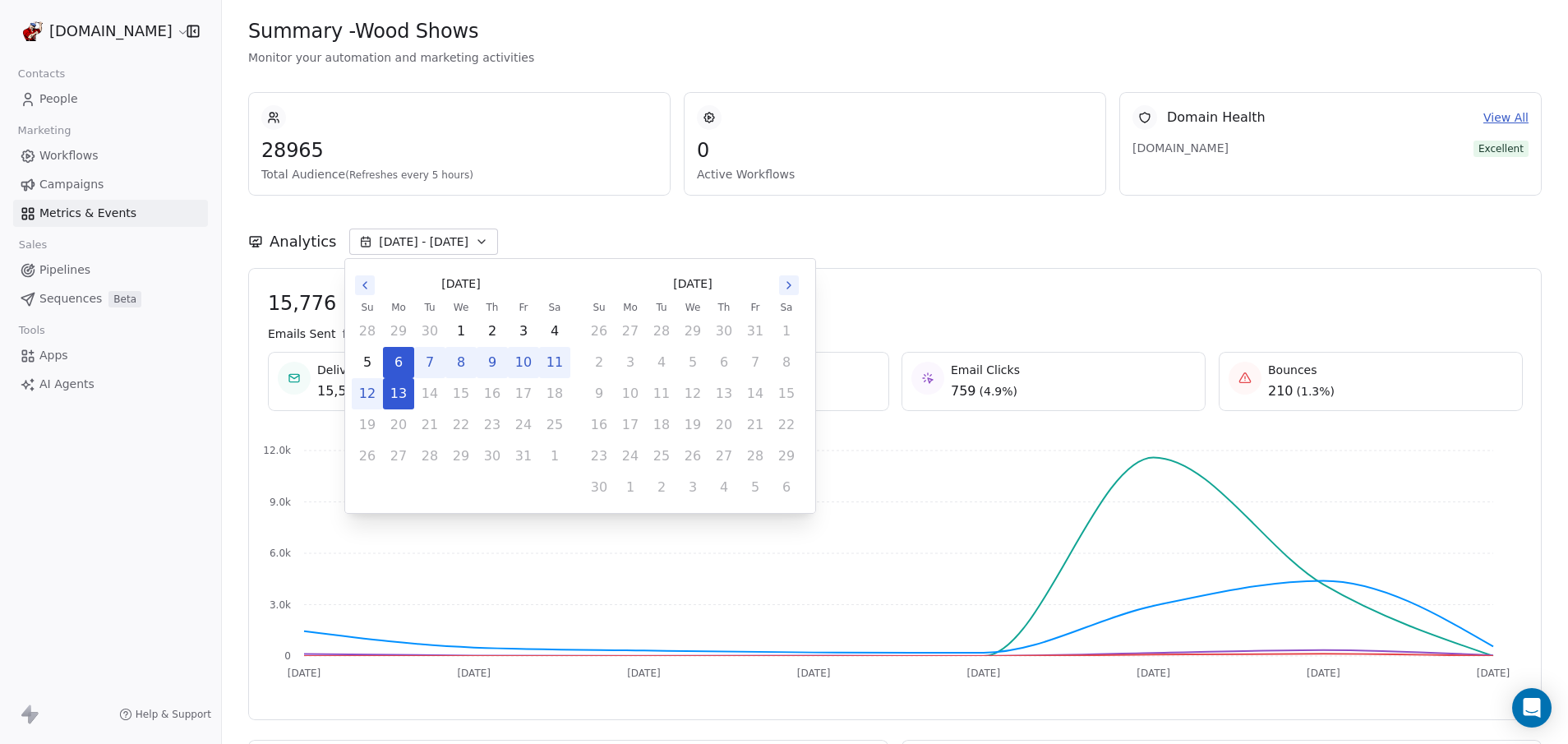
click at [431, 249] on span "[DATE] - [DATE]" at bounding box center [423, 241] width 89 height 16
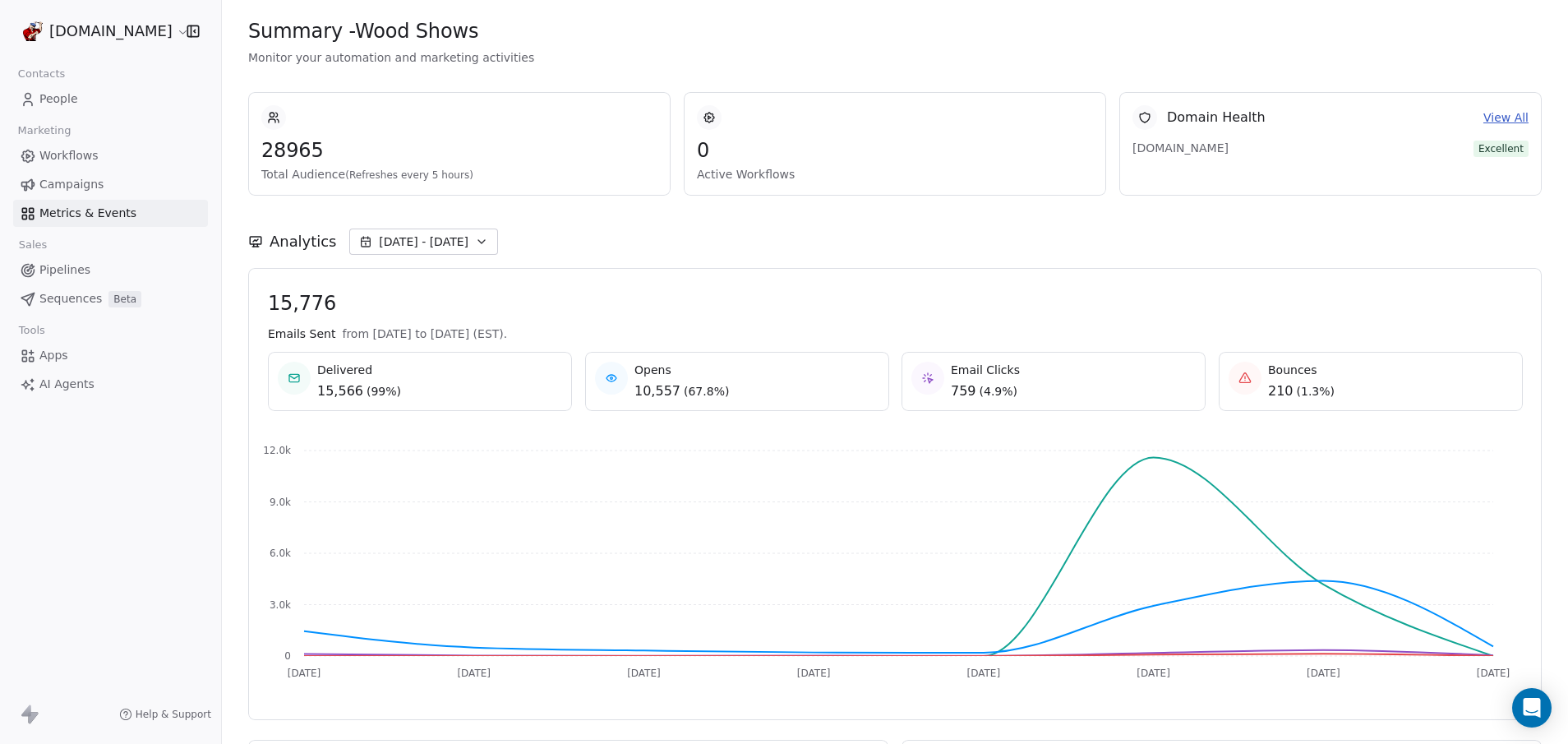
click at [26, 103] on icon at bounding box center [27, 99] width 16 height 16
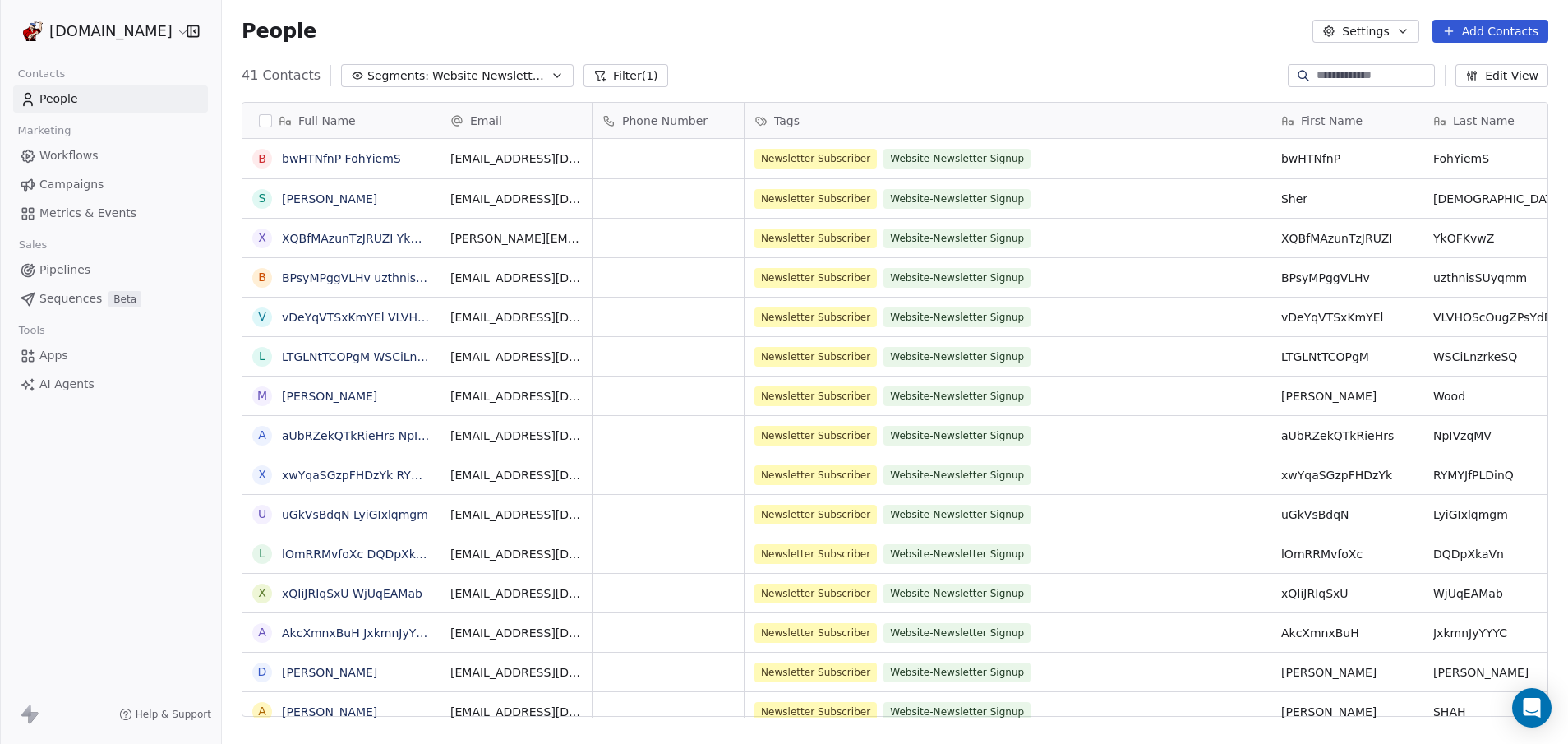
scroll to position [642, 1333]
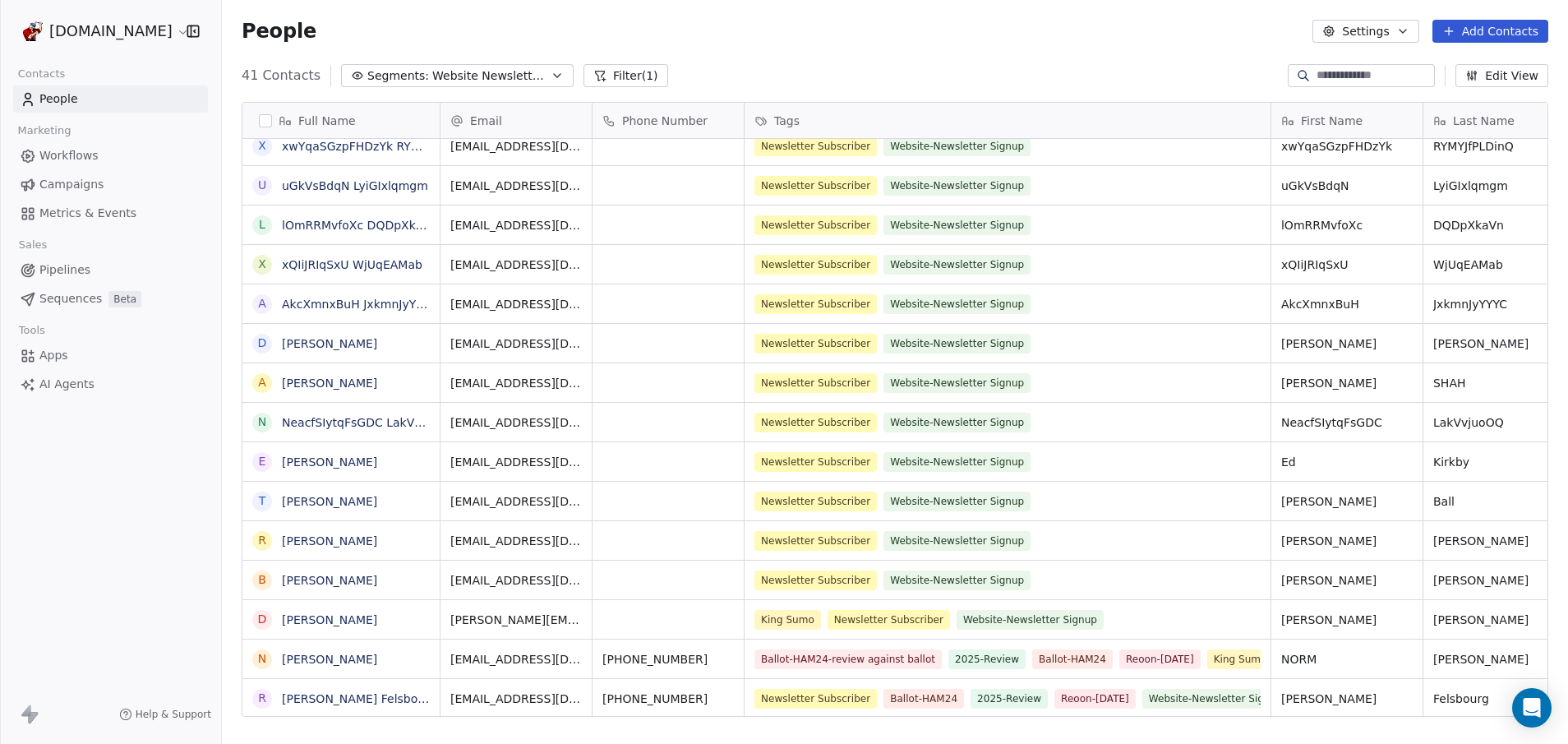
click at [605, 77] on button "Filter (1)" at bounding box center [625, 75] width 84 height 23
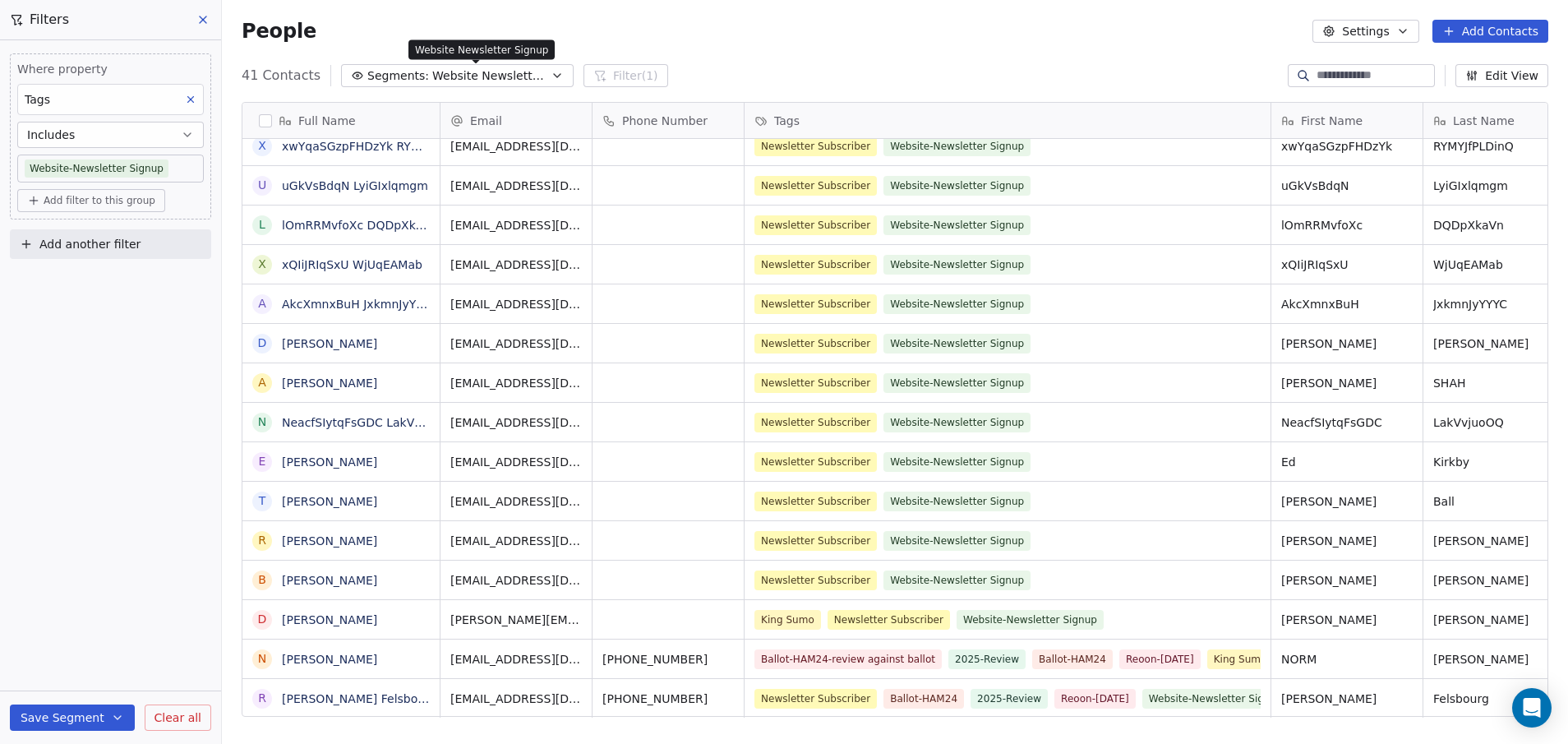
click at [470, 80] on span "Website Newsletter Signup" at bounding box center [489, 76] width 115 height 17
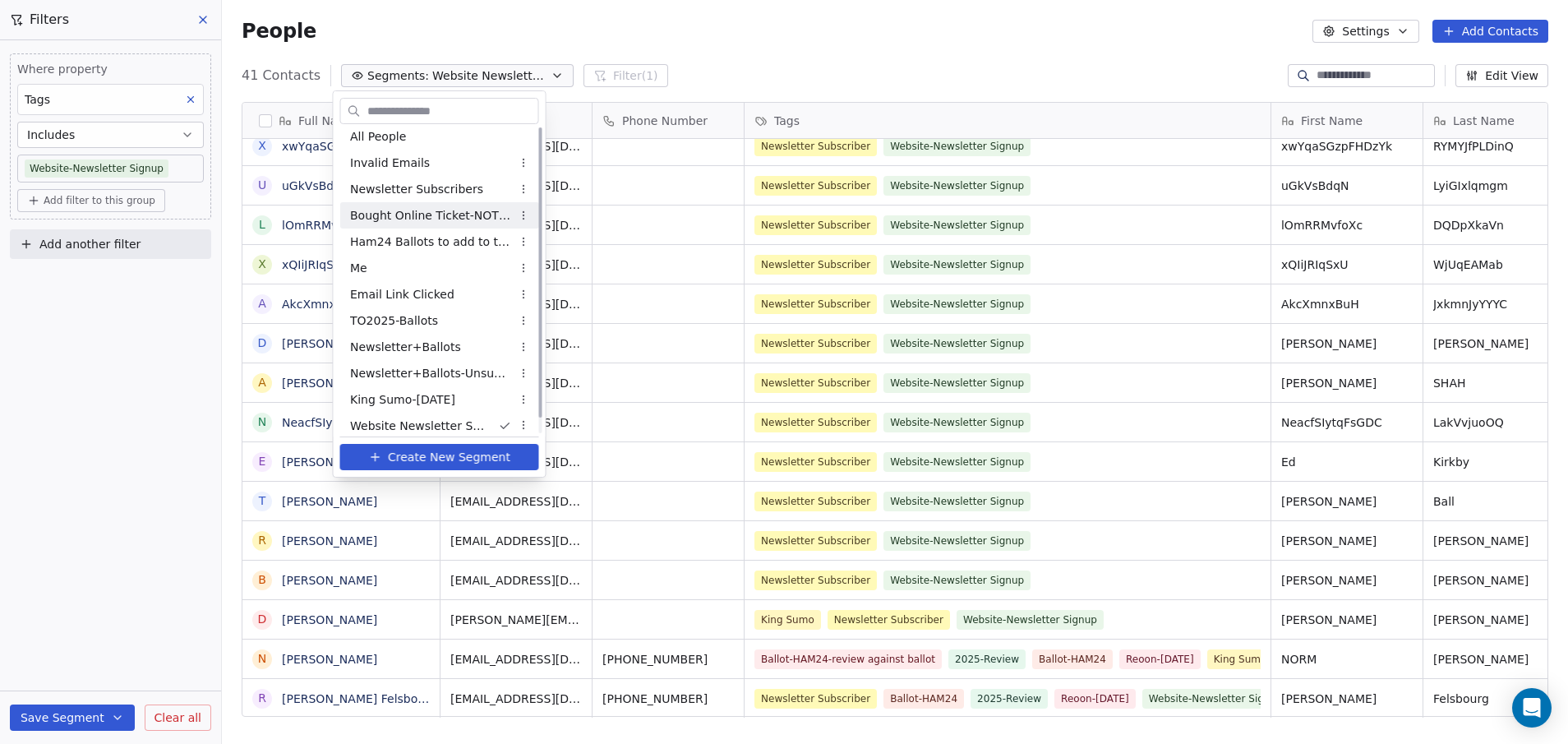
scroll to position [0, 0]
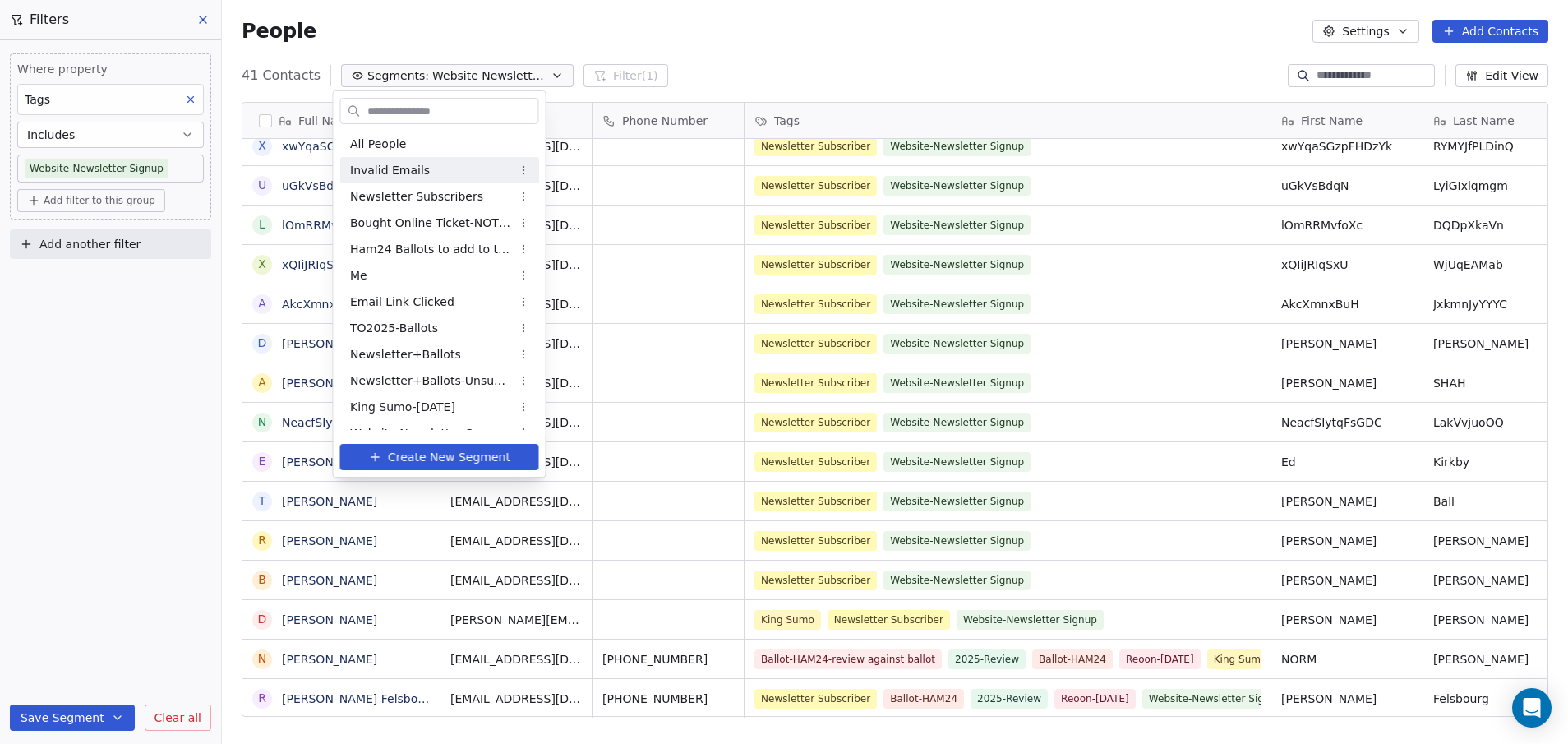
click at [425, 173] on div "Invalid Emails" at bounding box center [440, 169] width 199 height 26
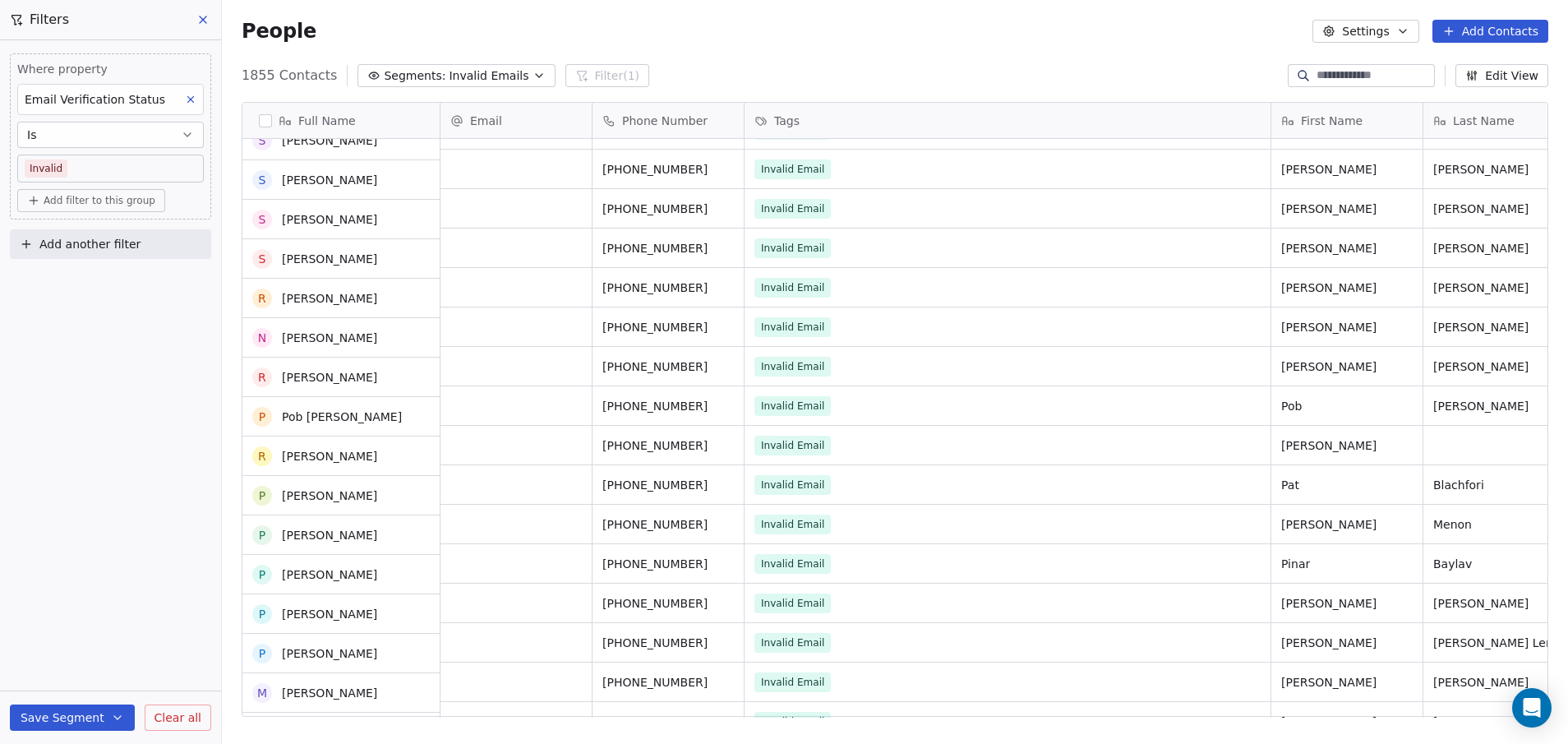
scroll to position [741, 0]
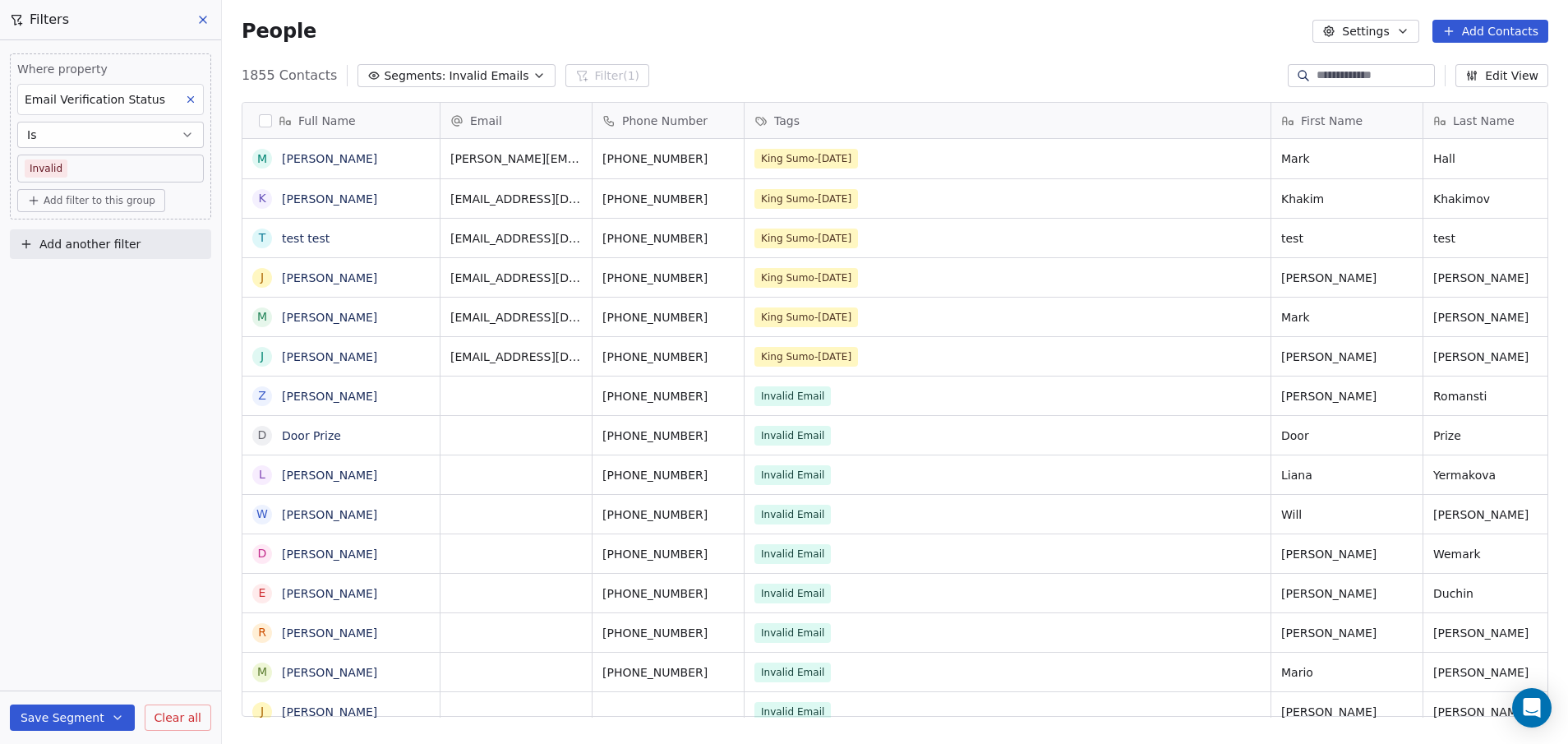
click at [488, 74] on span "Invalid Emails" at bounding box center [488, 76] width 80 height 17
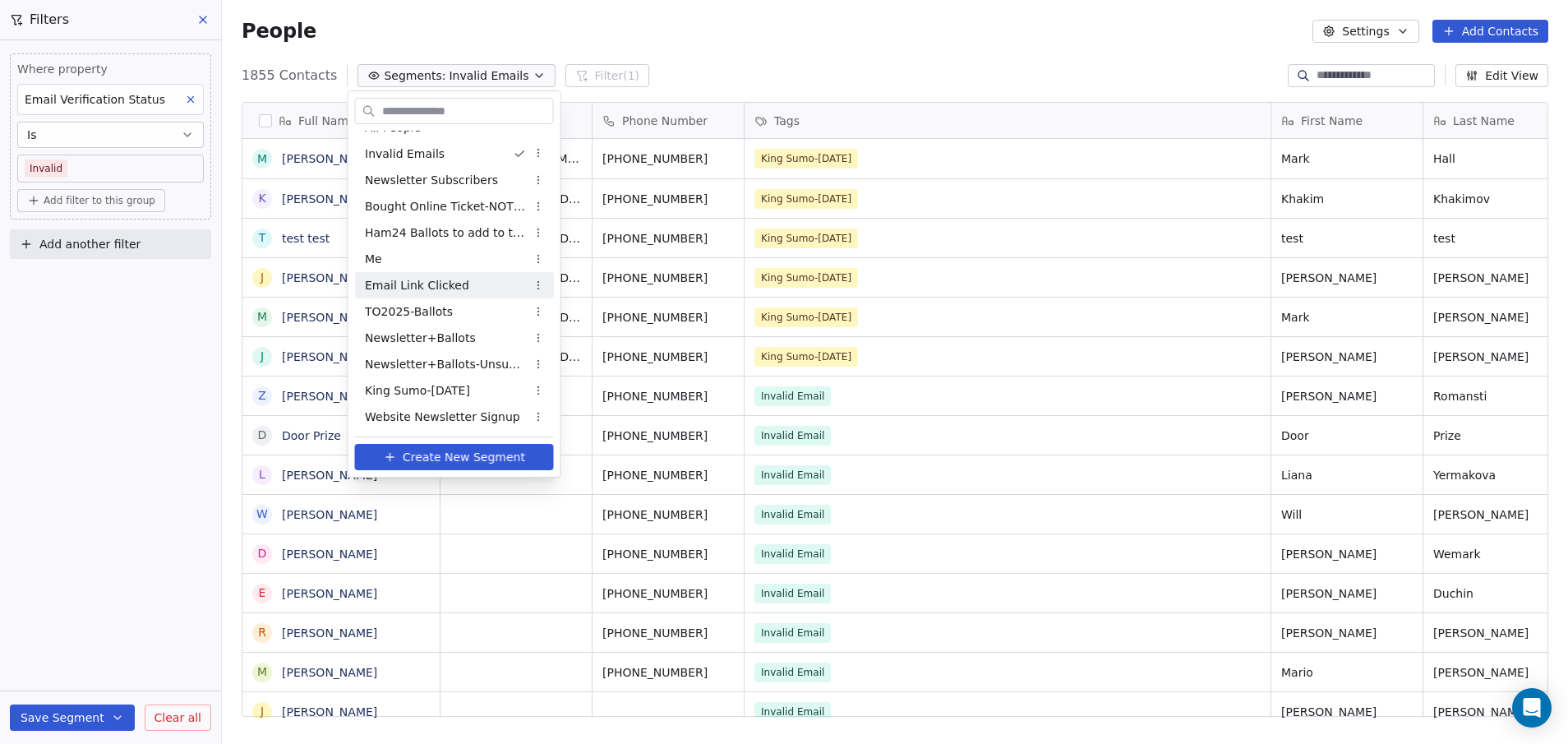
click at [473, 289] on div "Email Link Clicked" at bounding box center [454, 285] width 199 height 26
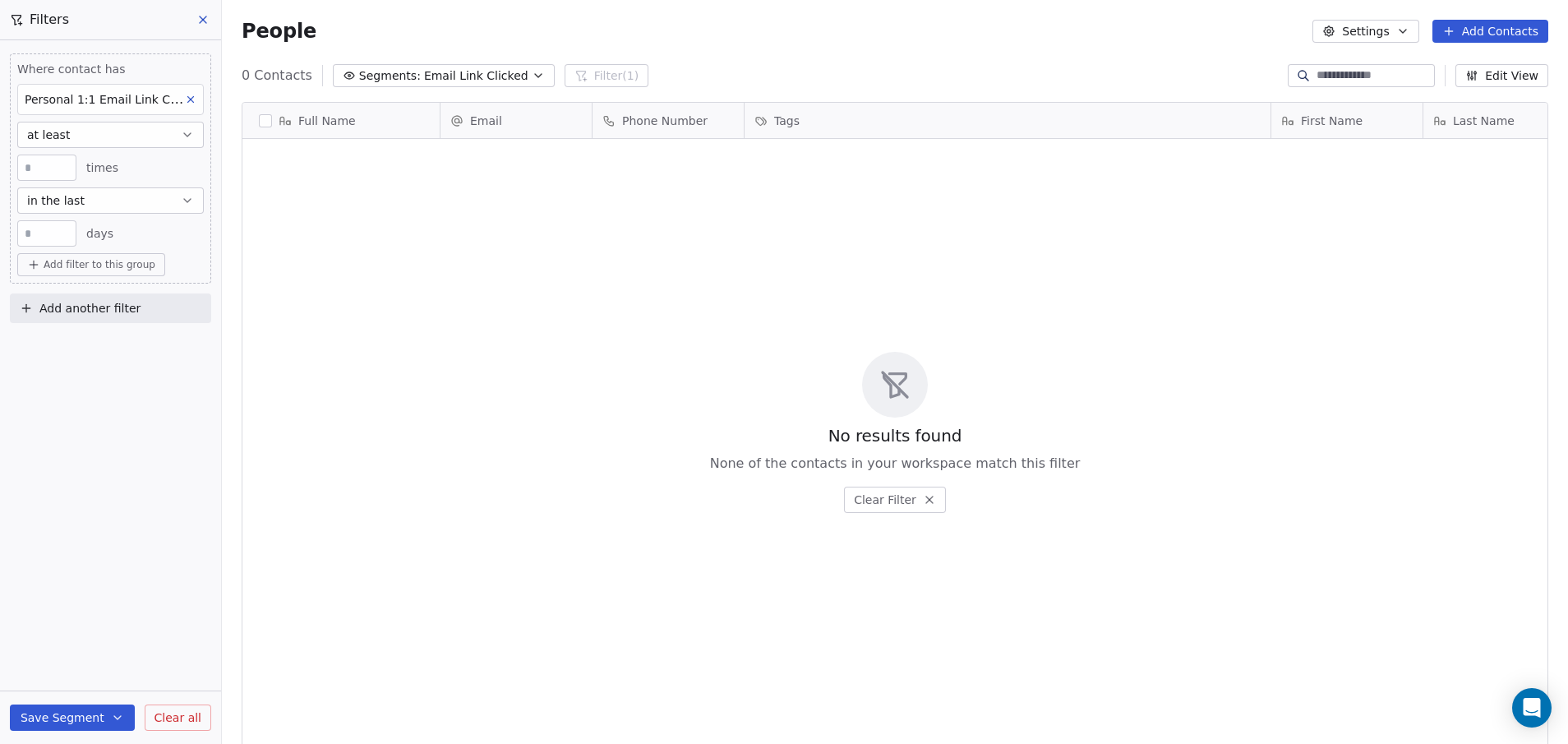
click at [405, 79] on span "Segments:" at bounding box center [390, 76] width 61 height 17
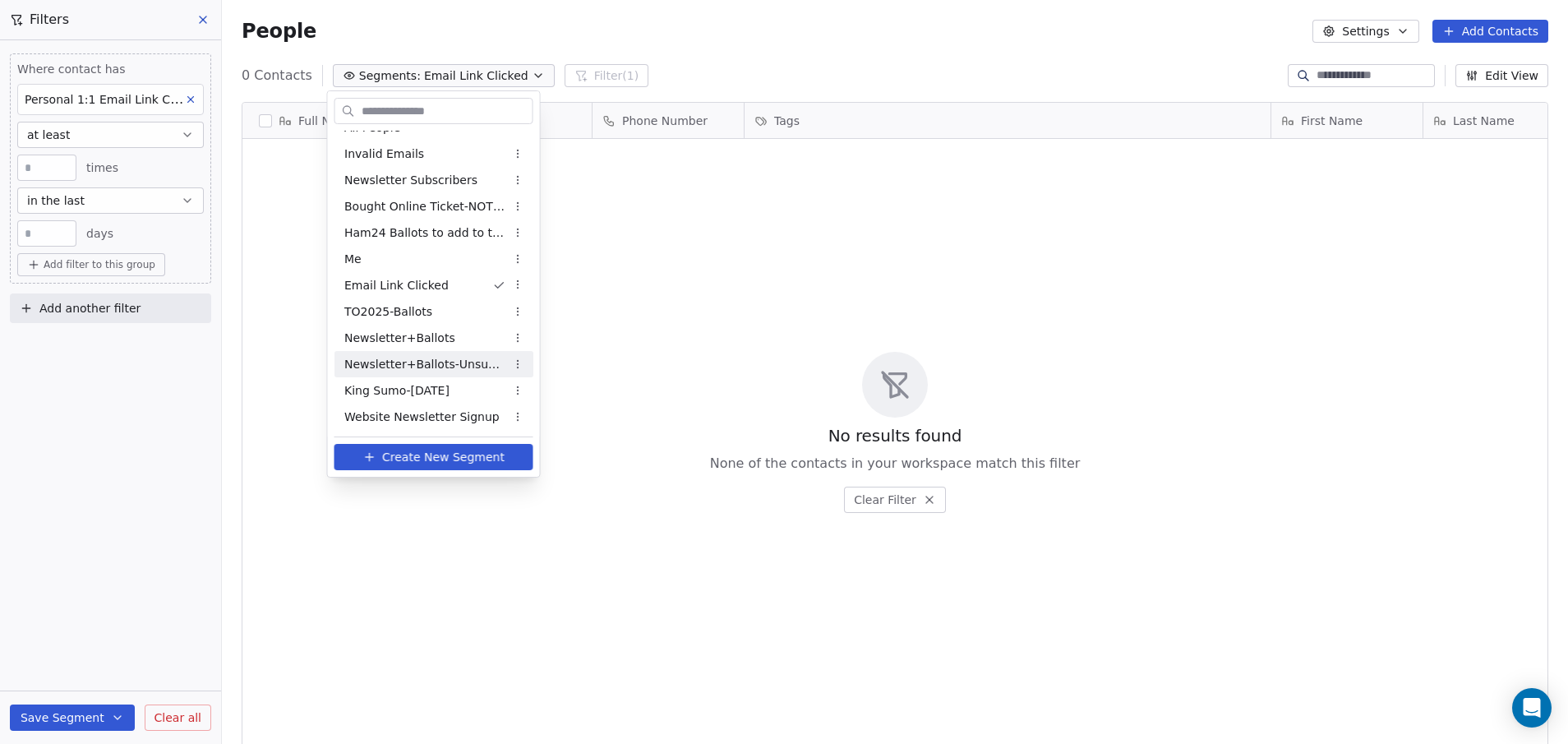
click at [457, 367] on span "Newsletter+Ballots-Unsubscribed-fix" at bounding box center [425, 364] width 161 height 17
